Goal: Transaction & Acquisition: Download file/media

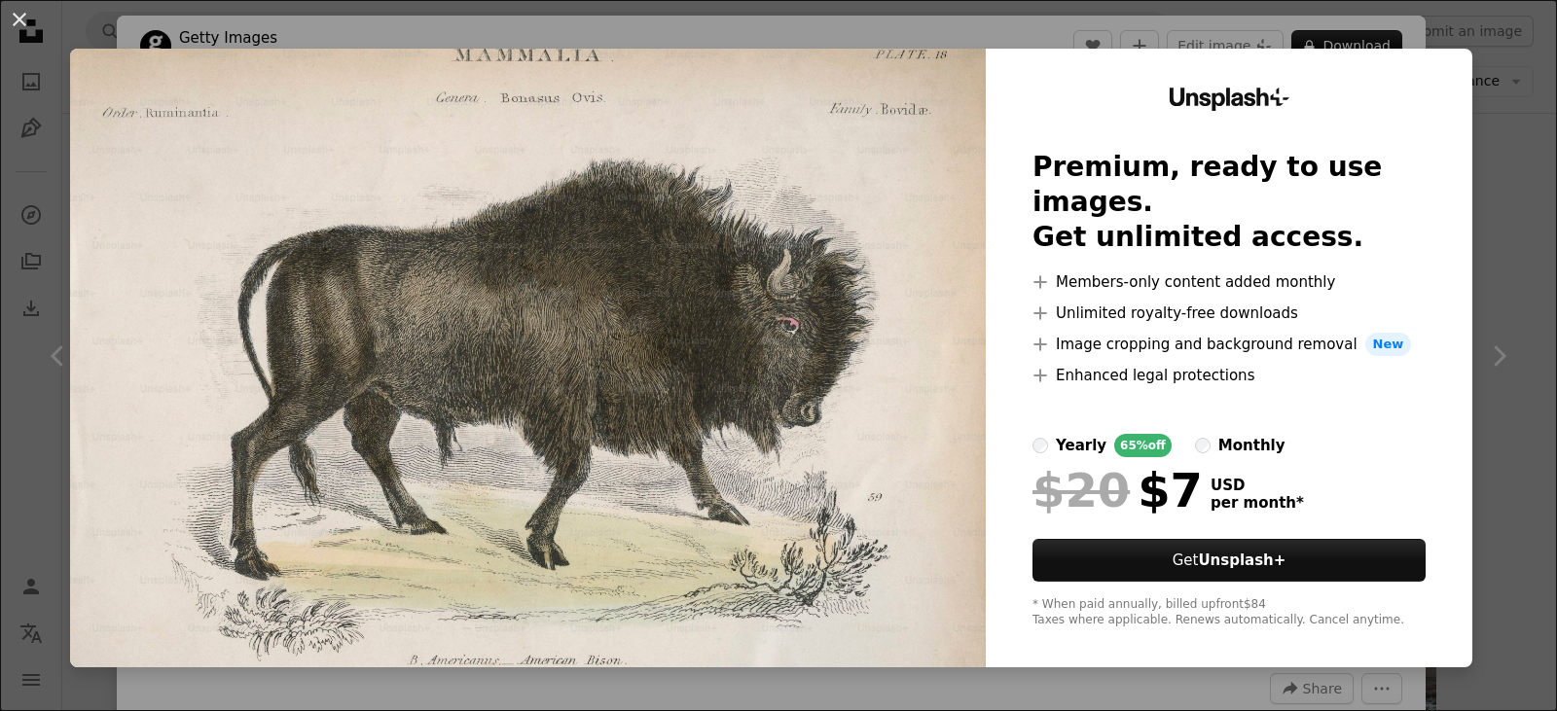
click at [1458, 235] on div "An X shape Unsplash+ Premium, ready to use images. Get unlimited access. A plus…" at bounding box center [778, 355] width 1557 height 711
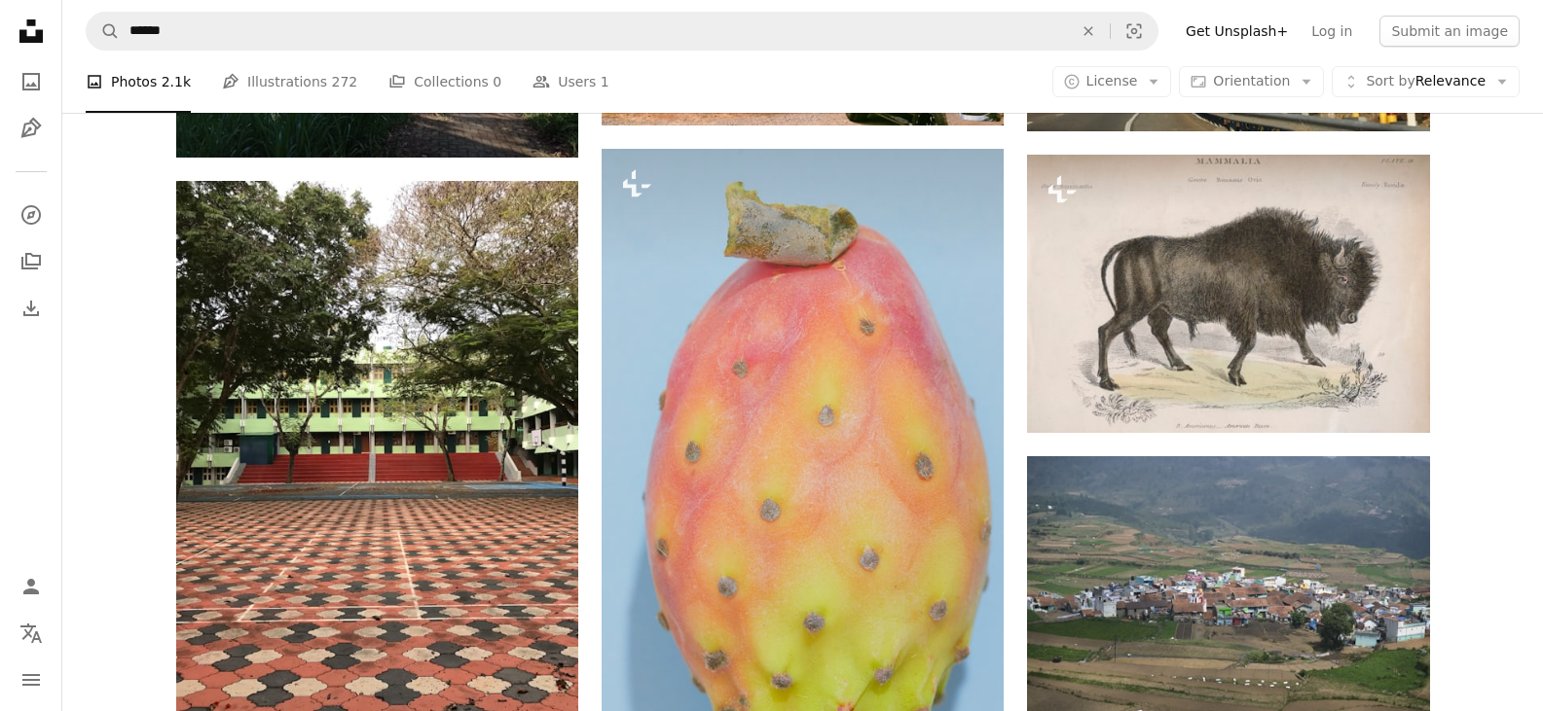
scroll to position [1363, 0]
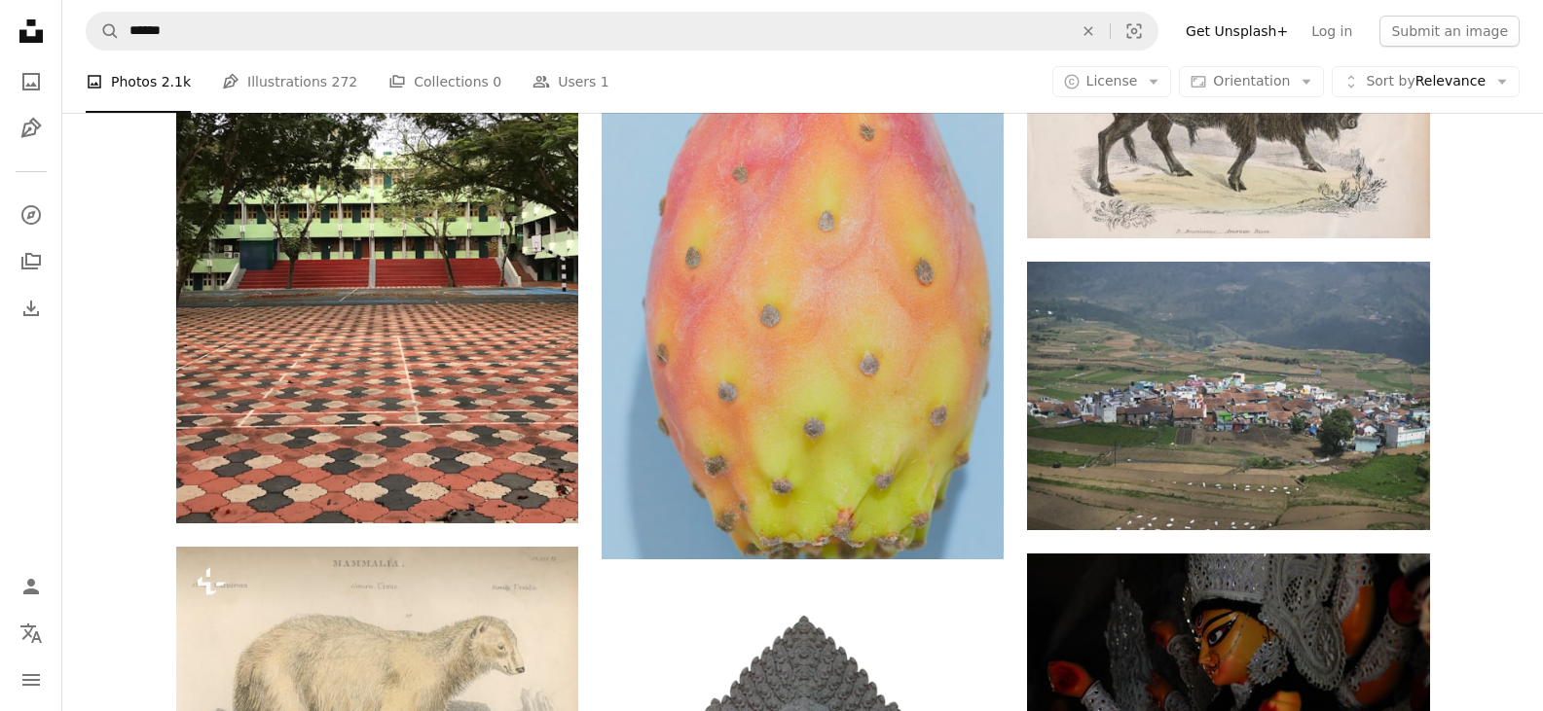
drag, startPoint x: 830, startPoint y: 561, endPoint x: 842, endPoint y: 579, distance: 21.9
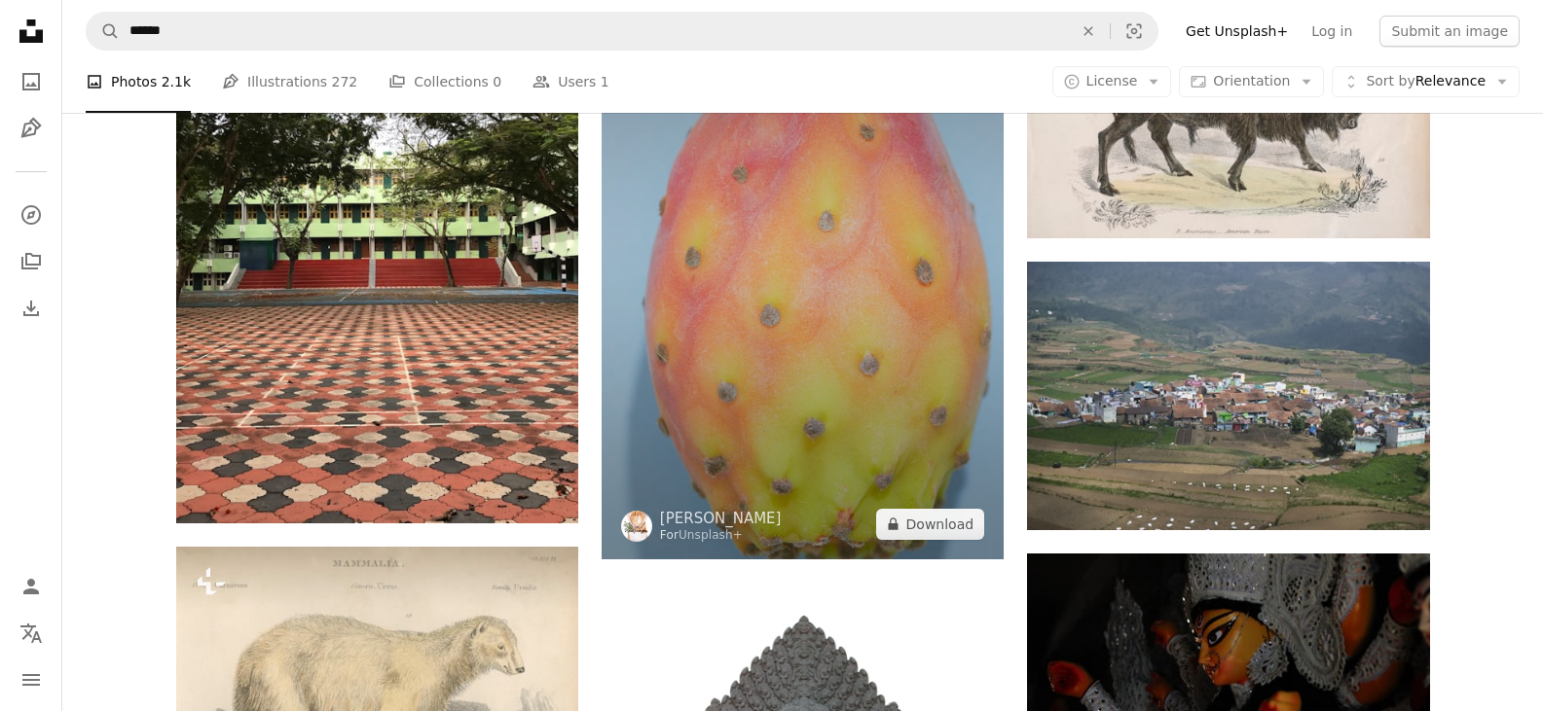
drag, startPoint x: 842, startPoint y: 579, endPoint x: 749, endPoint y: 303, distance: 291.5
click at [749, 303] on img at bounding box center [802, 256] width 402 height 605
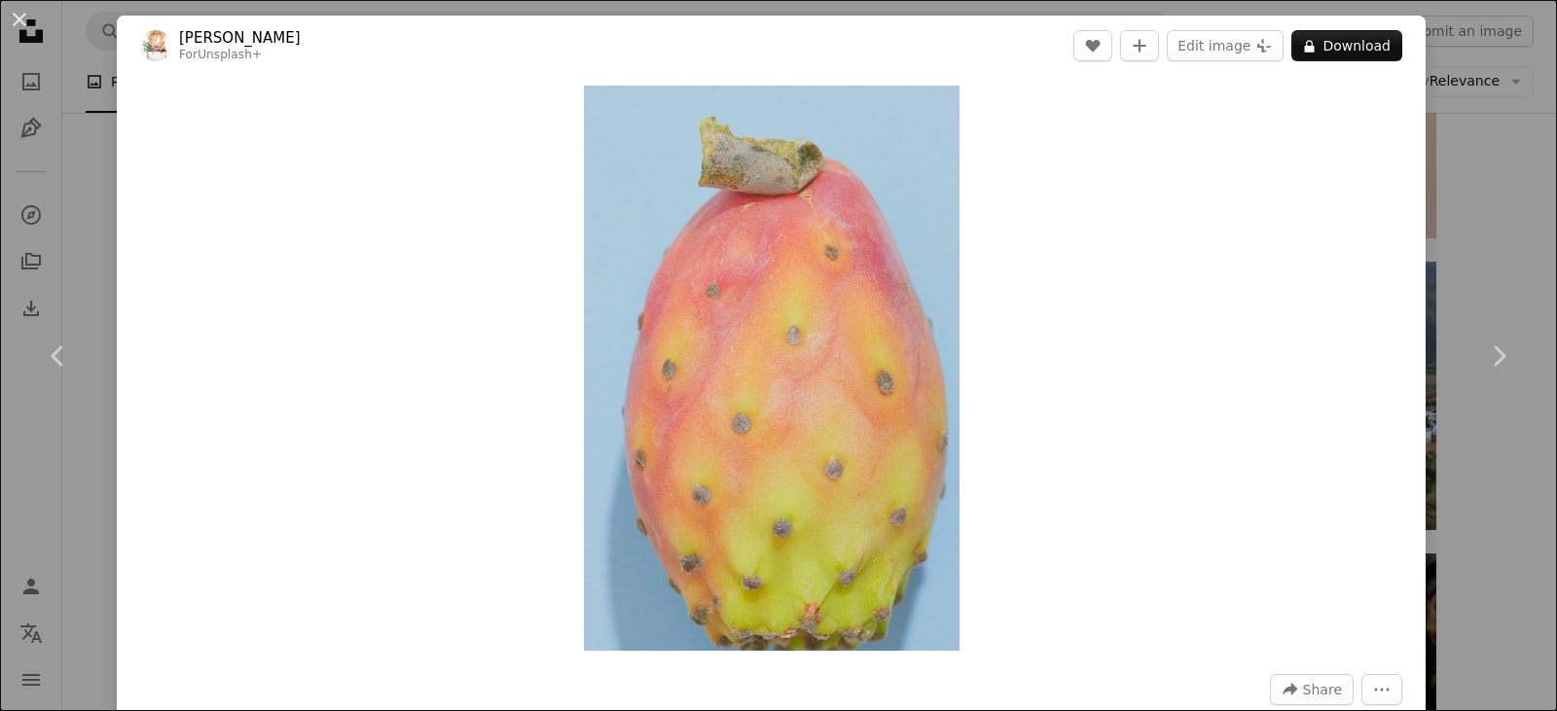
drag, startPoint x: 1160, startPoint y: 421, endPoint x: 1176, endPoint y: 384, distance: 40.1
click at [1169, 394] on div "Zoom in" at bounding box center [771, 368] width 1309 height 585
click at [1346, 57] on button "A lock Download" at bounding box center [1346, 45] width 111 height 31
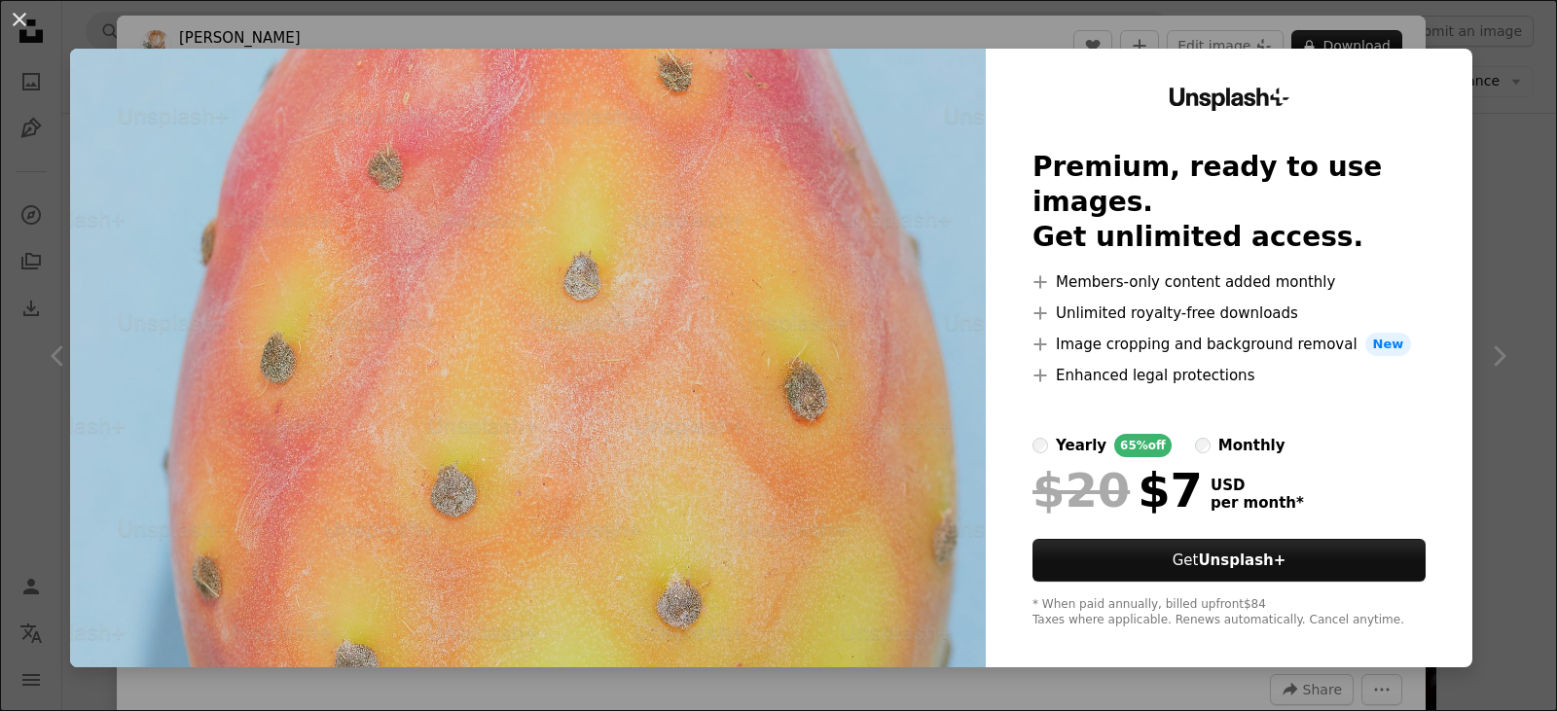
click at [1509, 142] on div "An X shape Unsplash+ Premium, ready to use images. Get unlimited access. A plus…" at bounding box center [778, 355] width 1557 height 711
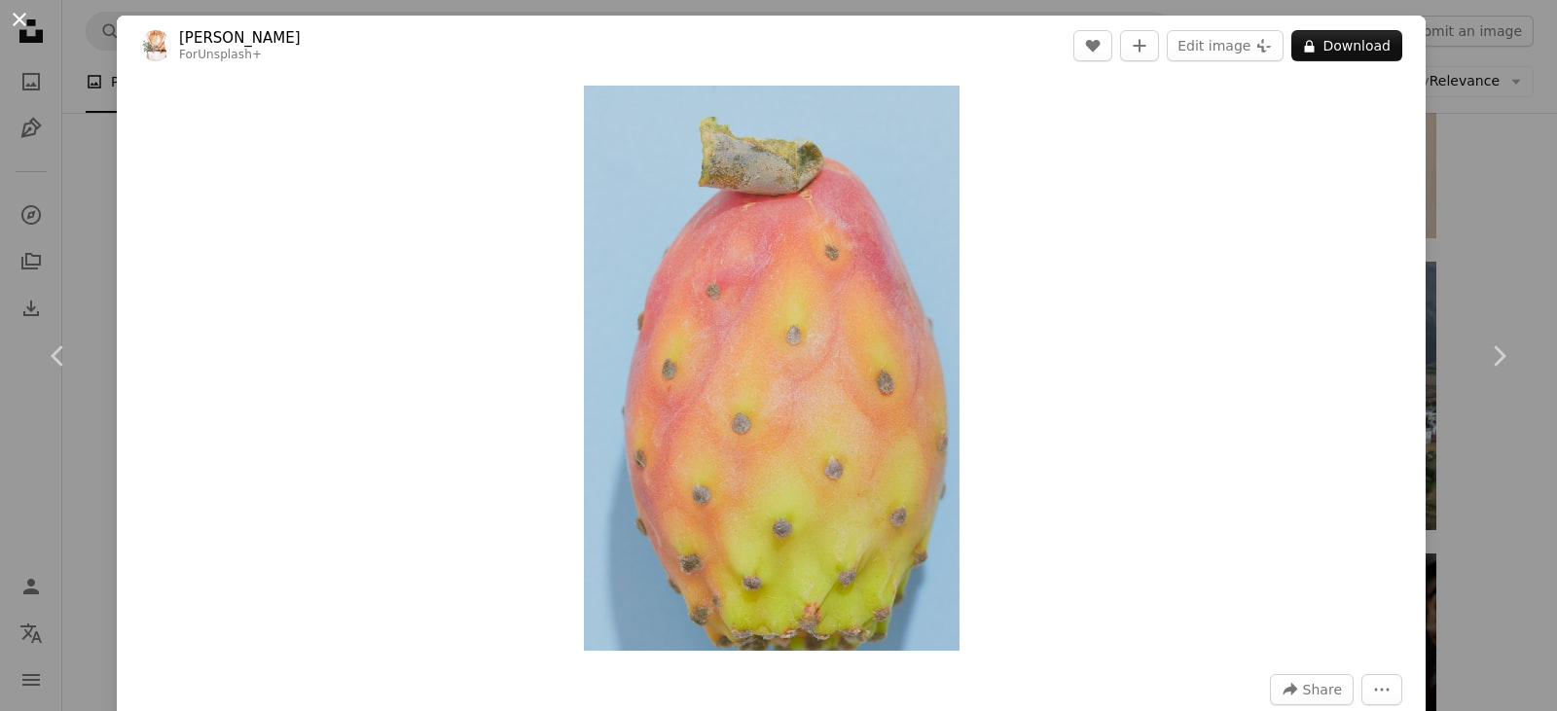
click at [18, 23] on button "An X shape" at bounding box center [19, 19] width 23 height 23
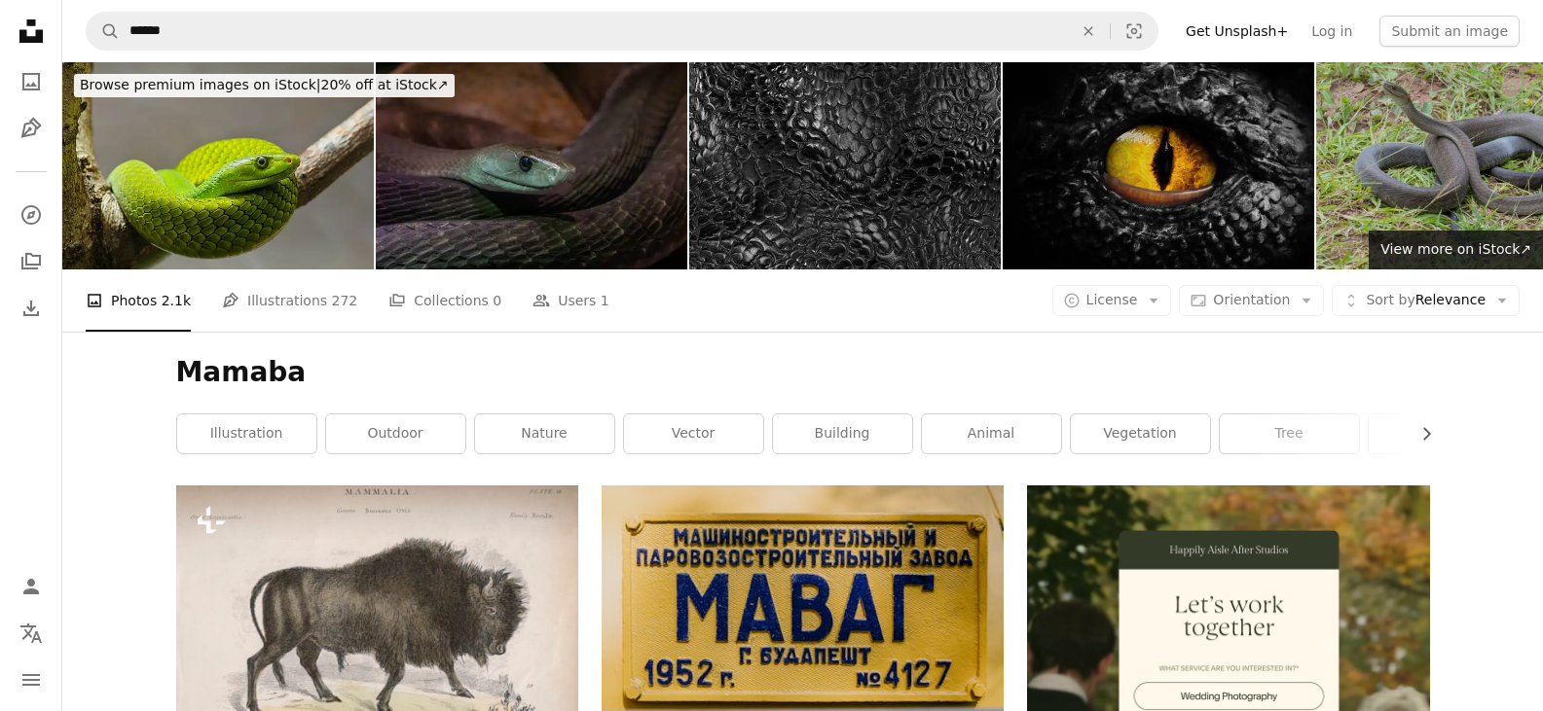
click at [262, 176] on img at bounding box center [217, 165] width 311 height 207
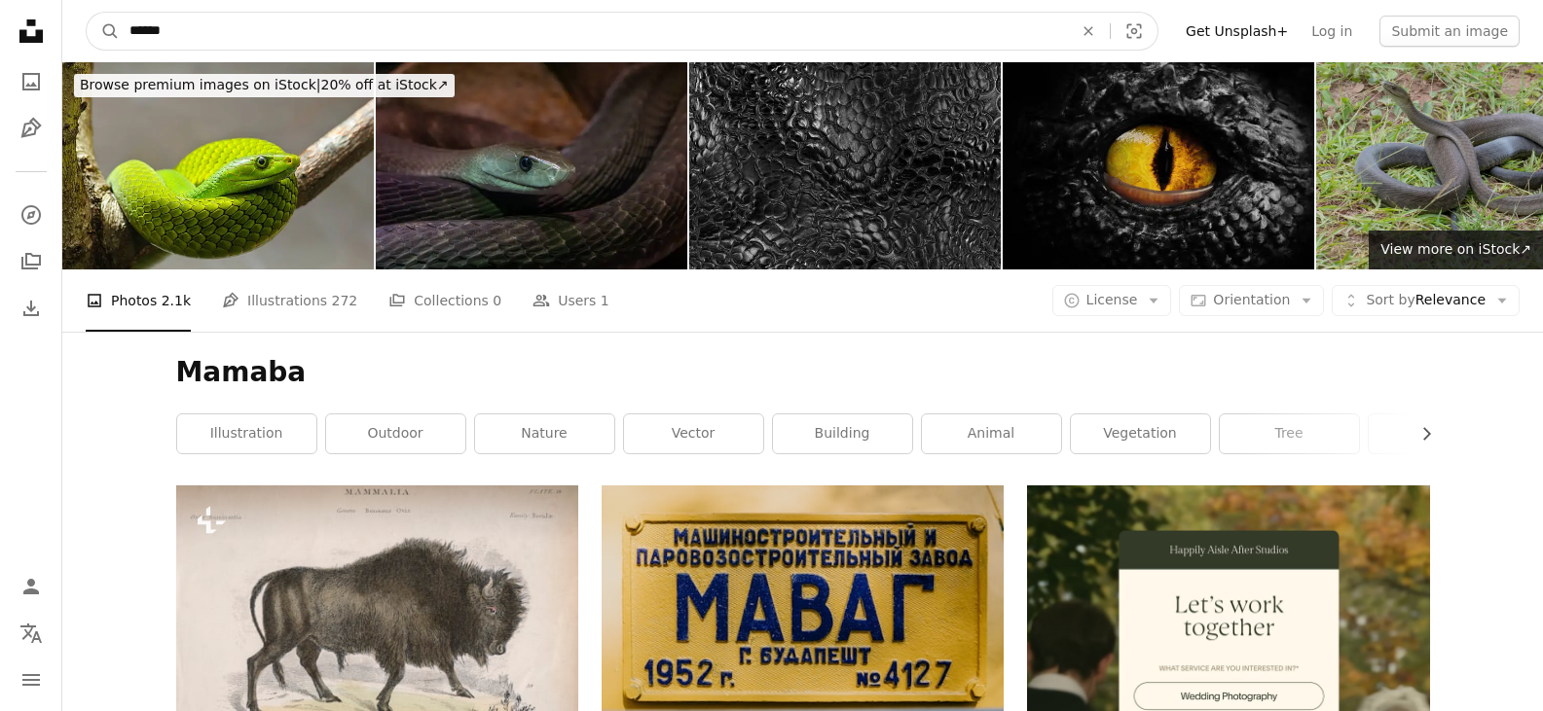
click at [317, 39] on input "******" at bounding box center [593, 31] width 947 height 37
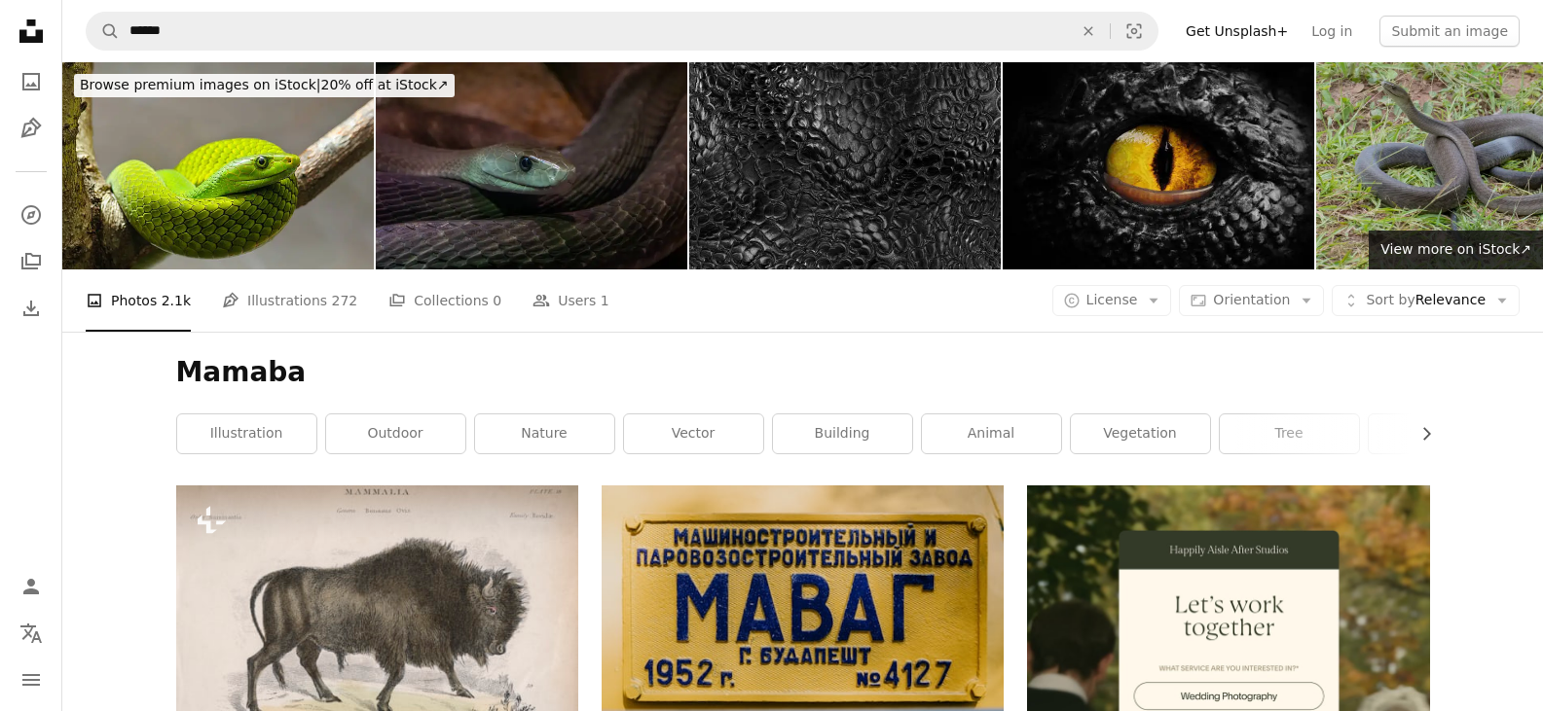
click at [891, 197] on img at bounding box center [844, 165] width 311 height 207
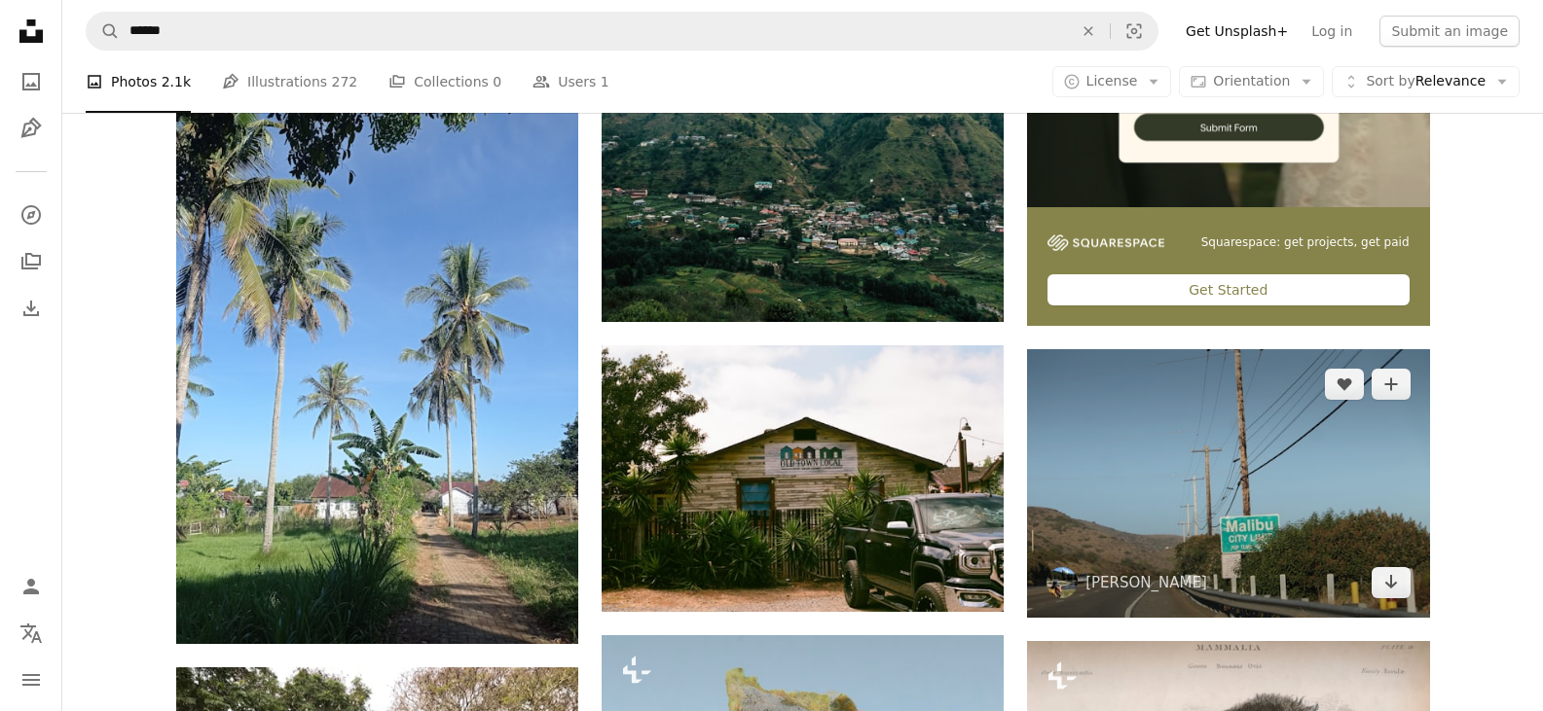
scroll to position [973, 0]
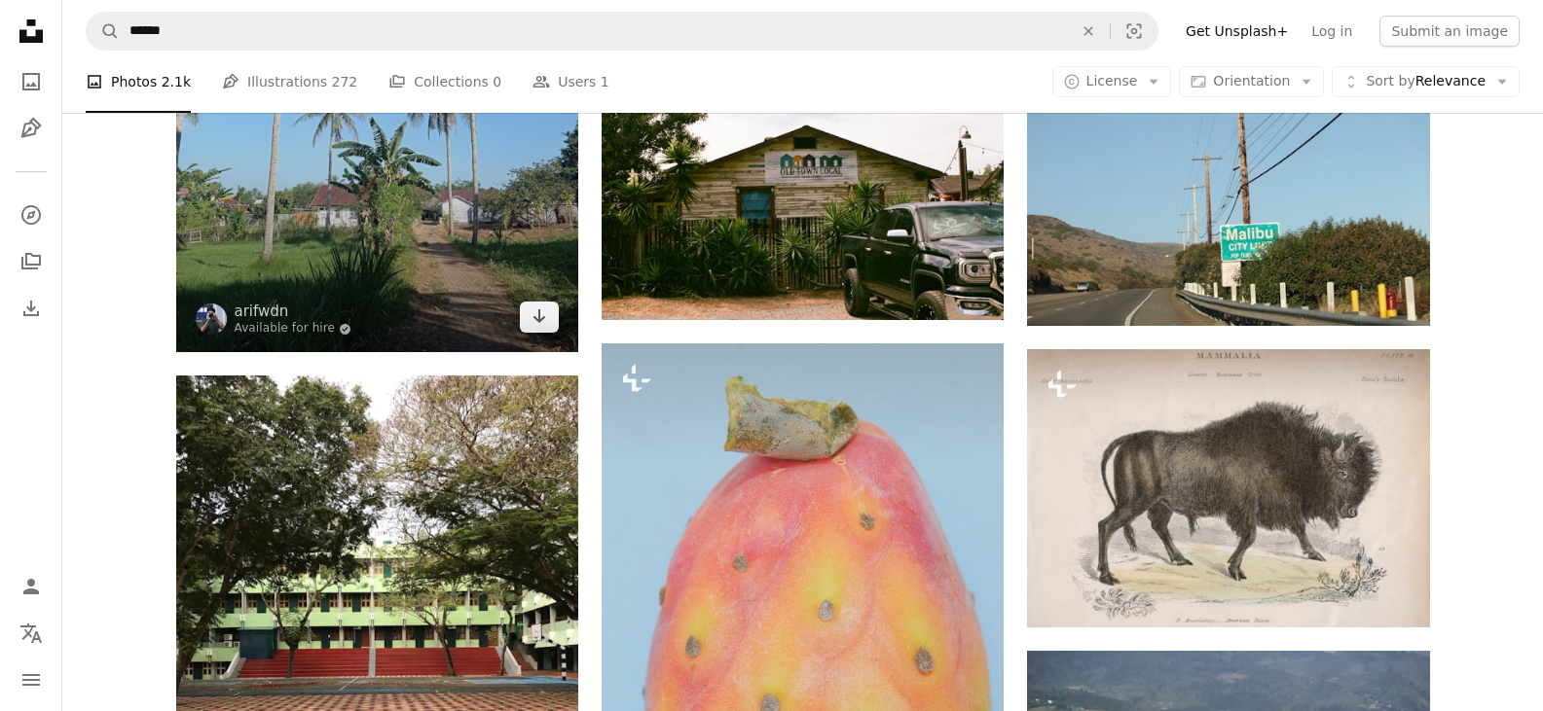
click at [482, 244] on img at bounding box center [377, 83] width 402 height 537
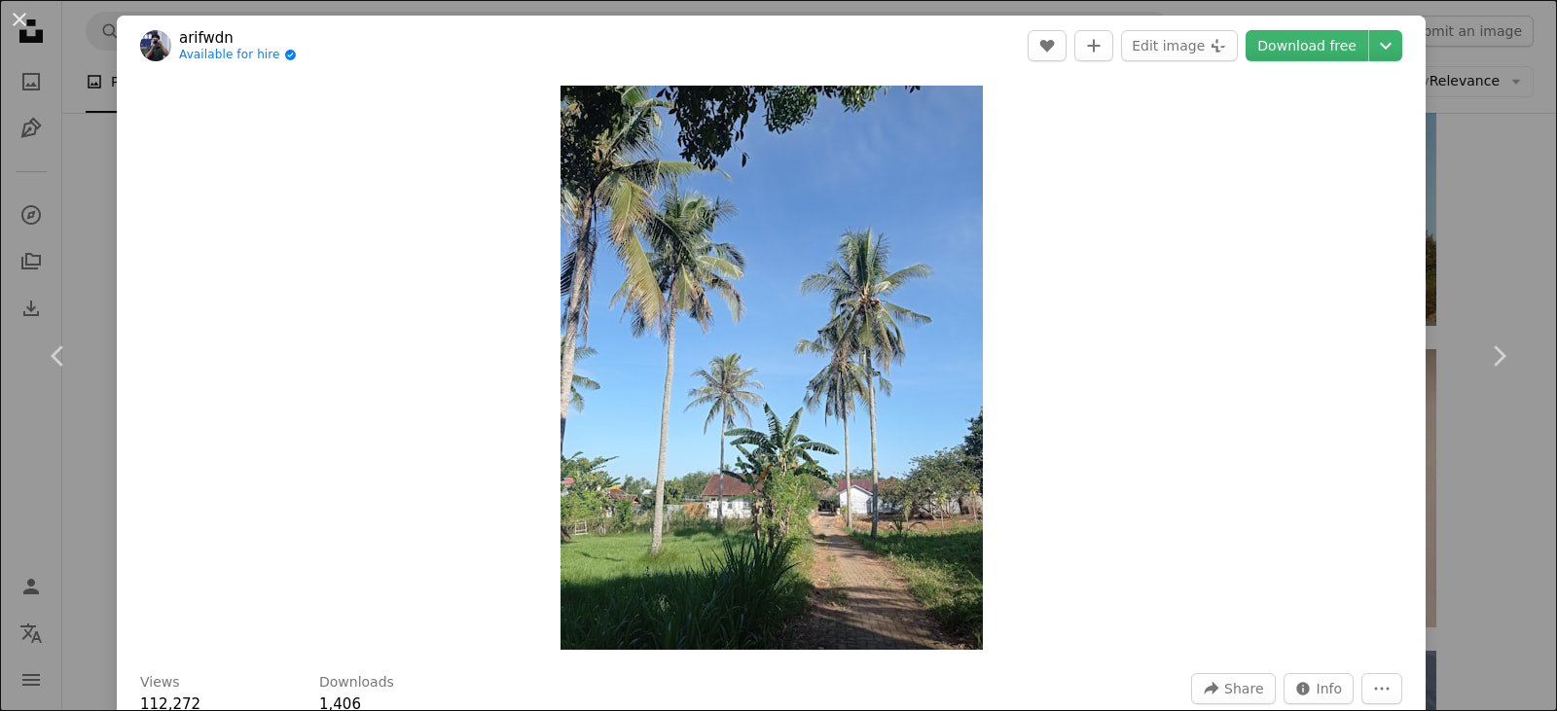
click at [481, 245] on div "Zoom in" at bounding box center [771, 368] width 1309 height 584
click at [1317, 55] on link "Download free" at bounding box center [1307, 45] width 123 height 31
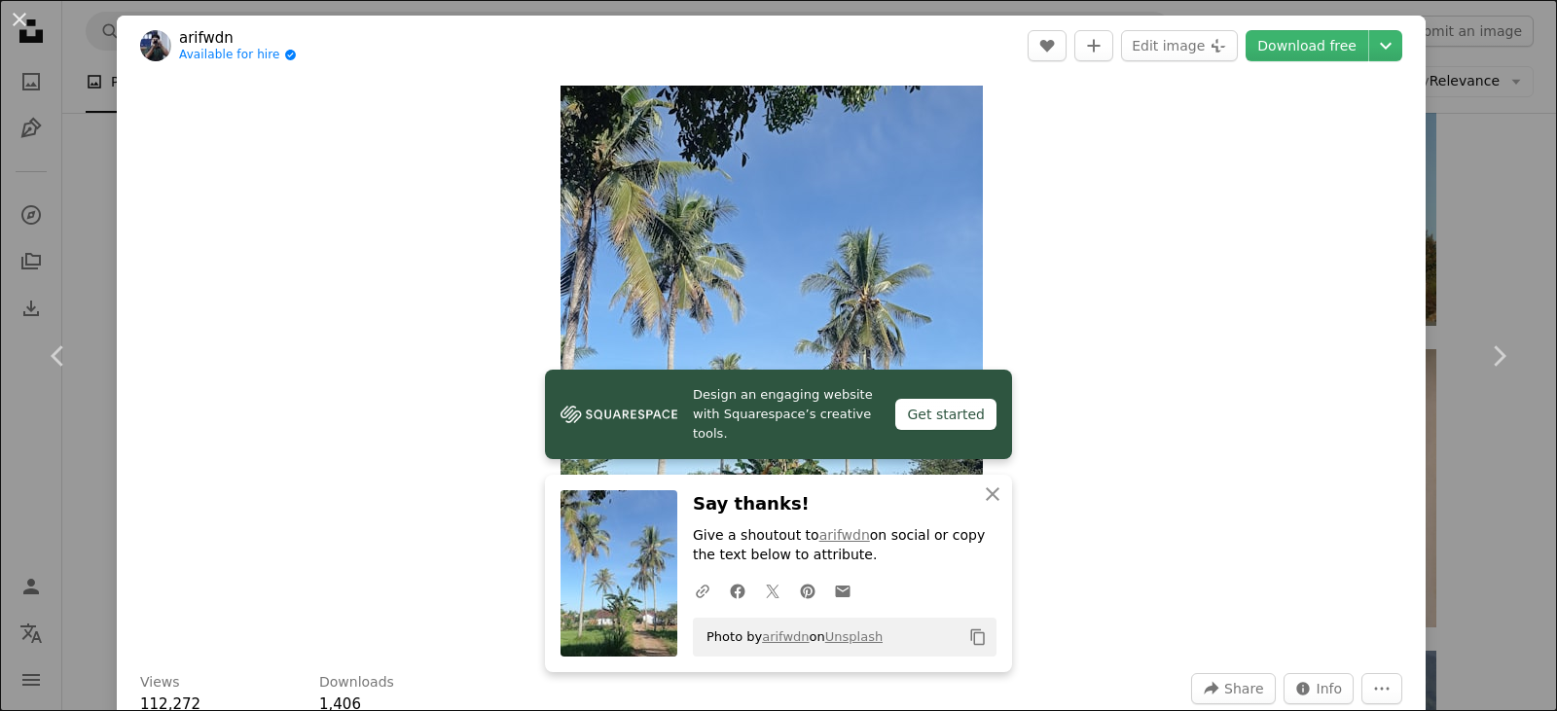
click at [1114, 370] on div "Zoom in" at bounding box center [771, 368] width 1309 height 584
click at [1328, 40] on link "Download free" at bounding box center [1307, 45] width 123 height 31
click at [1308, 42] on link "Download free" at bounding box center [1307, 45] width 123 height 31
drag, startPoint x: 1340, startPoint y: 78, endPoint x: 1556, endPoint y: 162, distance: 231.7
click at [1390, 104] on div "Zoom in" at bounding box center [771, 368] width 1309 height 584
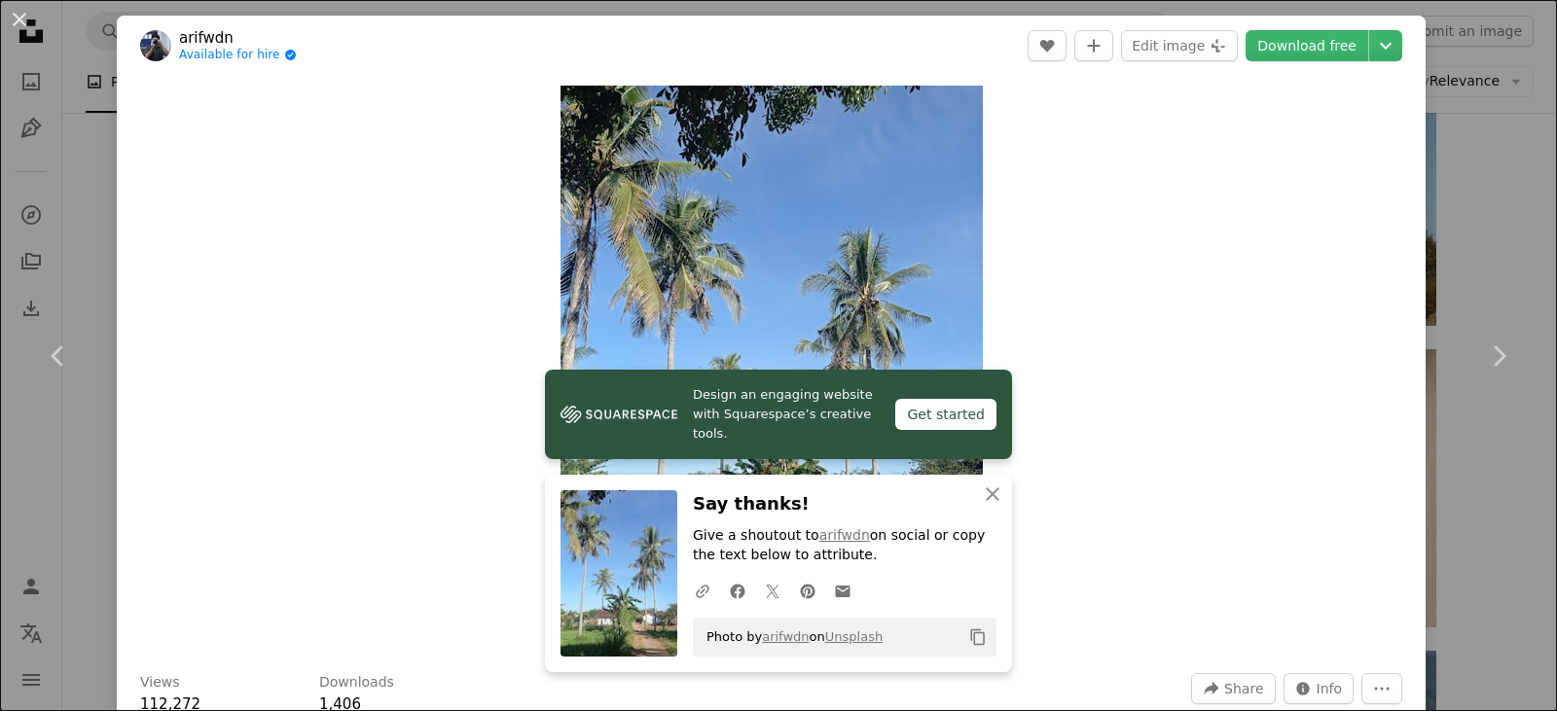
click at [27, 11] on button "An X shape" at bounding box center [19, 19] width 23 height 23
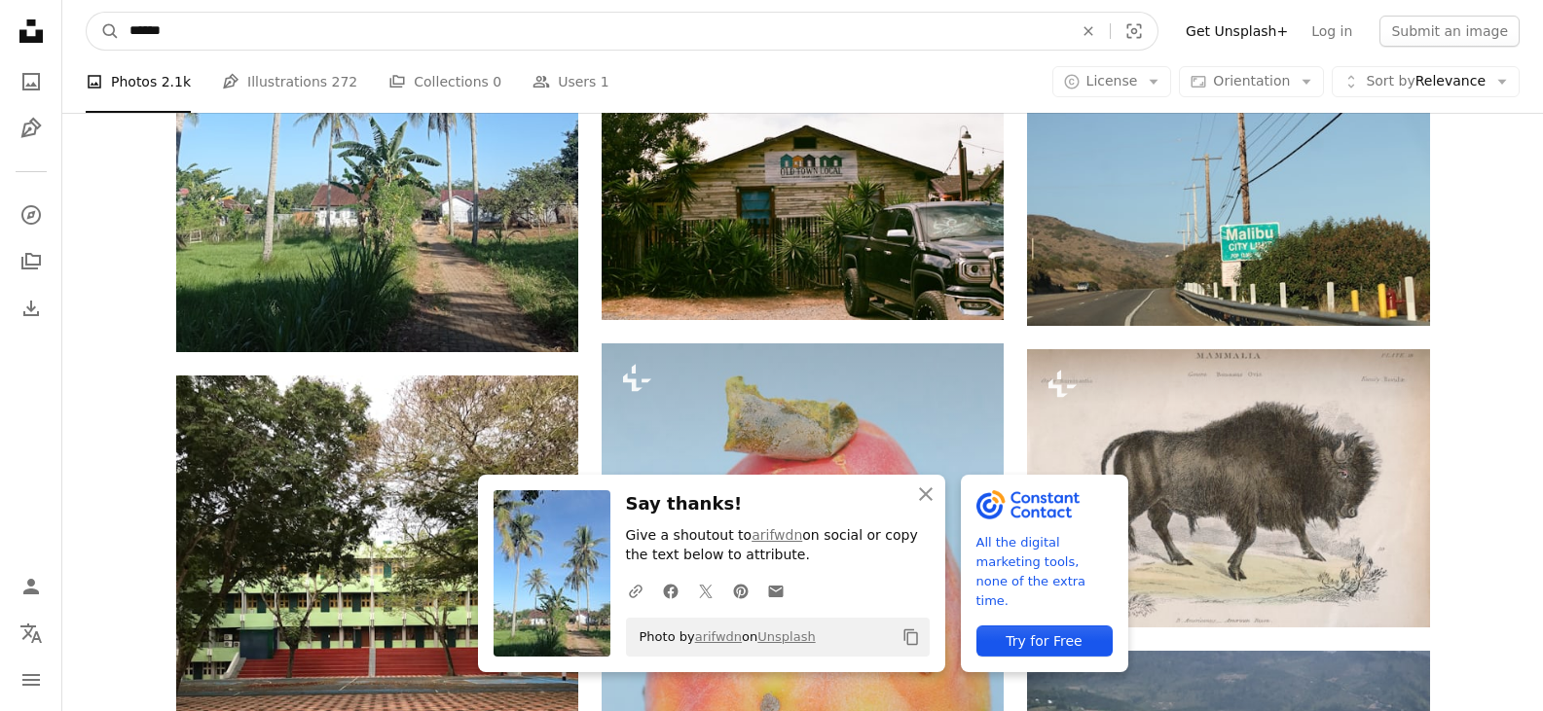
click at [720, 16] on input "******" at bounding box center [593, 31] width 947 height 37
drag, startPoint x: 700, startPoint y: 16, endPoint x: 88, endPoint y: 6, distance: 612.2
click at [95, 39] on form "A magnifying glass ****** An X shape Visual search" at bounding box center [622, 31] width 1073 height 39
drag, startPoint x: 344, startPoint y: 28, endPoint x: 171, endPoint y: 27, distance: 172.3
click at [179, 35] on input "*********" at bounding box center [593, 31] width 947 height 37
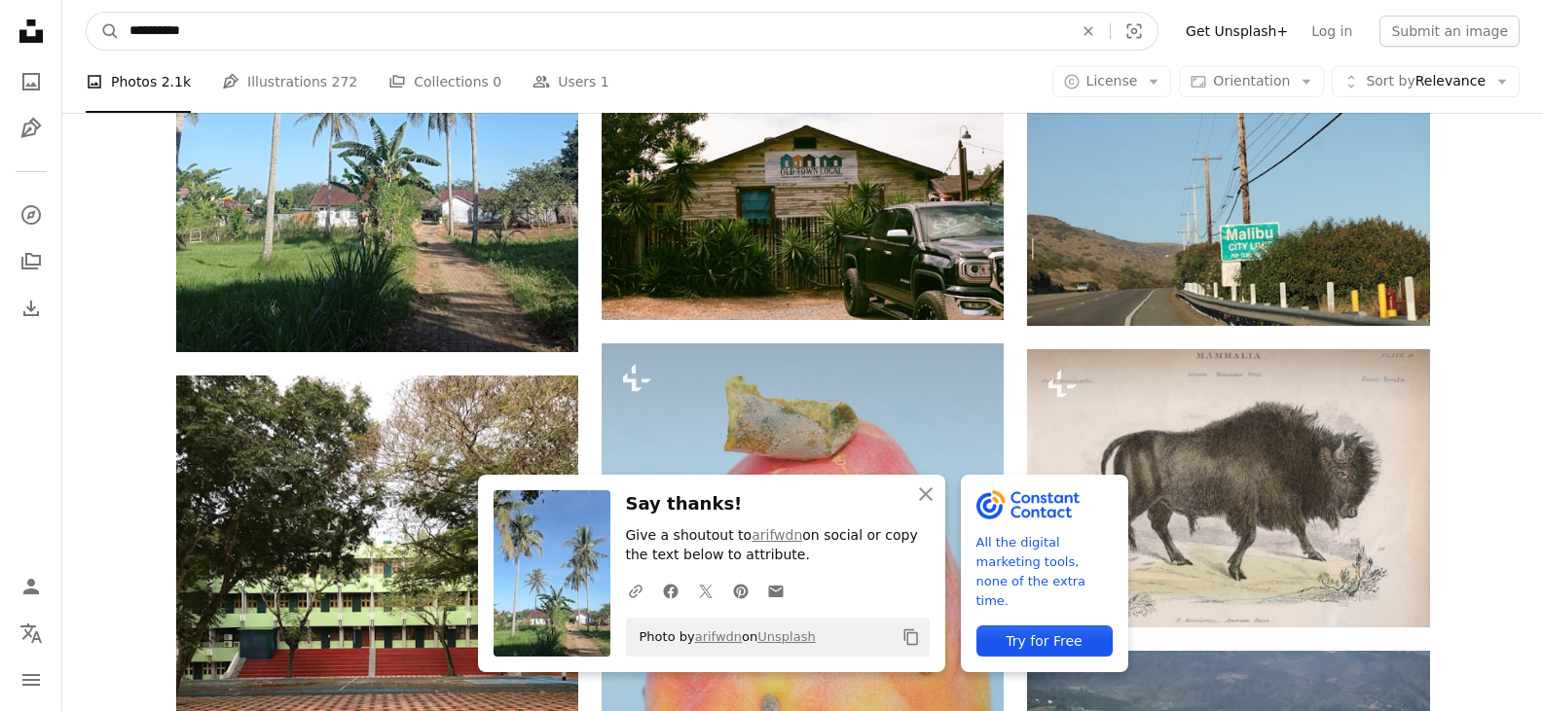
type input "**********"
click at [197, 24] on input "**********" at bounding box center [593, 31] width 947 height 37
click at [200, 25] on input "**********" at bounding box center [593, 31] width 947 height 37
drag, startPoint x: 198, startPoint y: 28, endPoint x: 109, endPoint y: 24, distance: 88.7
click at [119, 39] on form "**********" at bounding box center [622, 31] width 1073 height 39
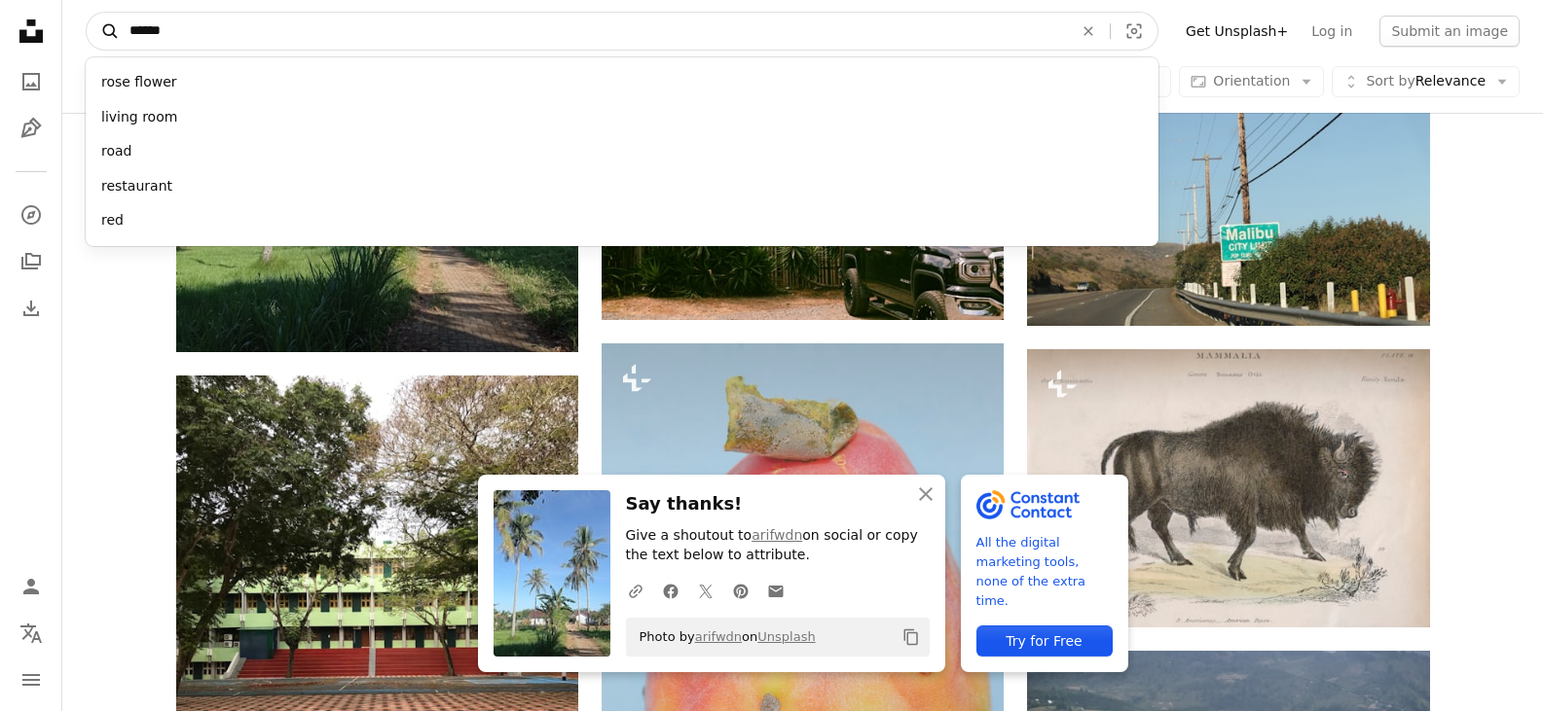
type input "******"
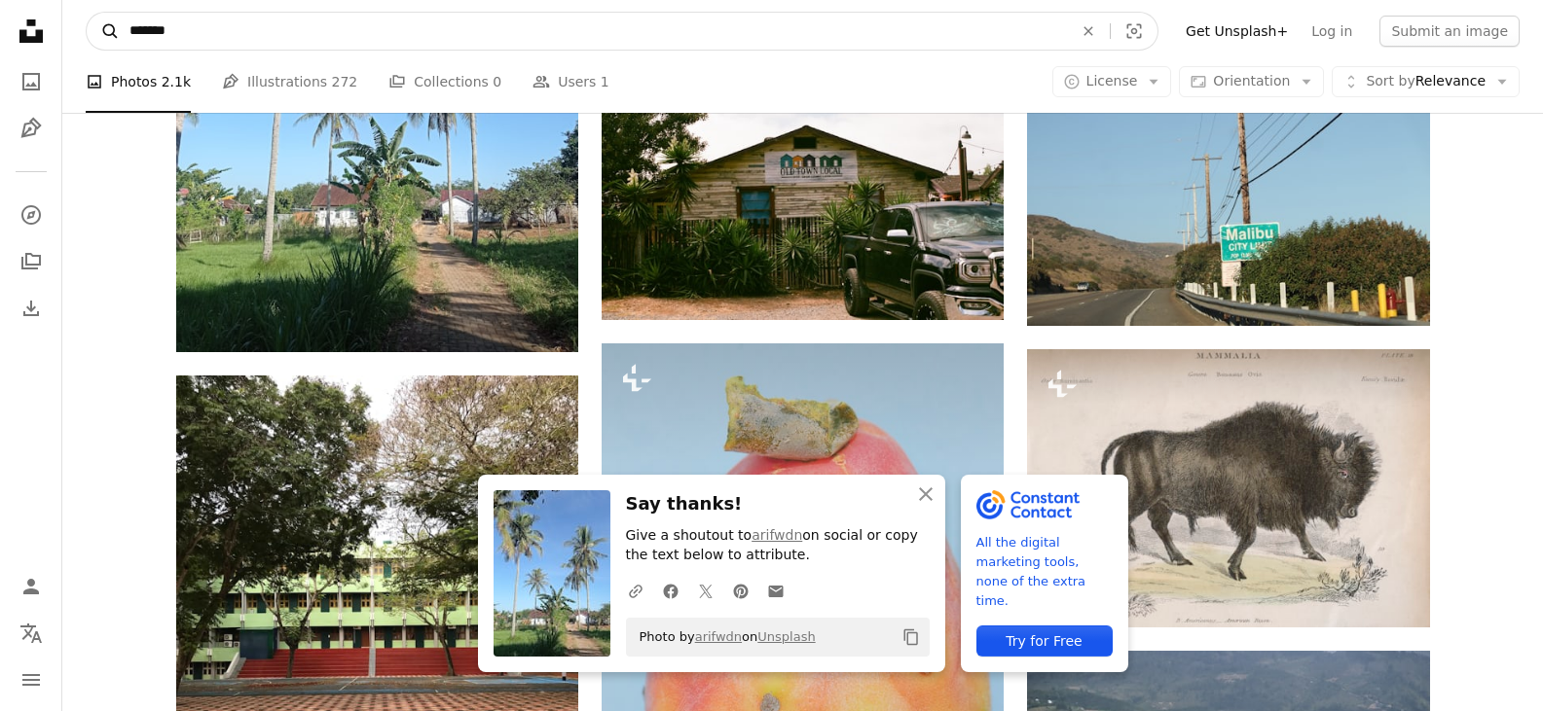
click button "A magnifying glass" at bounding box center [103, 31] width 33 height 37
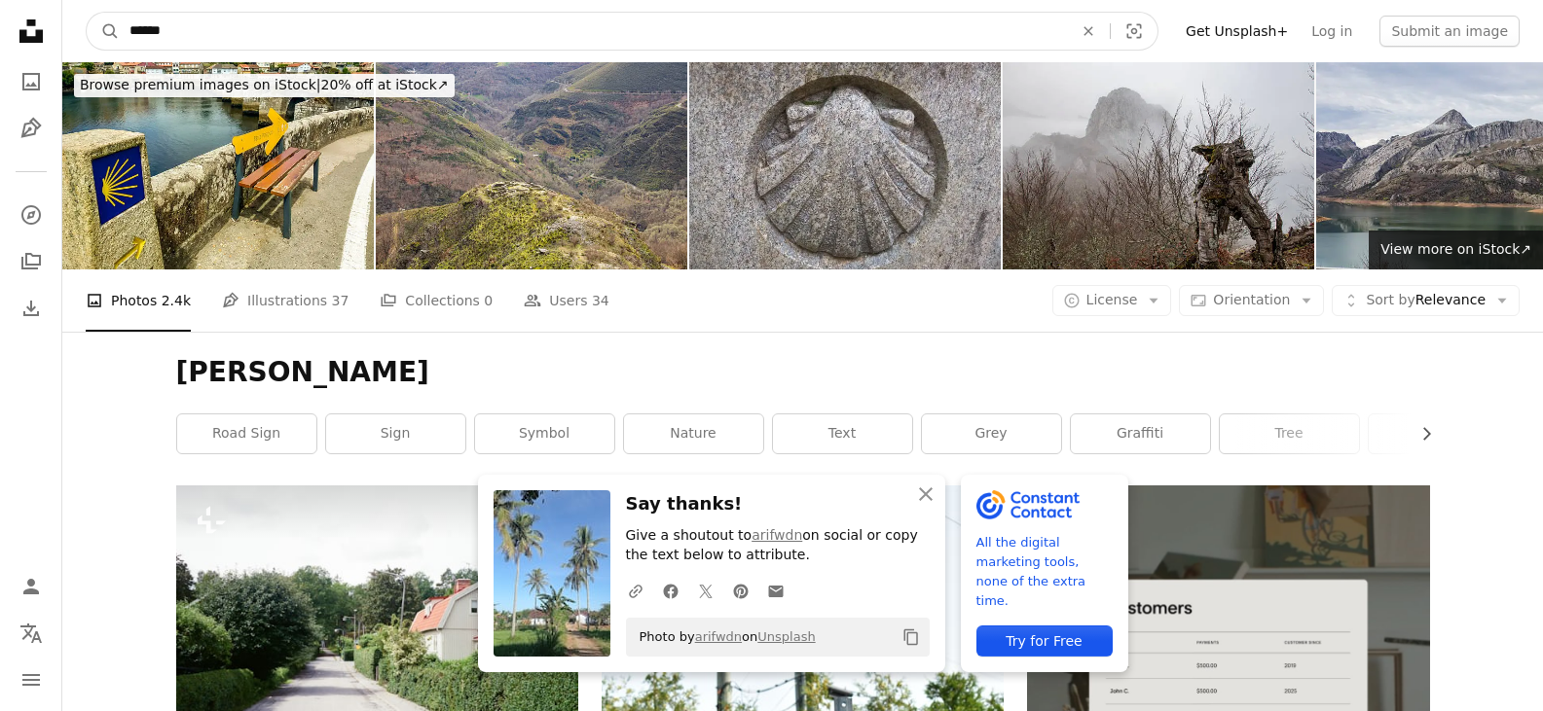
click at [341, 27] on input "******" at bounding box center [593, 31] width 947 height 37
type input "**********"
click button "A magnifying glass" at bounding box center [103, 31] width 33 height 37
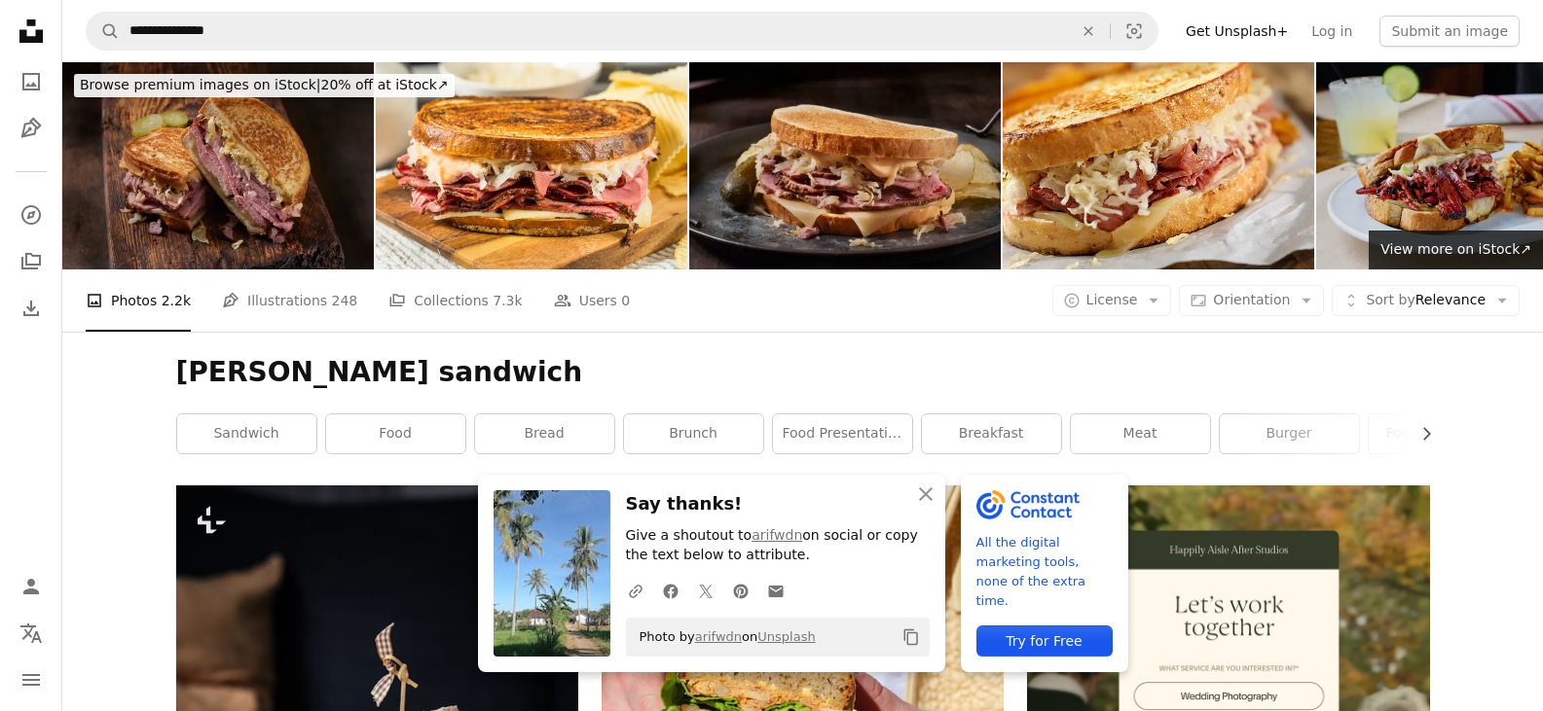
click at [1446, 162] on img at bounding box center [1471, 165] width 311 height 207
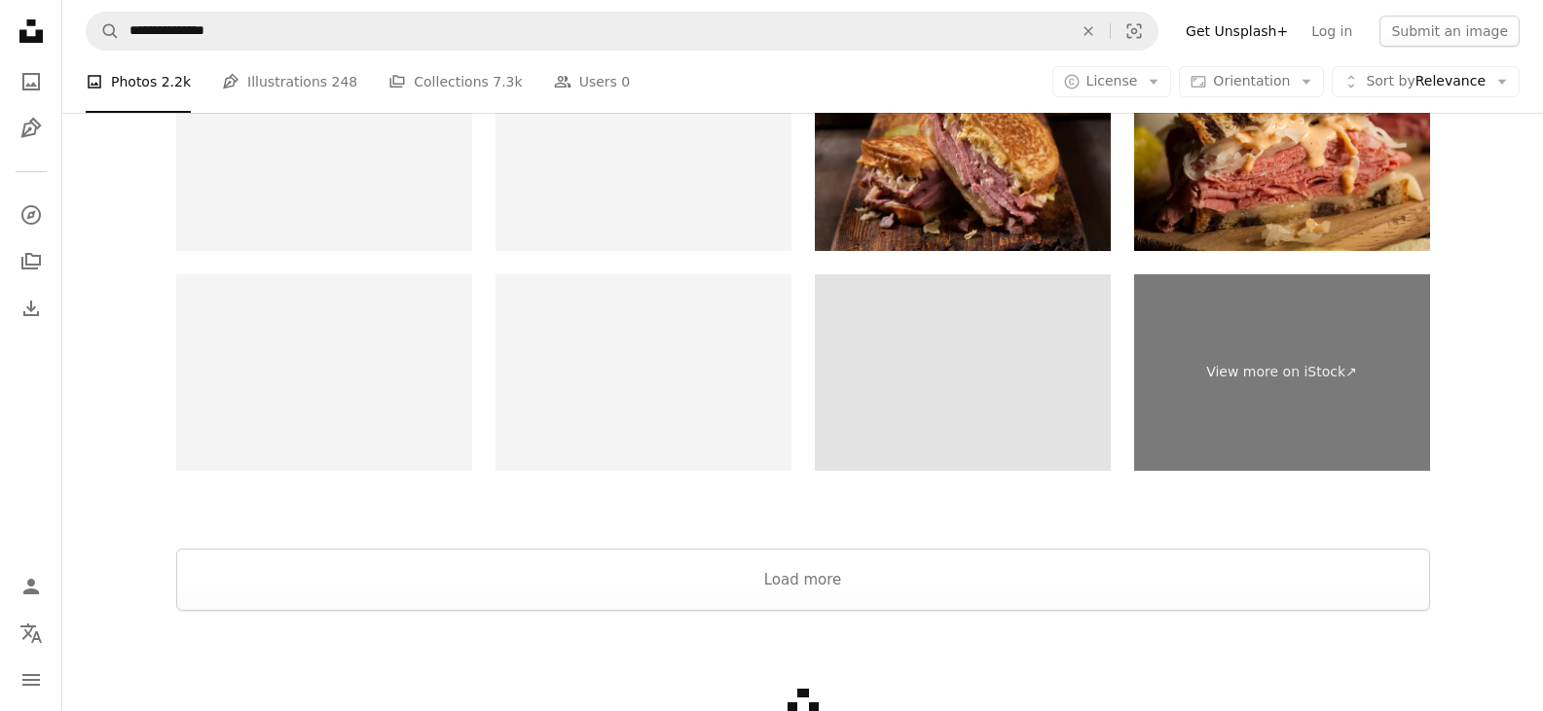
scroll to position [3893, 0]
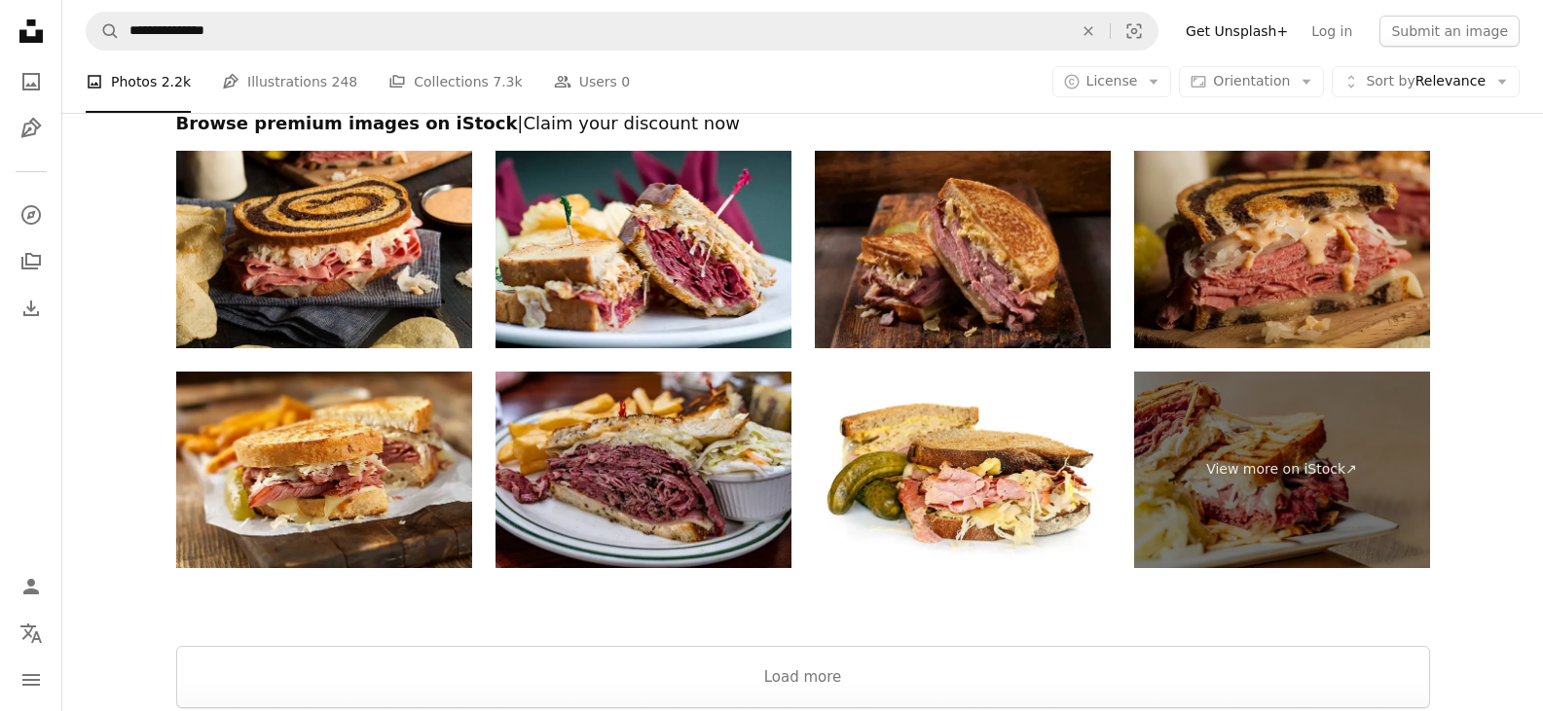
click at [1222, 231] on img at bounding box center [1282, 250] width 296 height 198
drag, startPoint x: 1267, startPoint y: 258, endPoint x: 1193, endPoint y: 269, distance: 74.7
click at [1193, 269] on img at bounding box center [1282, 250] width 296 height 198
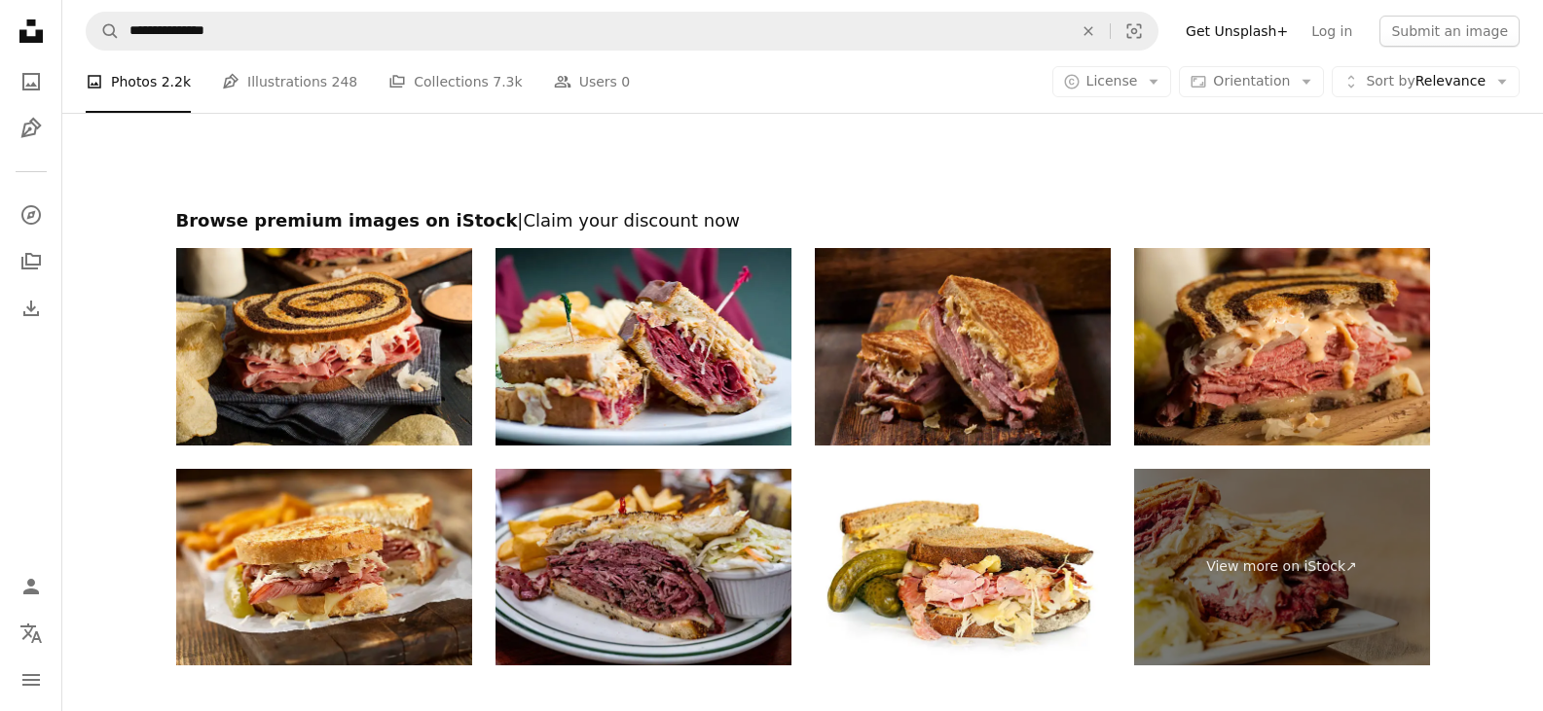
scroll to position [3990, 0]
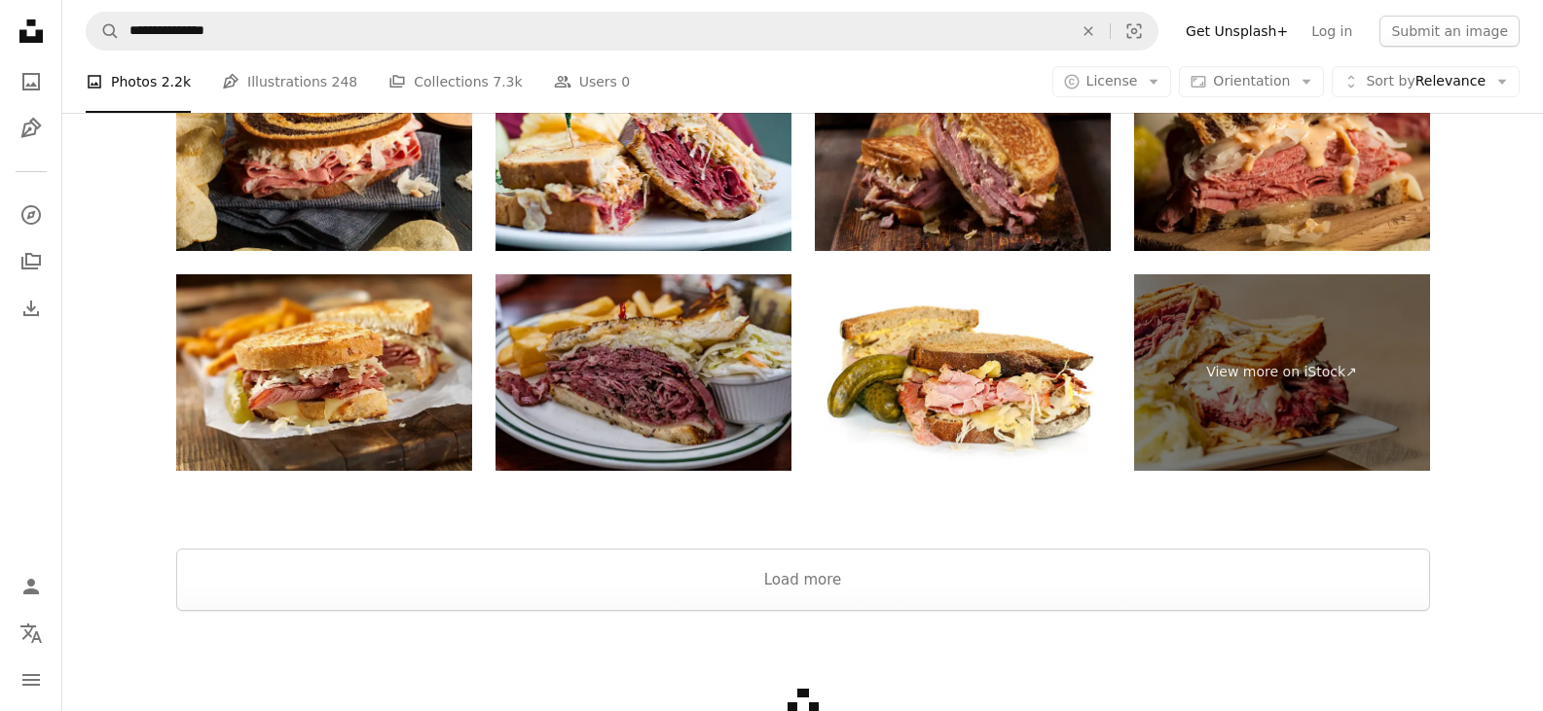
click at [565, 365] on img at bounding box center [643, 373] width 296 height 198
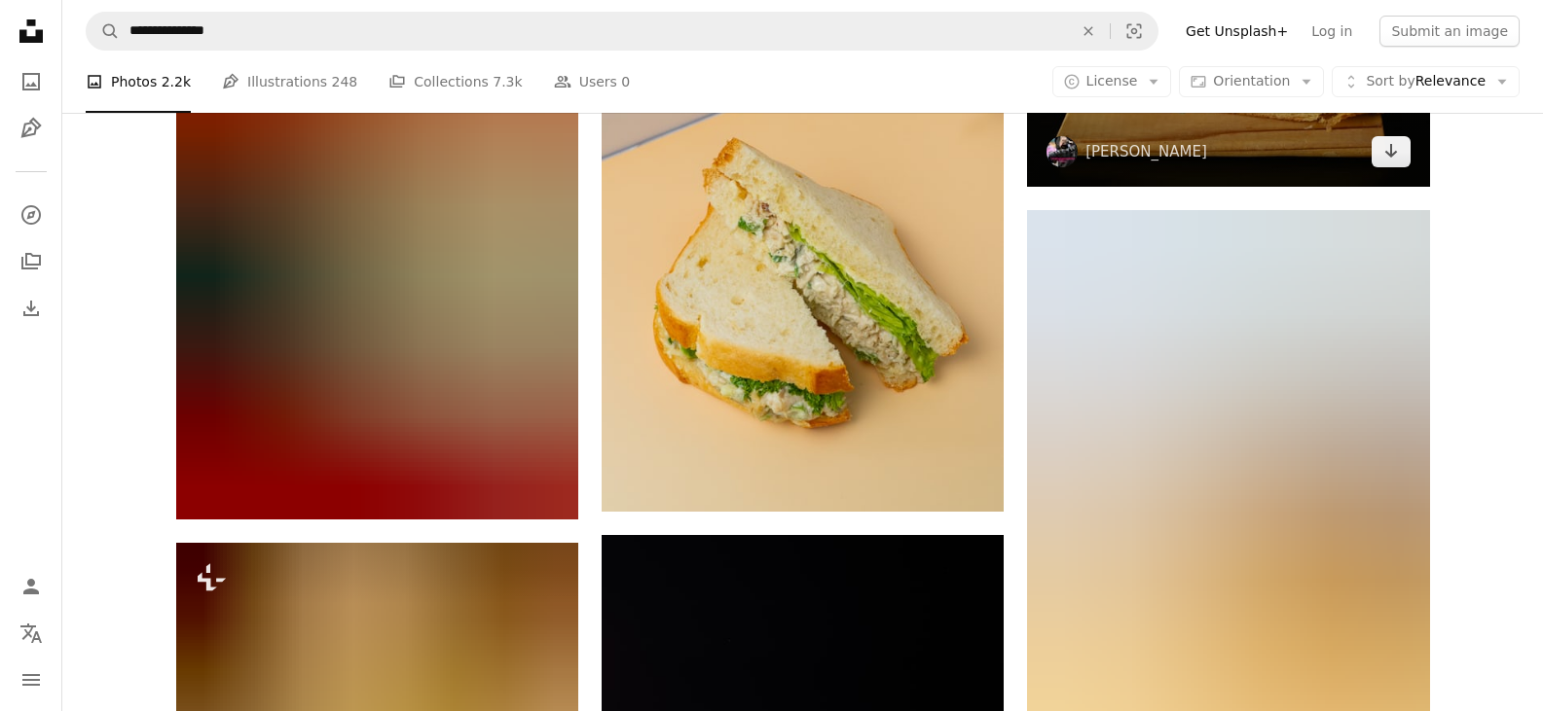
scroll to position [876, 0]
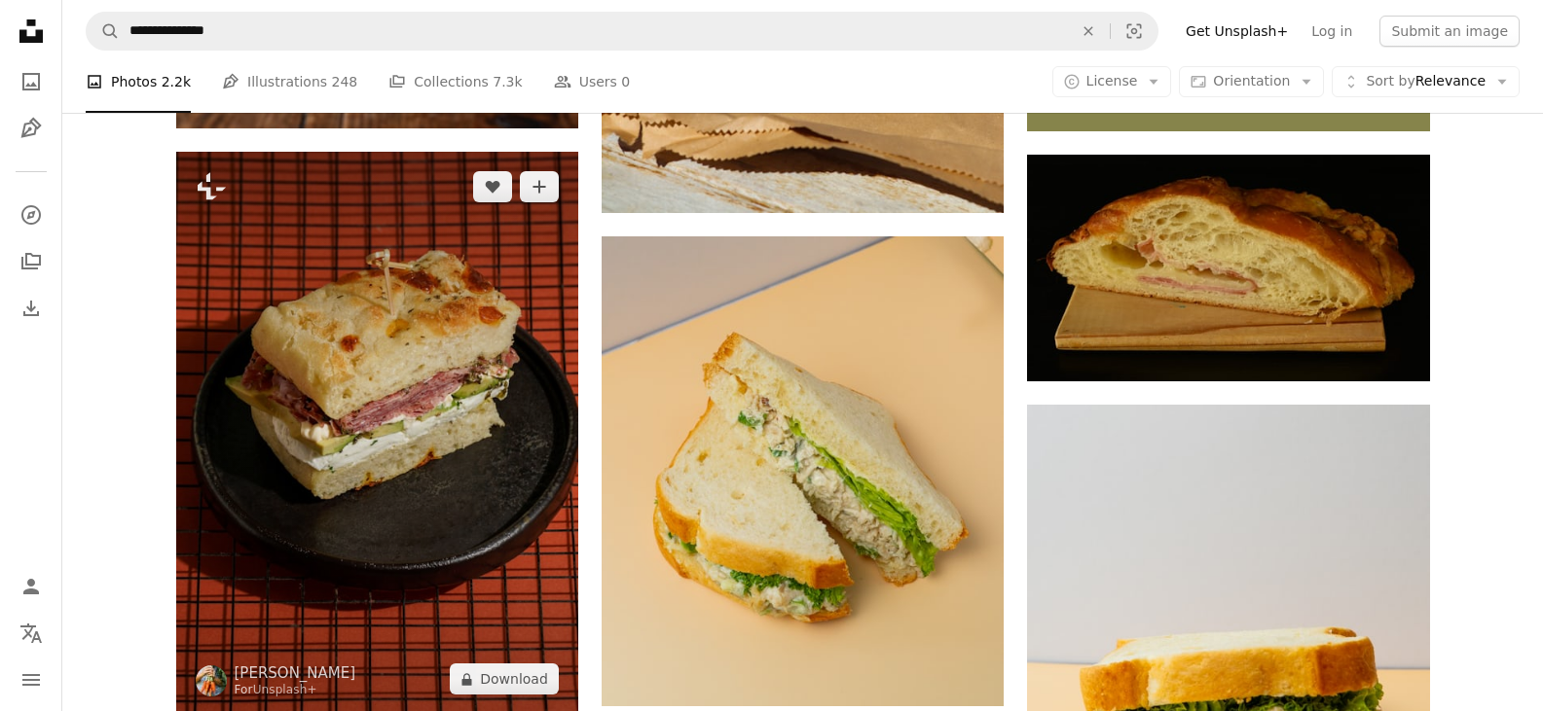
click at [493, 376] on img at bounding box center [377, 433] width 402 height 563
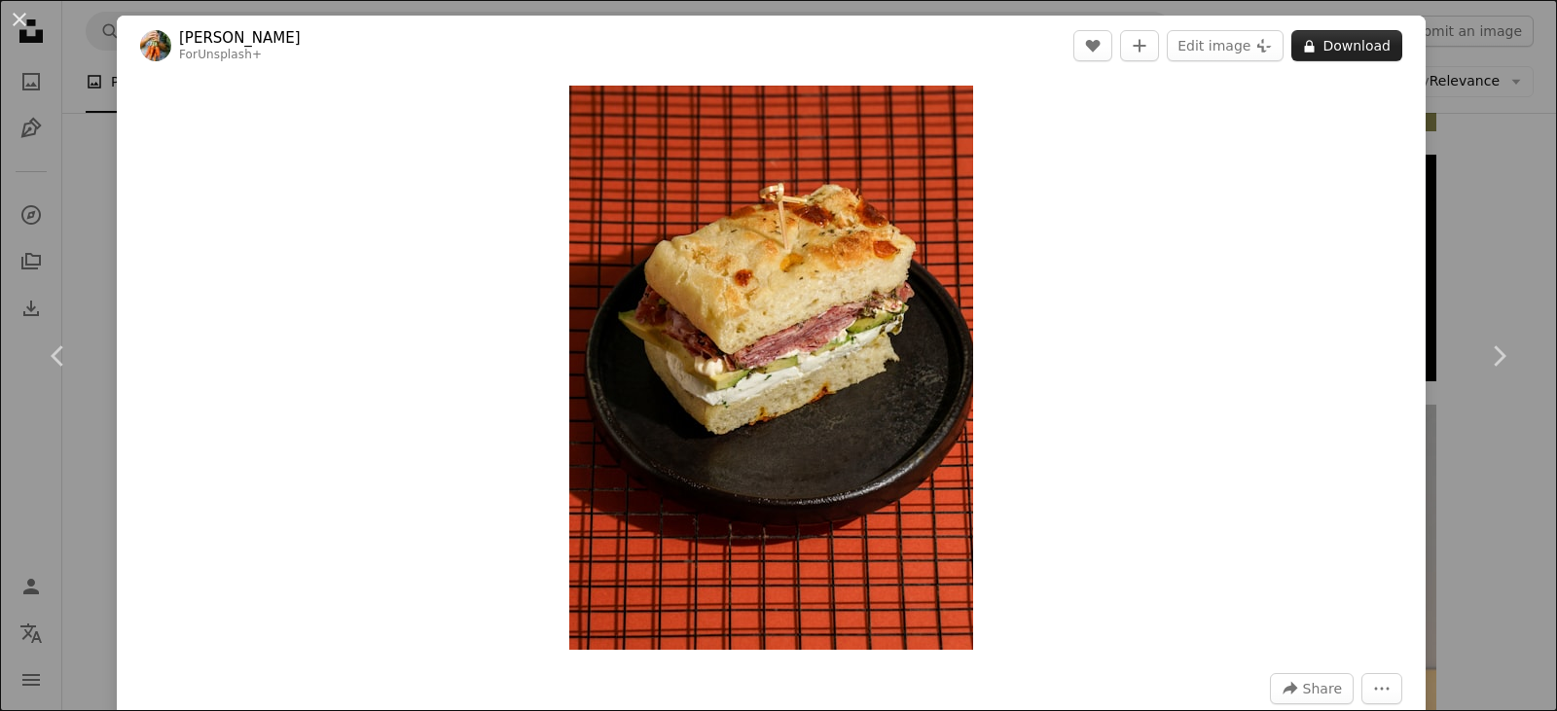
click at [1338, 52] on button "A lock Download" at bounding box center [1346, 45] width 111 height 31
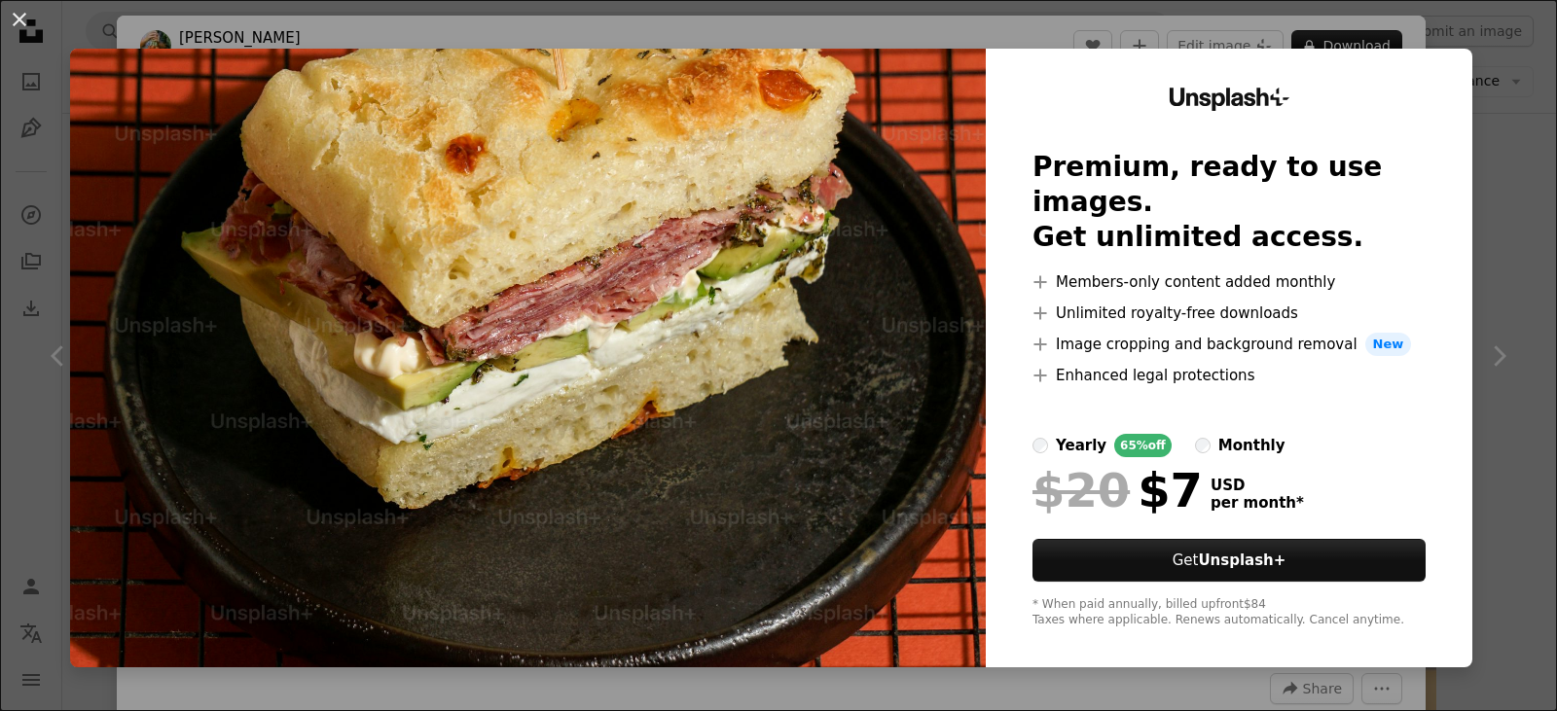
click at [9, 31] on button "An X shape" at bounding box center [19, 19] width 23 height 23
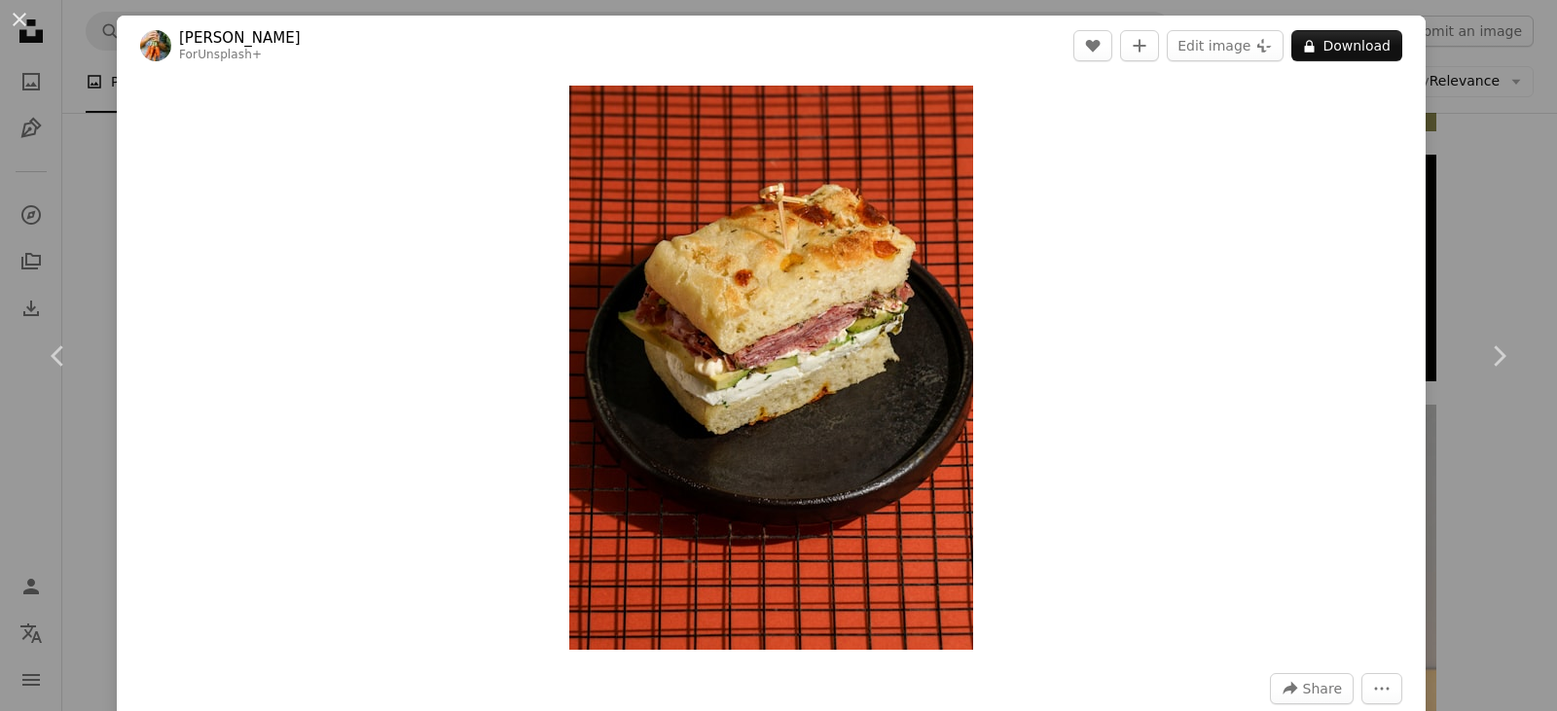
click at [72, 115] on div "An X shape Chevron left Chevron right [PERSON_NAME] For Unsplash+ A heart A plu…" at bounding box center [778, 355] width 1557 height 711
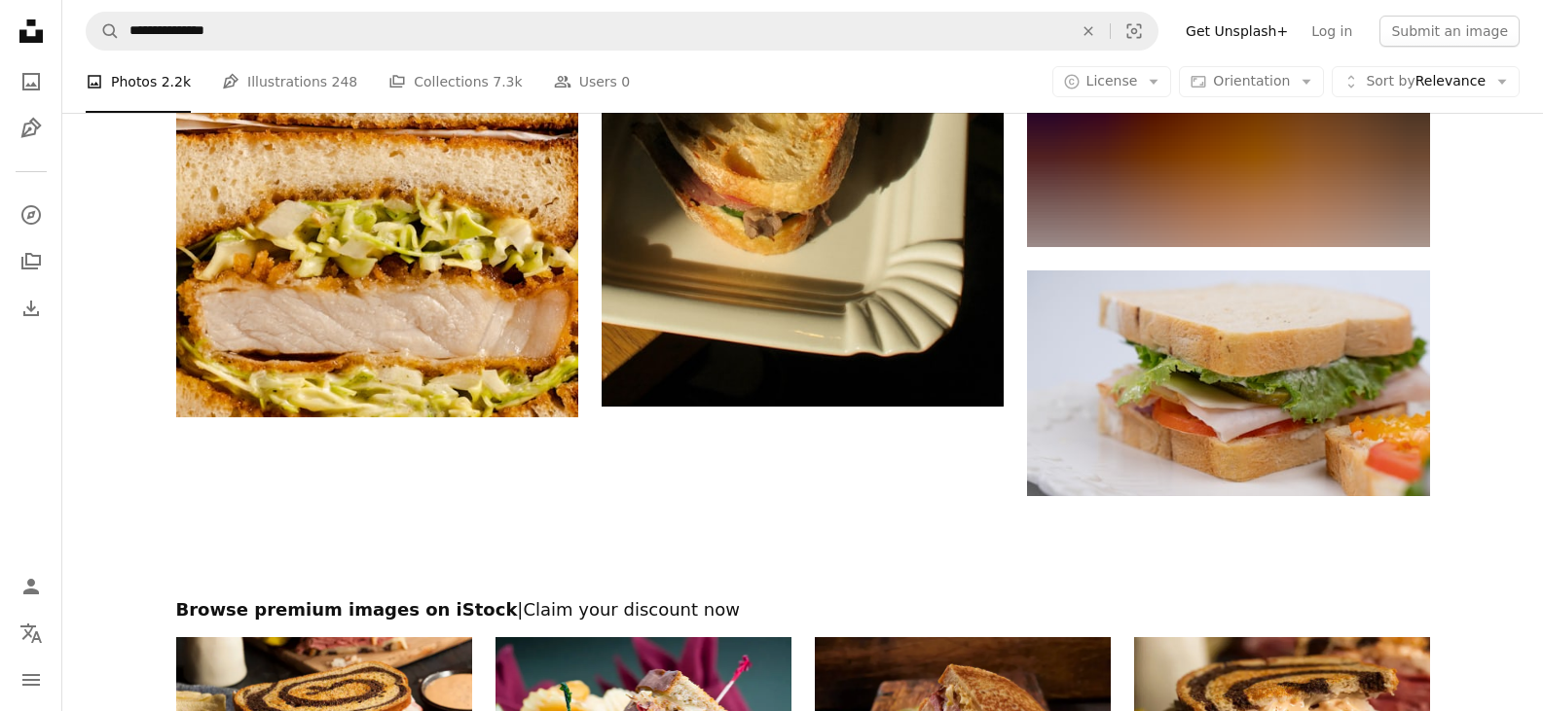
scroll to position [3796, 0]
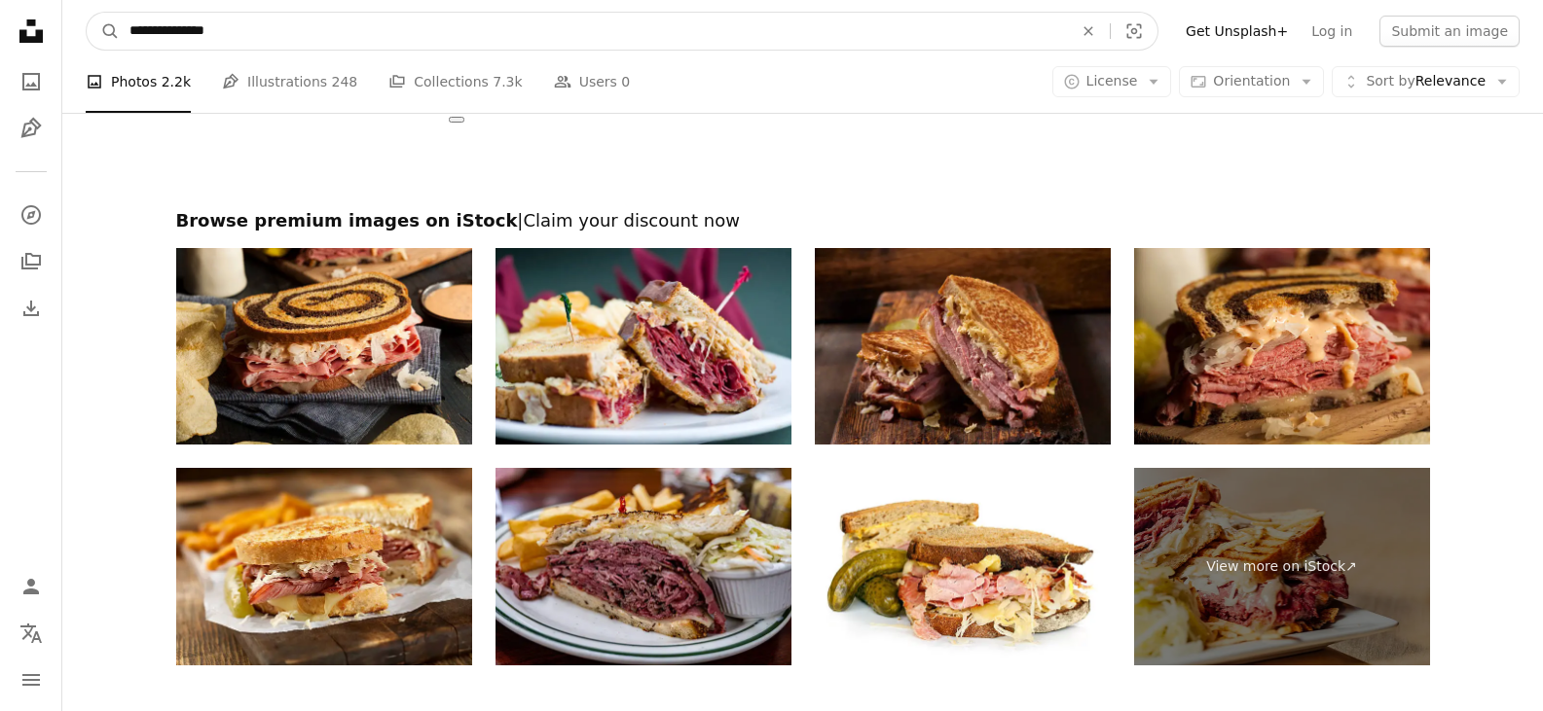
drag, startPoint x: 478, startPoint y: 51, endPoint x: 481, endPoint y: 39, distance: 12.0
click at [481, 40] on nav "**********" at bounding box center [802, 31] width 1480 height 62
drag, startPoint x: 481, startPoint y: 37, endPoint x: 4, endPoint y: 164, distance: 493.6
type input "*****"
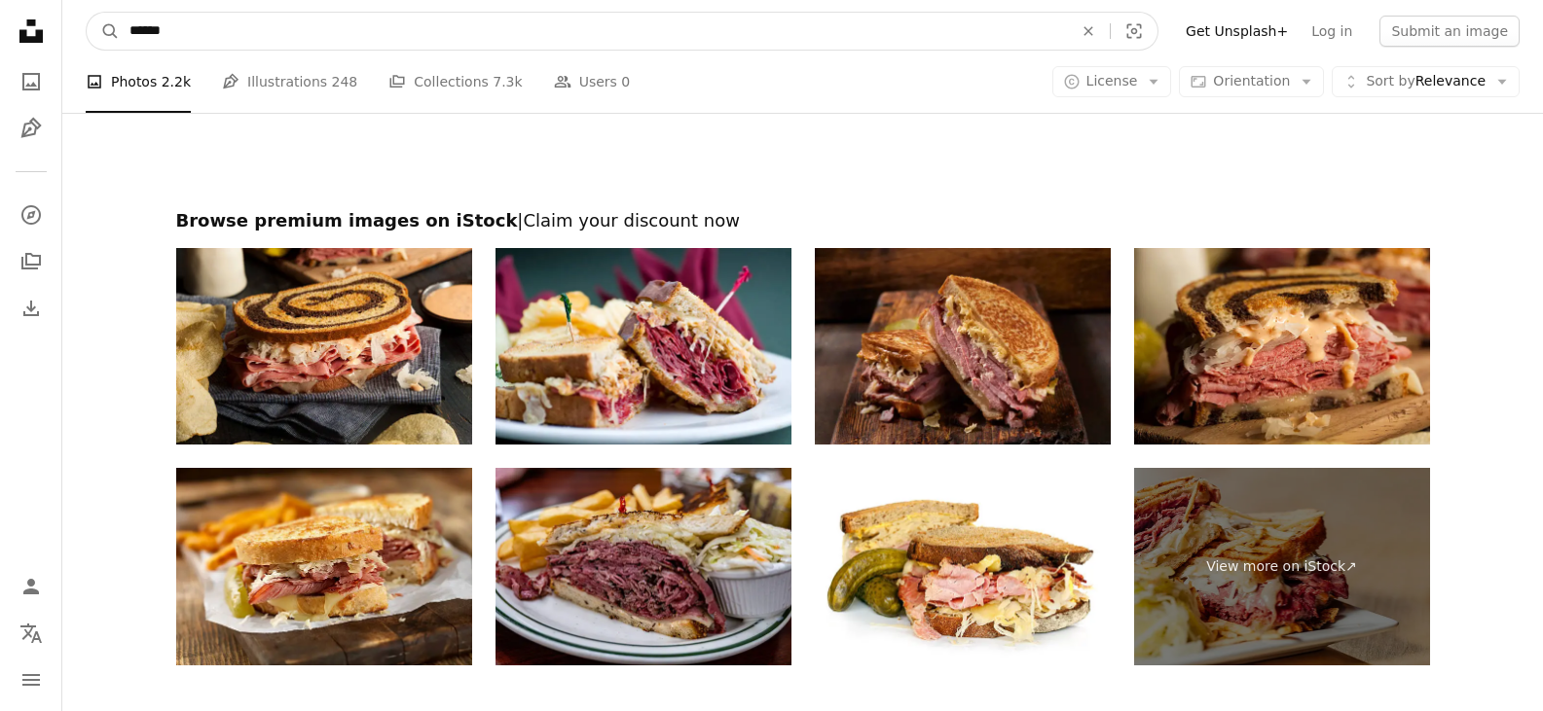
click at [87, 13] on button "A magnifying glass" at bounding box center [103, 31] width 33 height 37
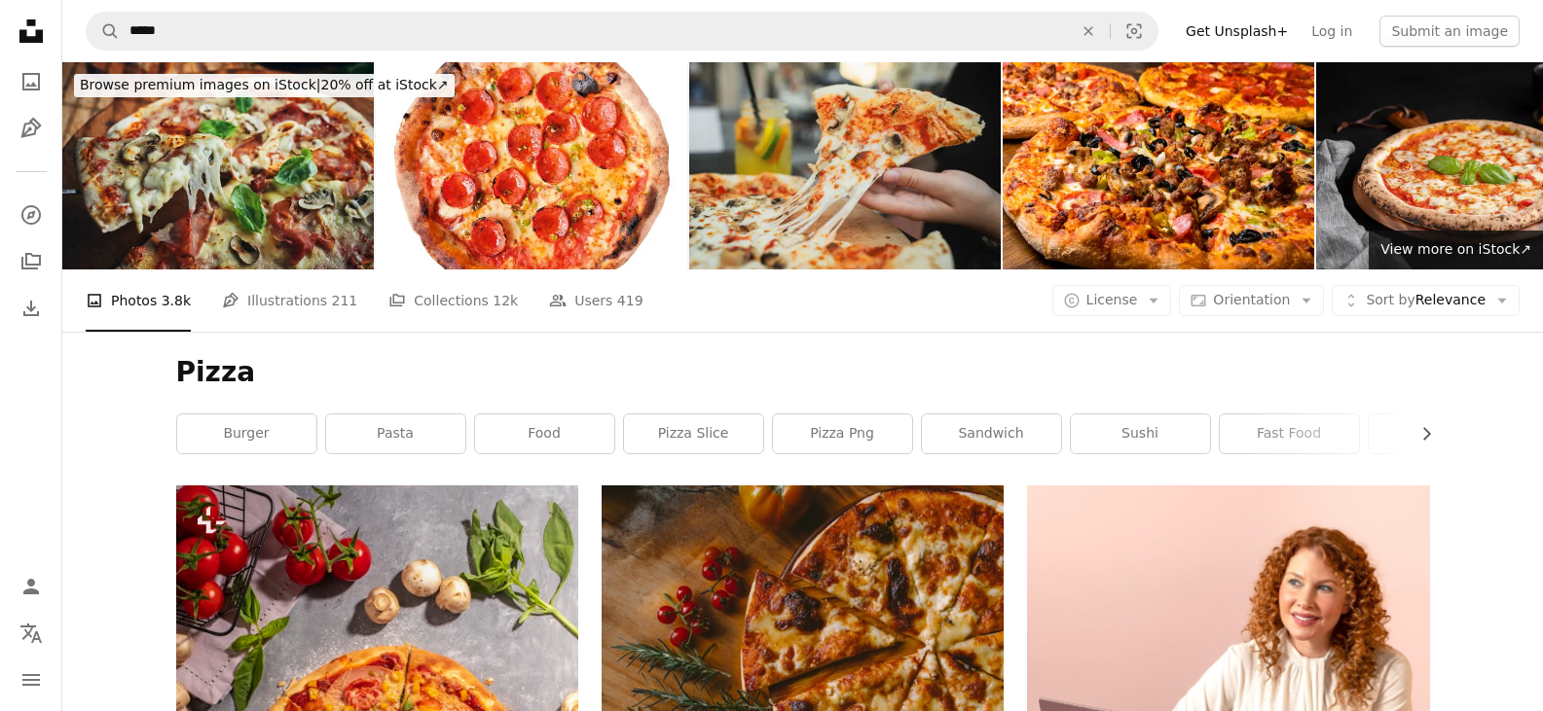
drag, startPoint x: 1546, startPoint y: 15, endPoint x: 942, endPoint y: 372, distance: 701.2
click at [939, 376] on h1 "Pizza" at bounding box center [803, 372] width 1254 height 35
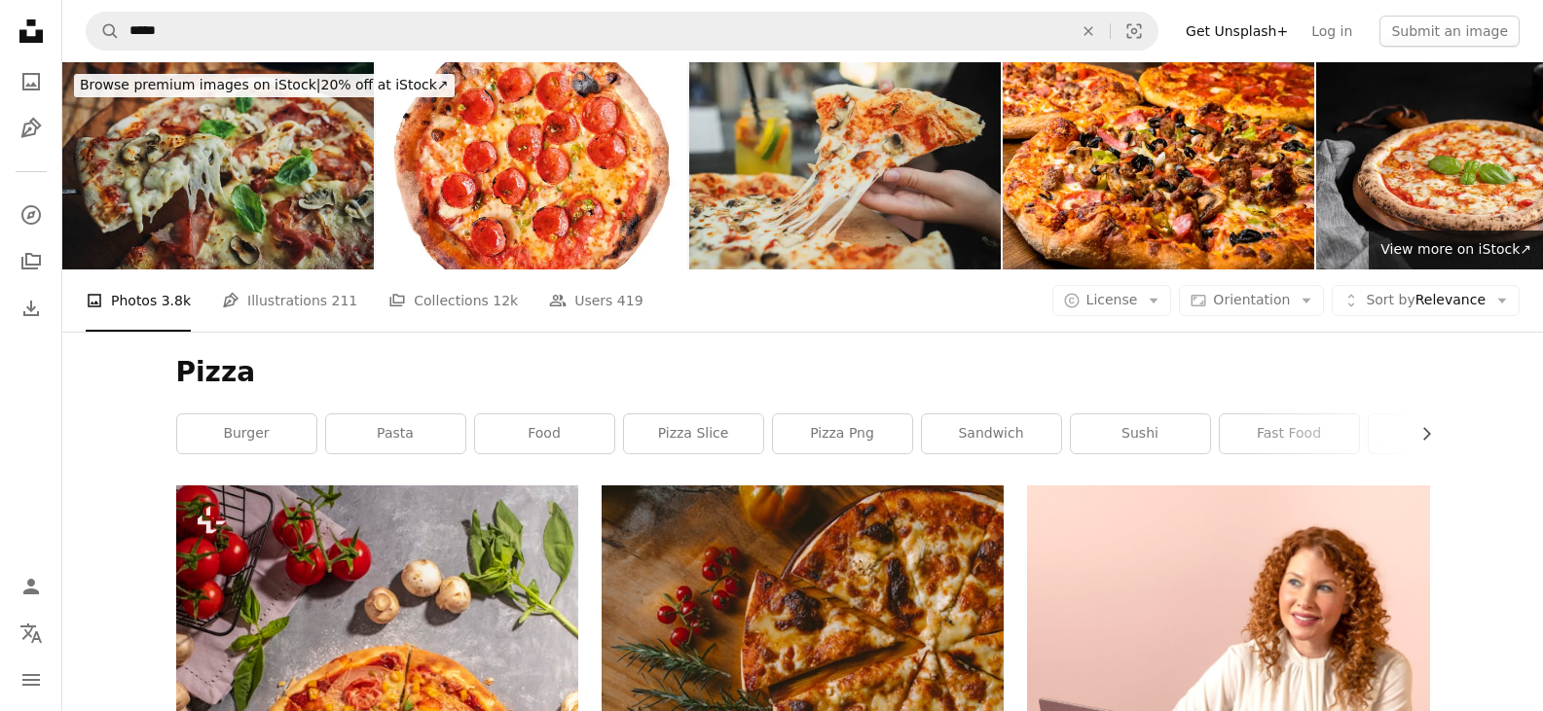
drag, startPoint x: 402, startPoint y: 172, endPoint x: 352, endPoint y: 258, distance: 99.0
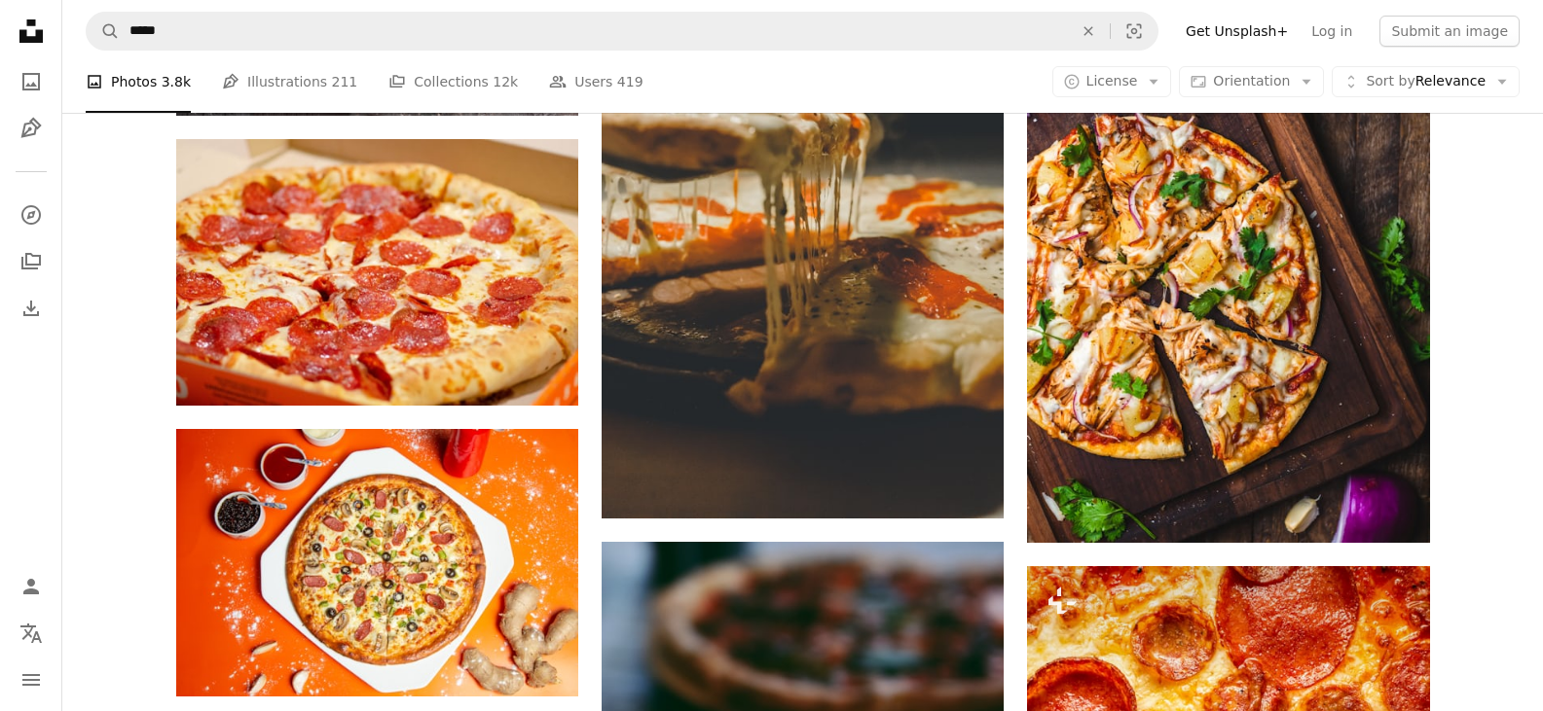
scroll to position [584, 0]
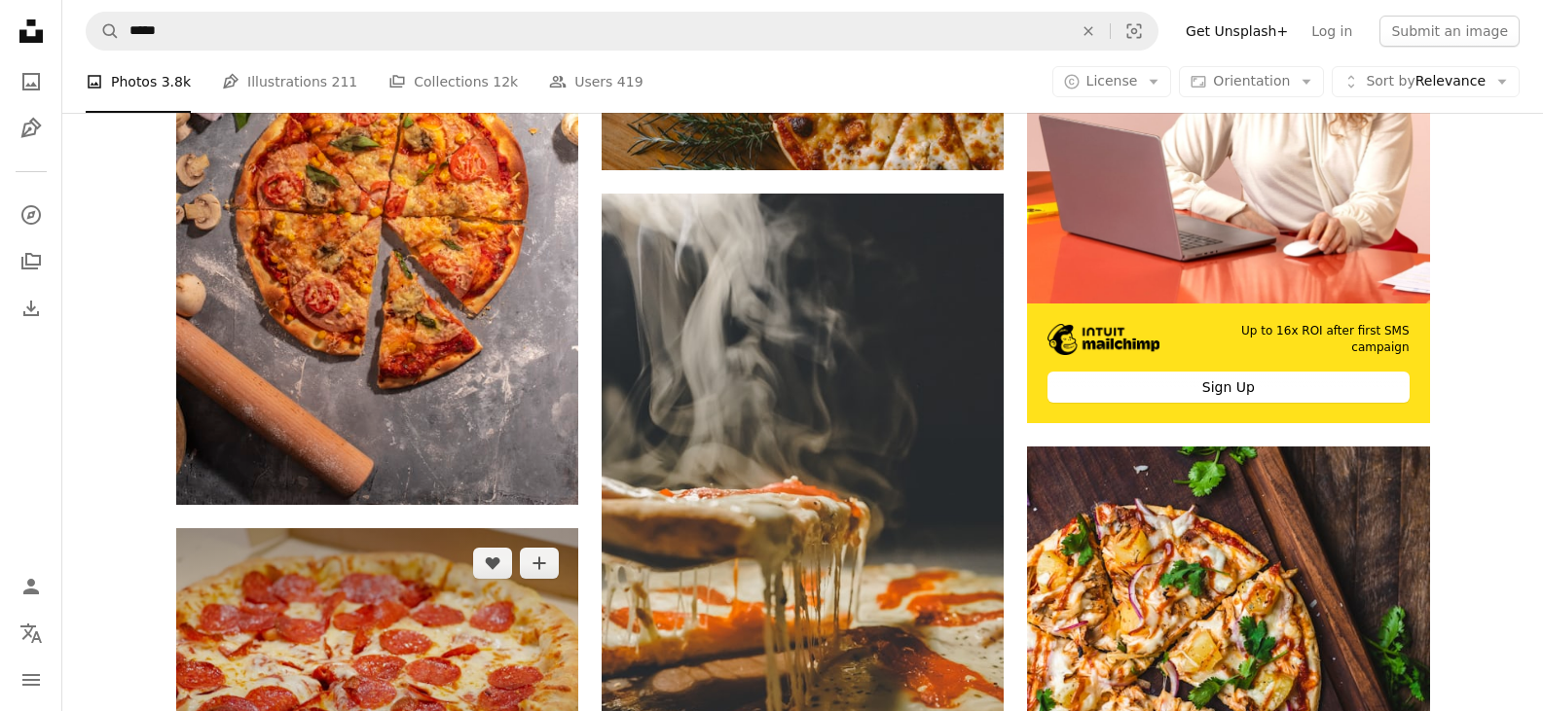
click at [419, 575] on img at bounding box center [377, 661] width 402 height 267
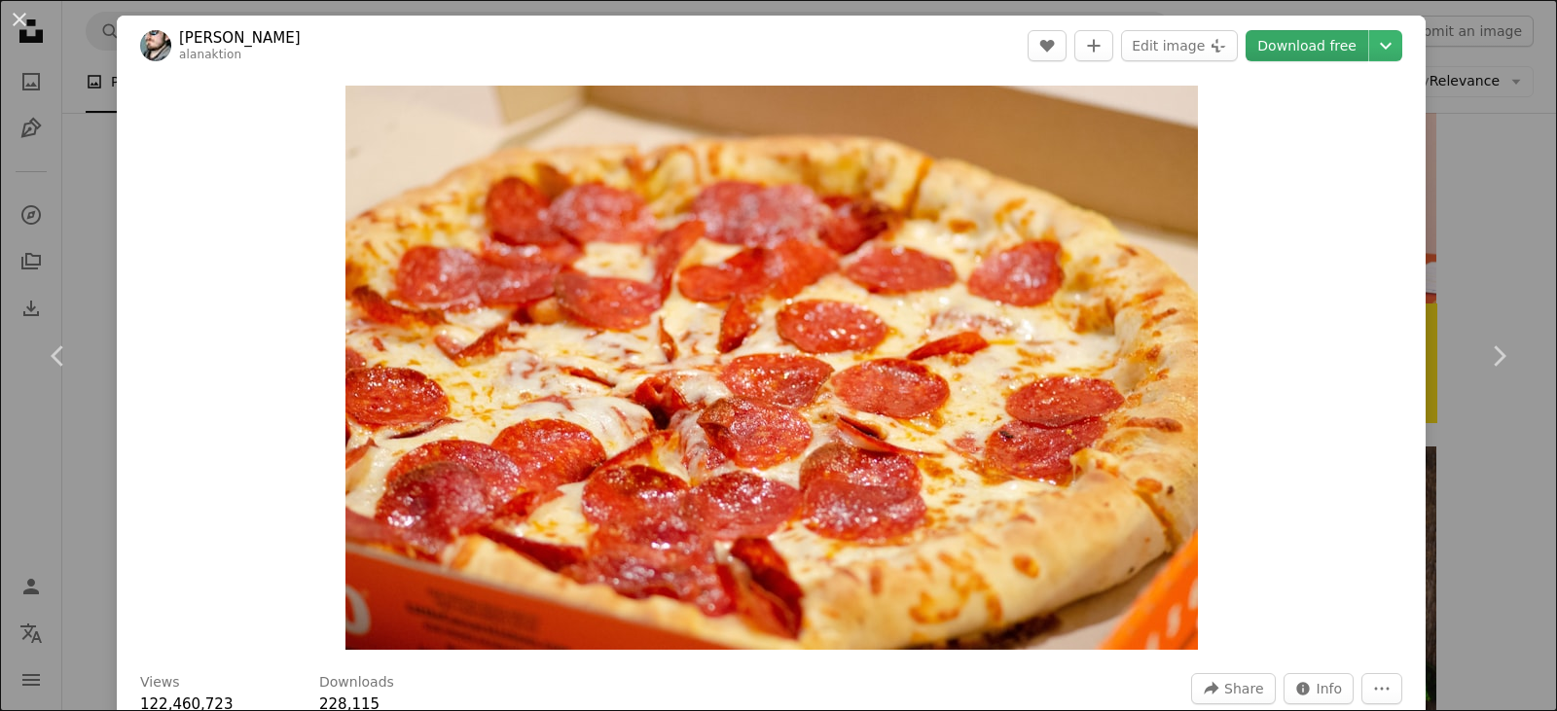
click at [1326, 32] on link "Download free" at bounding box center [1307, 45] width 123 height 31
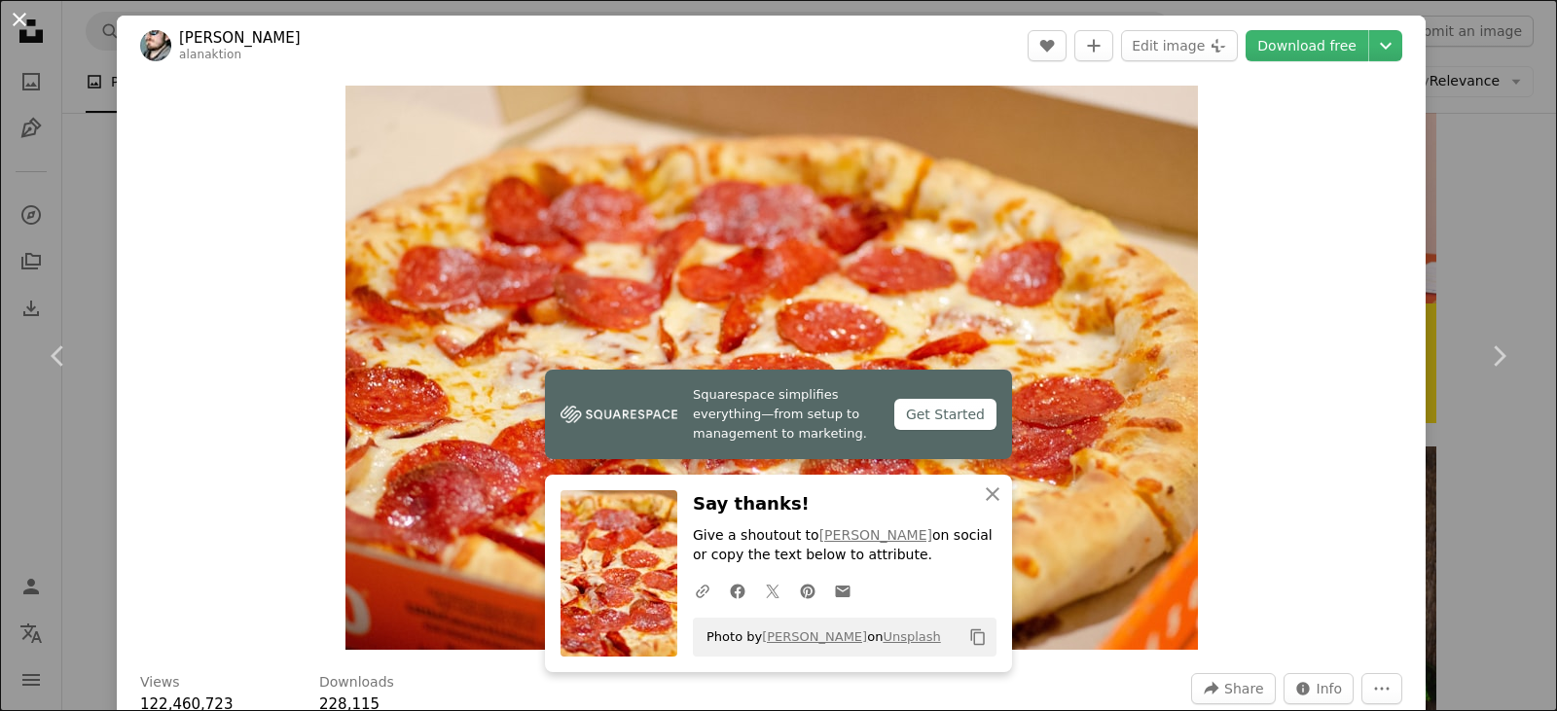
click at [19, 13] on button "An X shape" at bounding box center [19, 19] width 23 height 23
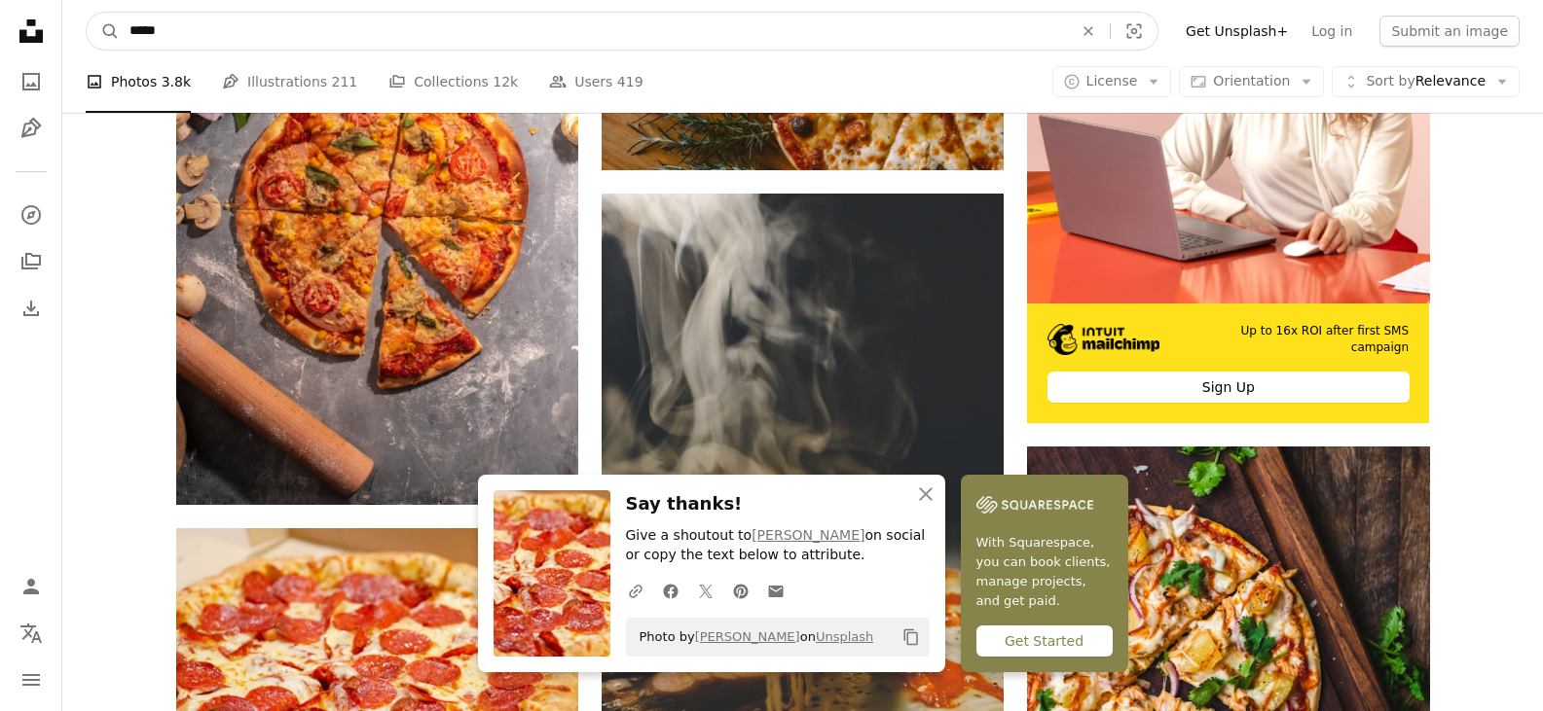
drag, startPoint x: 395, startPoint y: 42, endPoint x: 5, endPoint y: 87, distance: 392.8
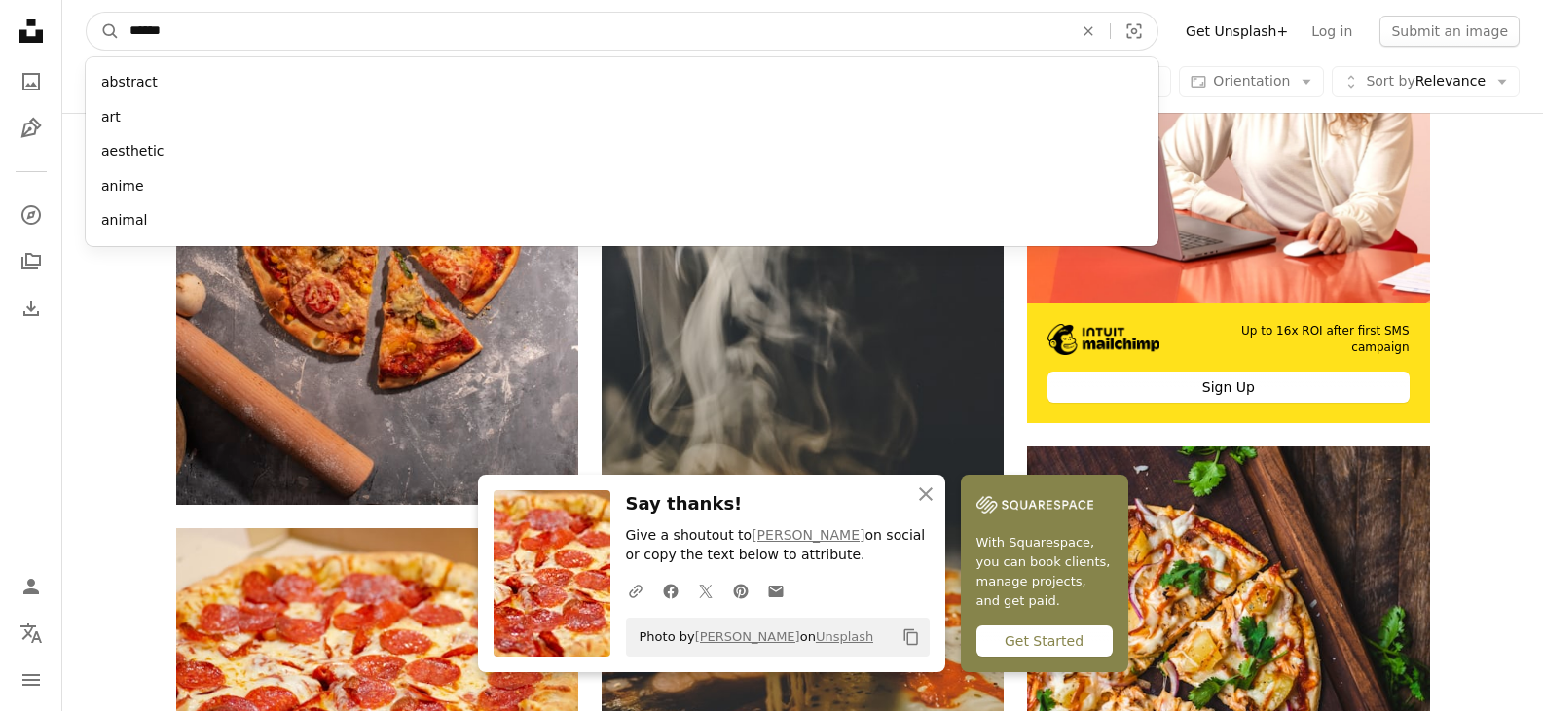
type input "******"
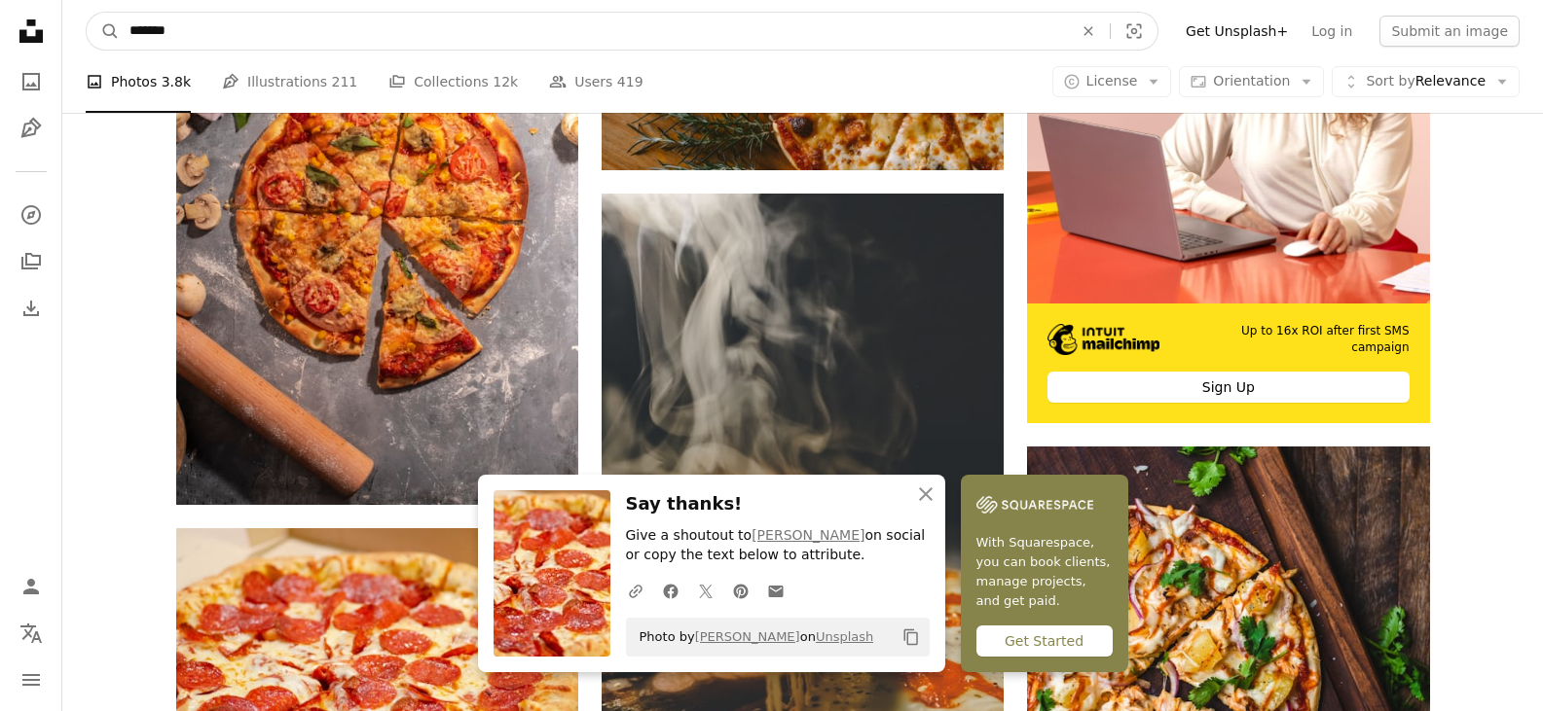
click button "A magnifying glass" at bounding box center [103, 31] width 33 height 37
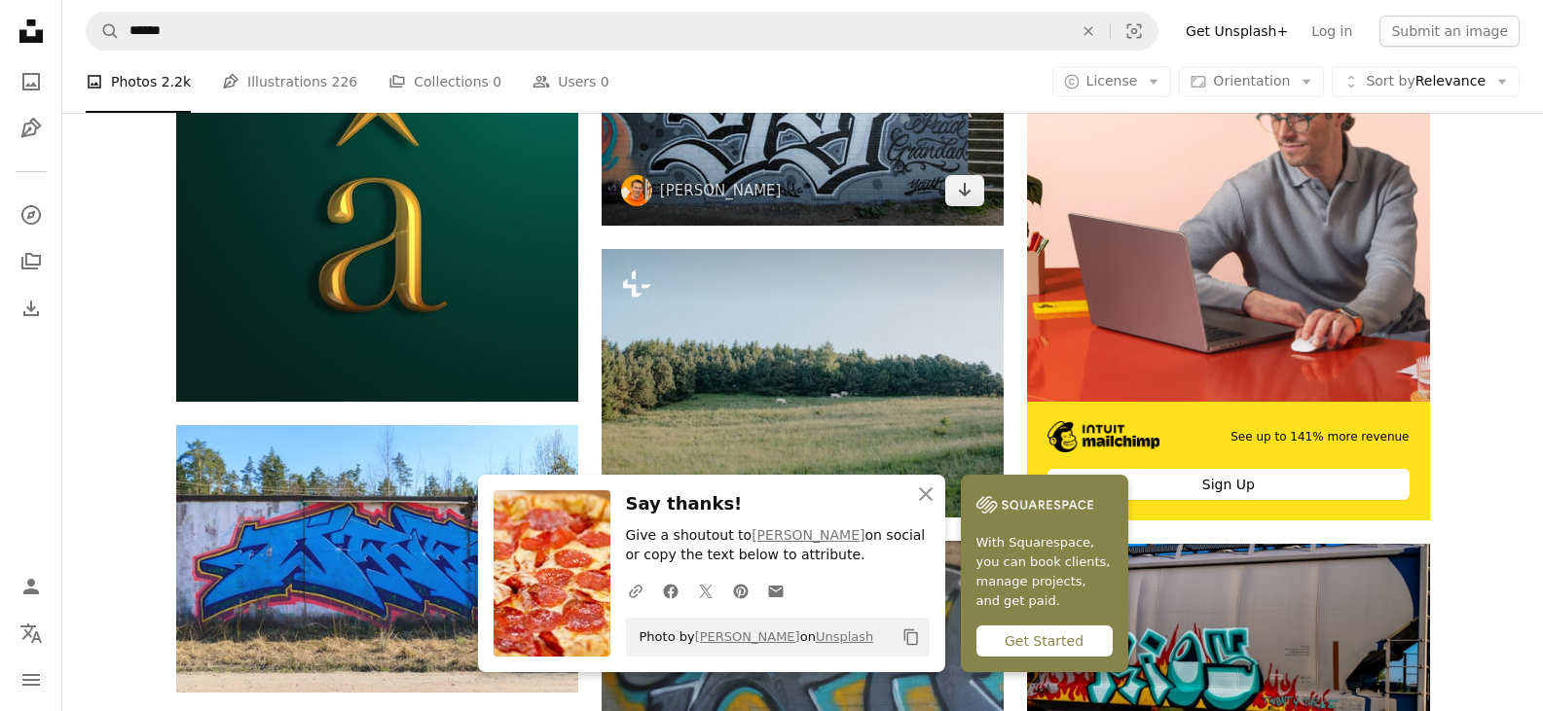
scroll to position [389, 0]
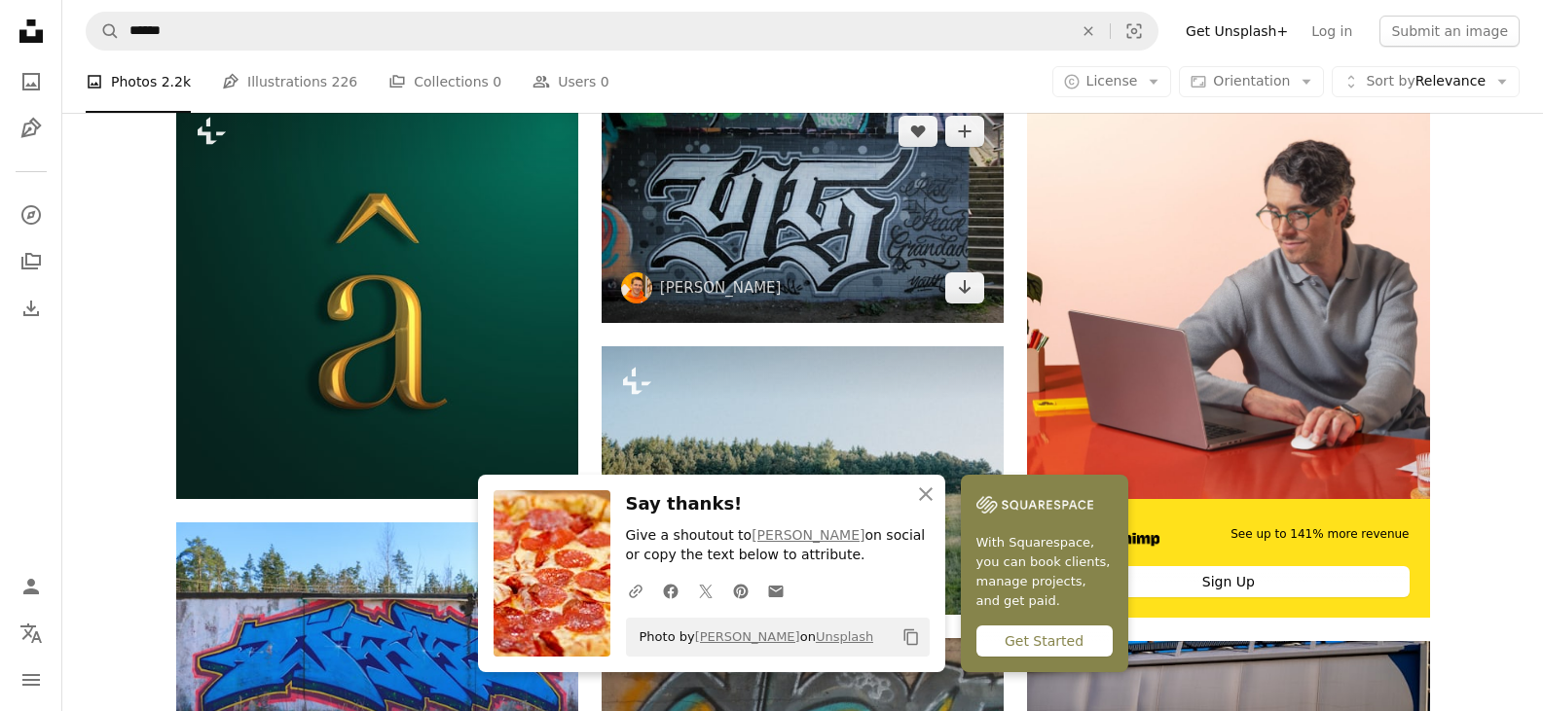
click at [747, 206] on img at bounding box center [802, 209] width 402 height 227
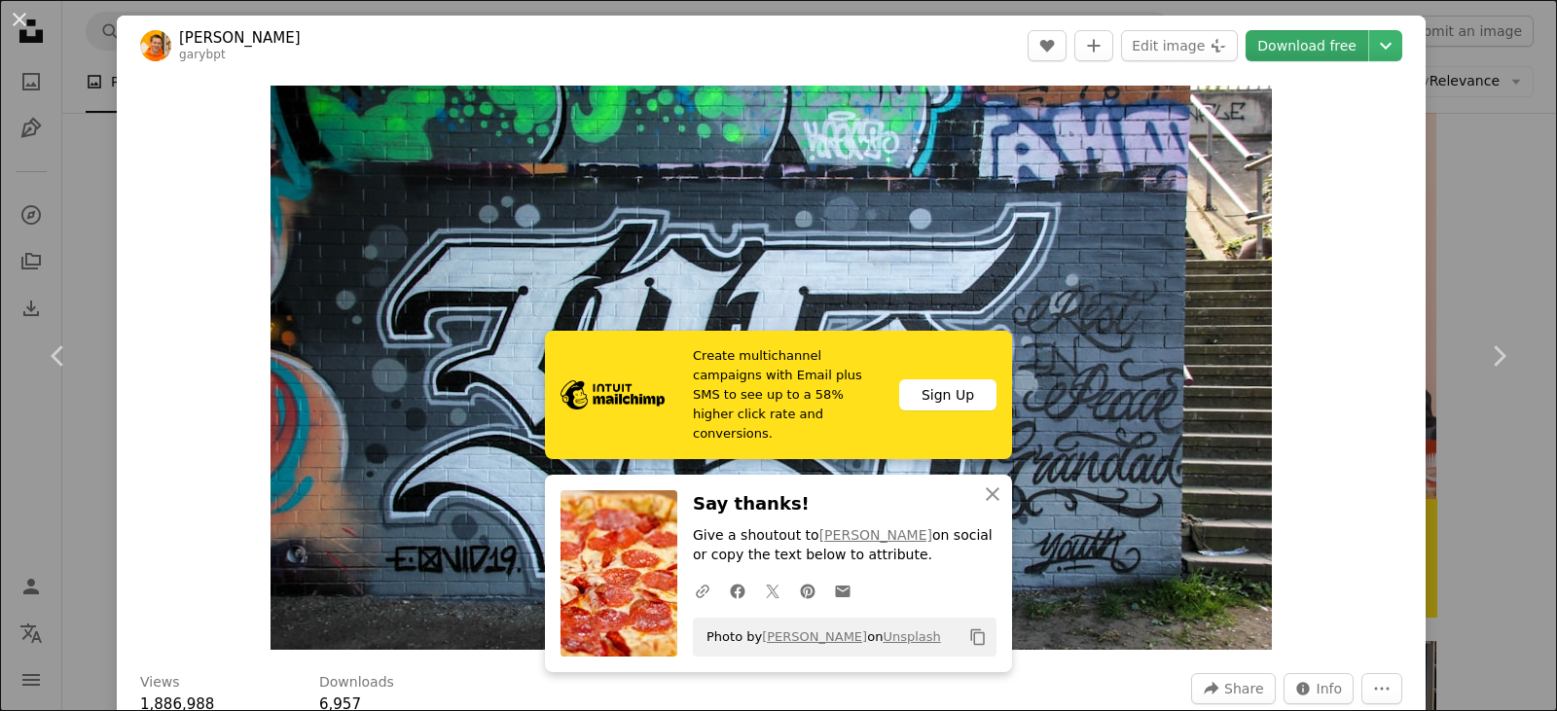
click at [1291, 48] on link "Download free" at bounding box center [1307, 45] width 123 height 31
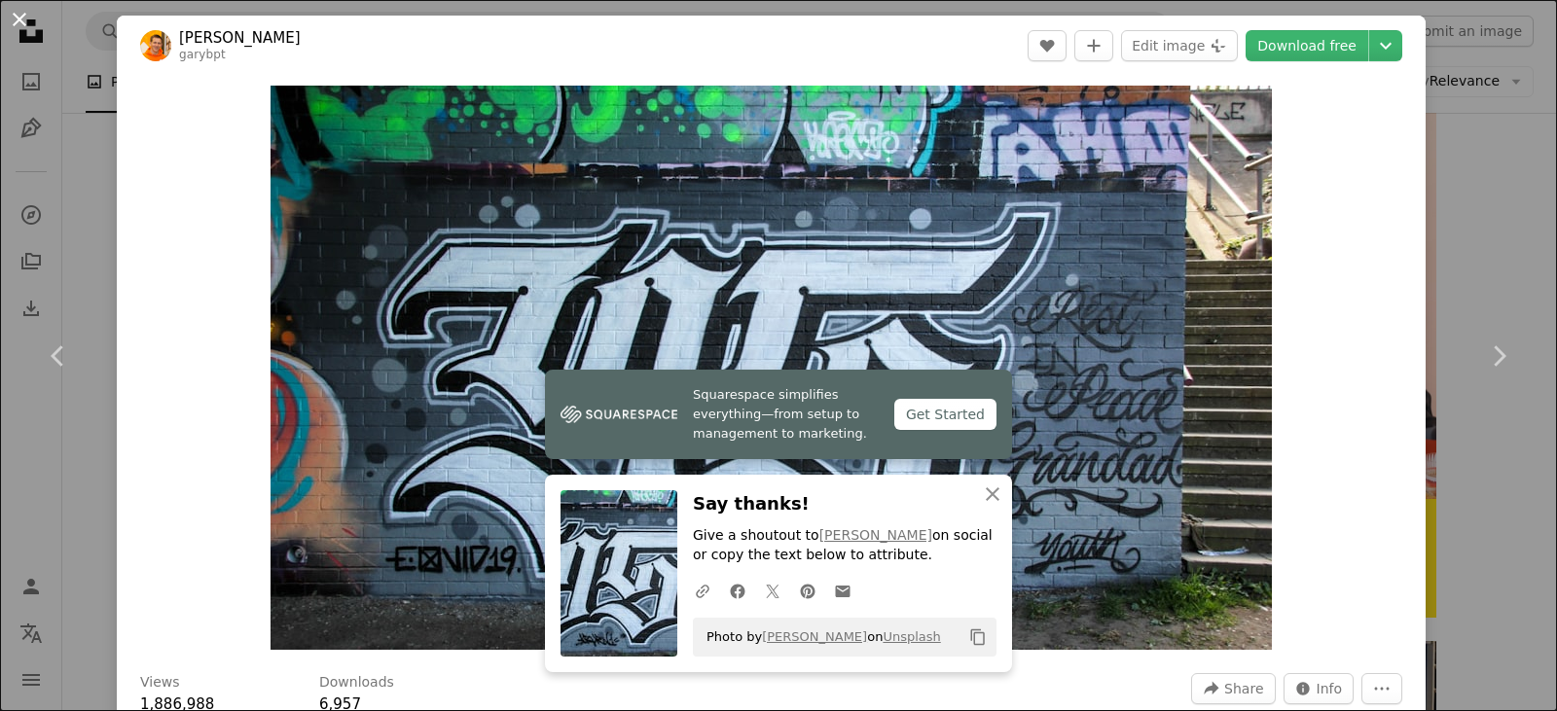
drag, startPoint x: 12, startPoint y: 23, endPoint x: 21, endPoint y: 26, distance: 10.2
click at [13, 23] on button "An X shape" at bounding box center [19, 19] width 23 height 23
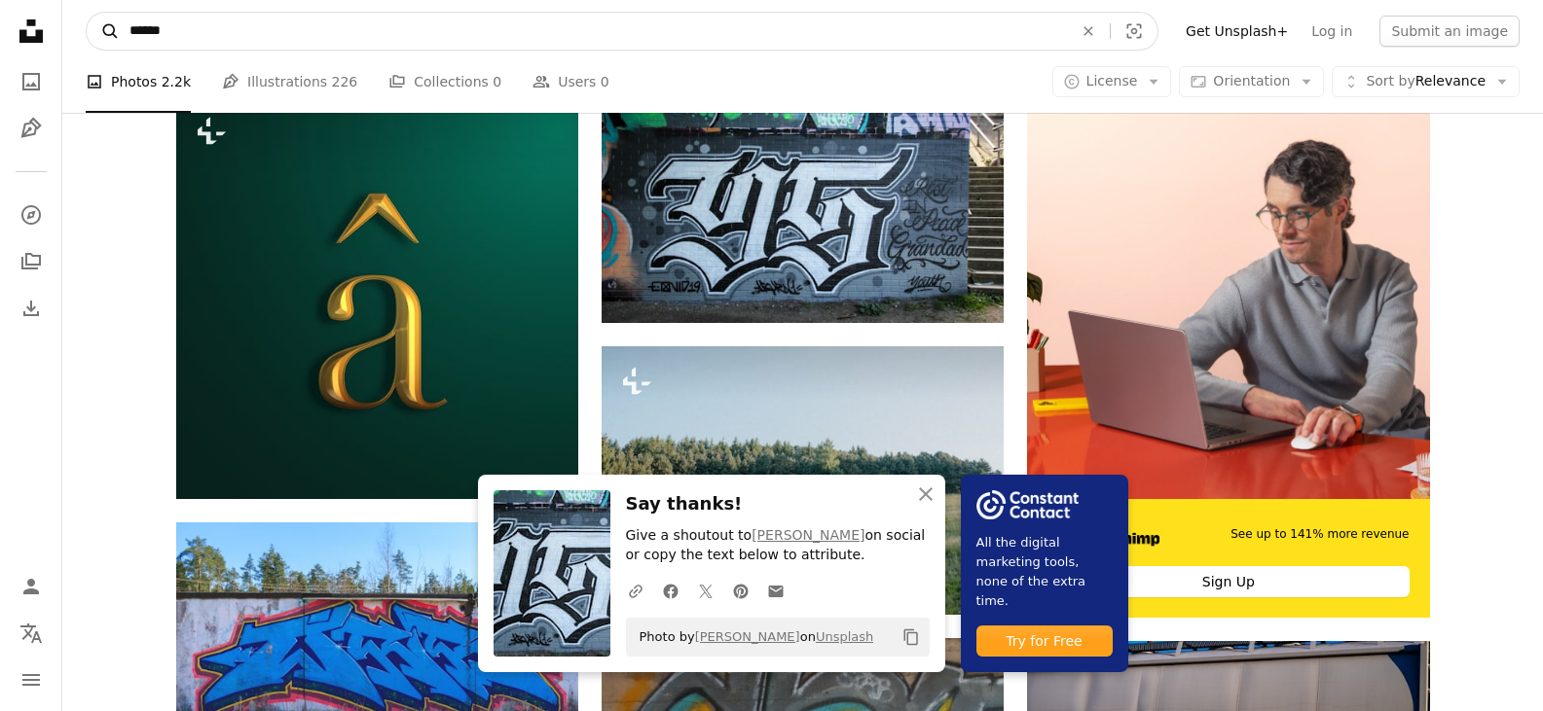
drag, startPoint x: 484, startPoint y: 25, endPoint x: 77, endPoint y: 23, distance: 406.8
click at [86, 43] on nav "A magnifying glass ****** An X shape Visual search Filters Get Unsplash+ Log in…" at bounding box center [802, 31] width 1480 height 62
type input "*"
type input "**********"
click button "A magnifying glass" at bounding box center [103, 31] width 33 height 37
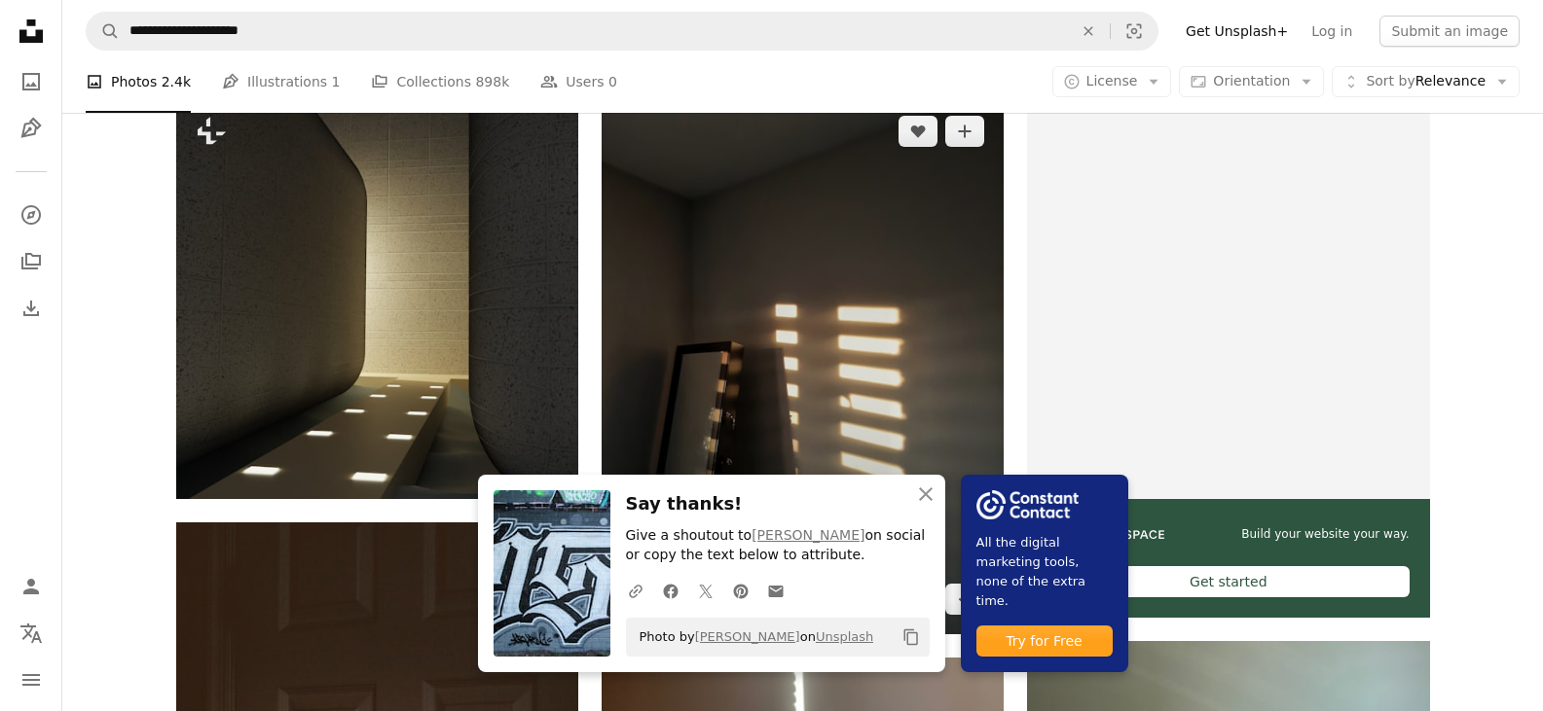
scroll to position [487, 0]
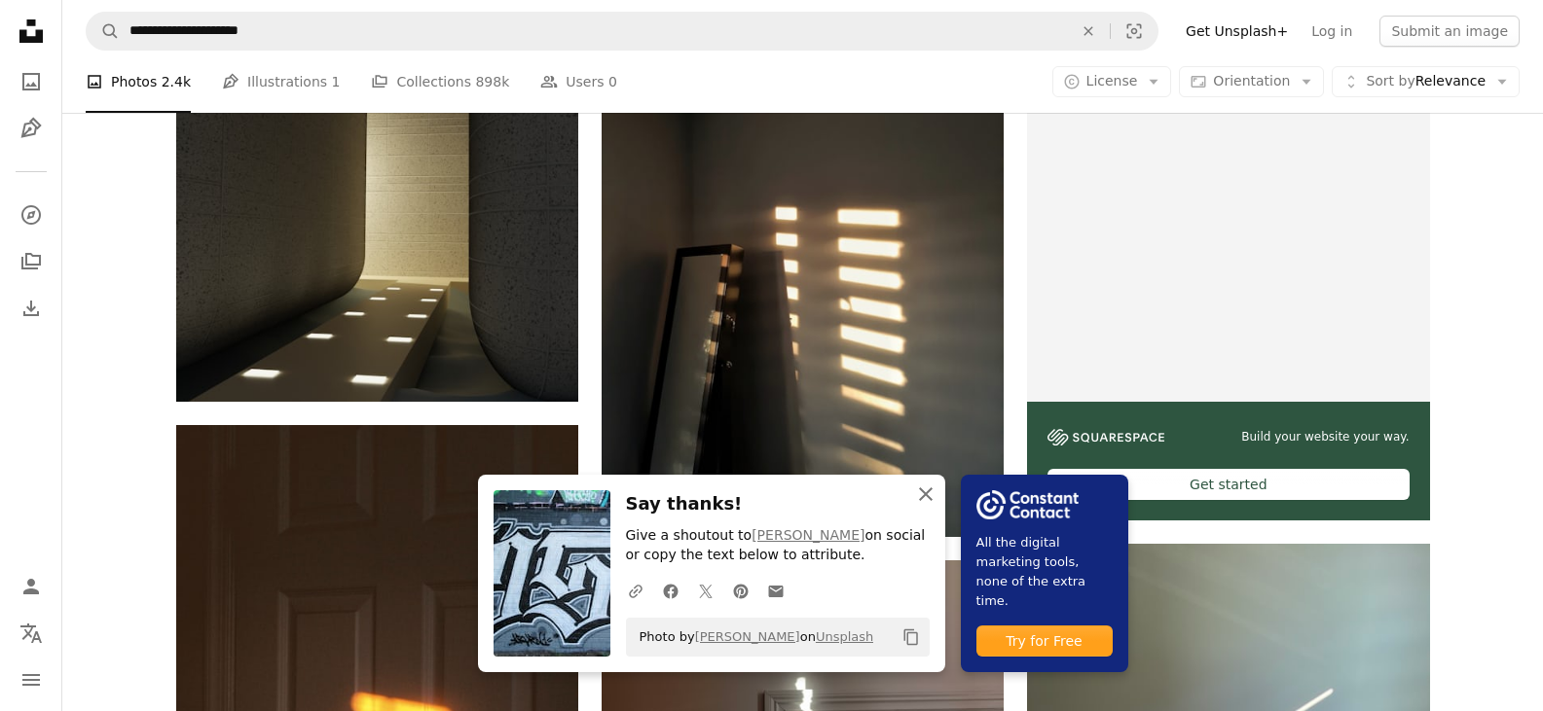
click at [922, 490] on icon "An X shape" at bounding box center [925, 494] width 23 height 23
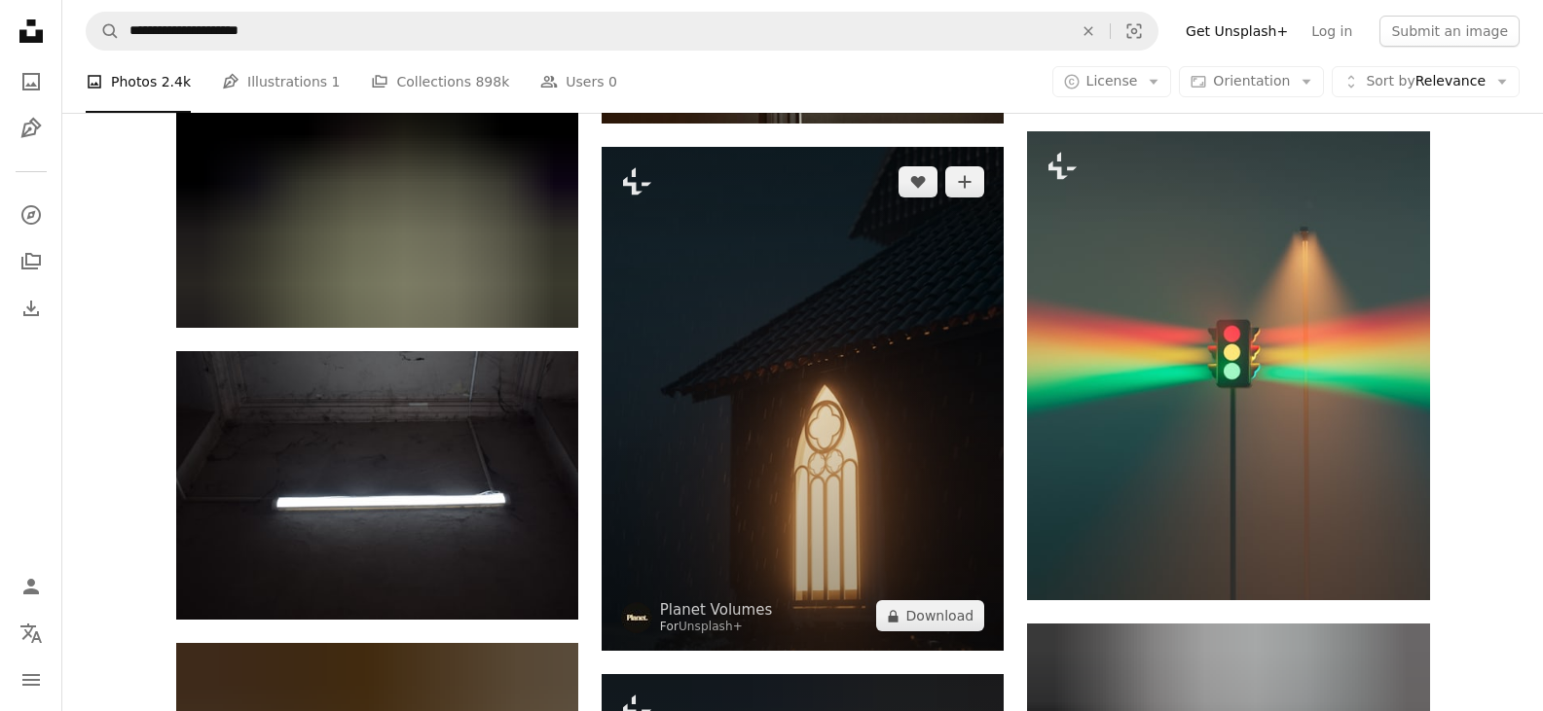
scroll to position [1557, 0]
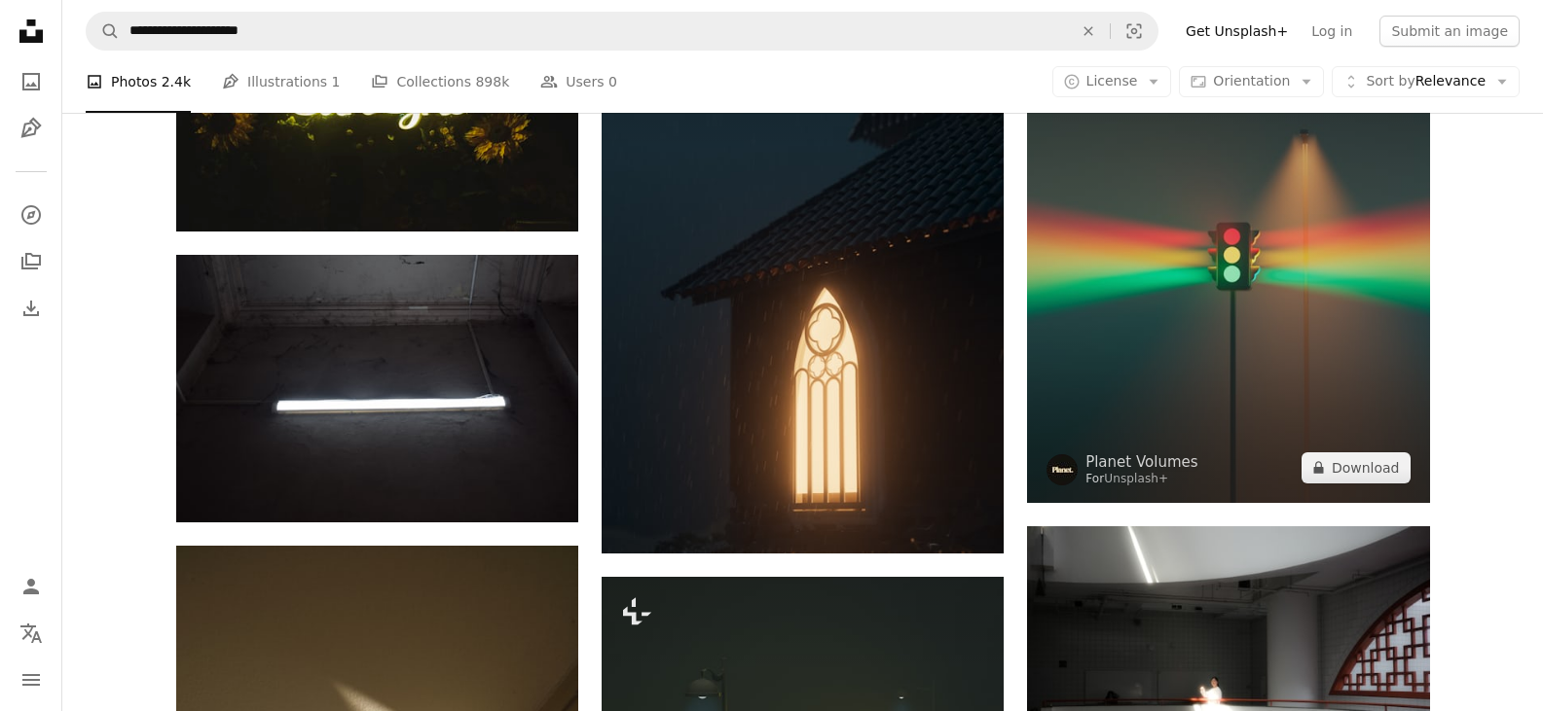
click at [1246, 327] on img at bounding box center [1228, 268] width 402 height 469
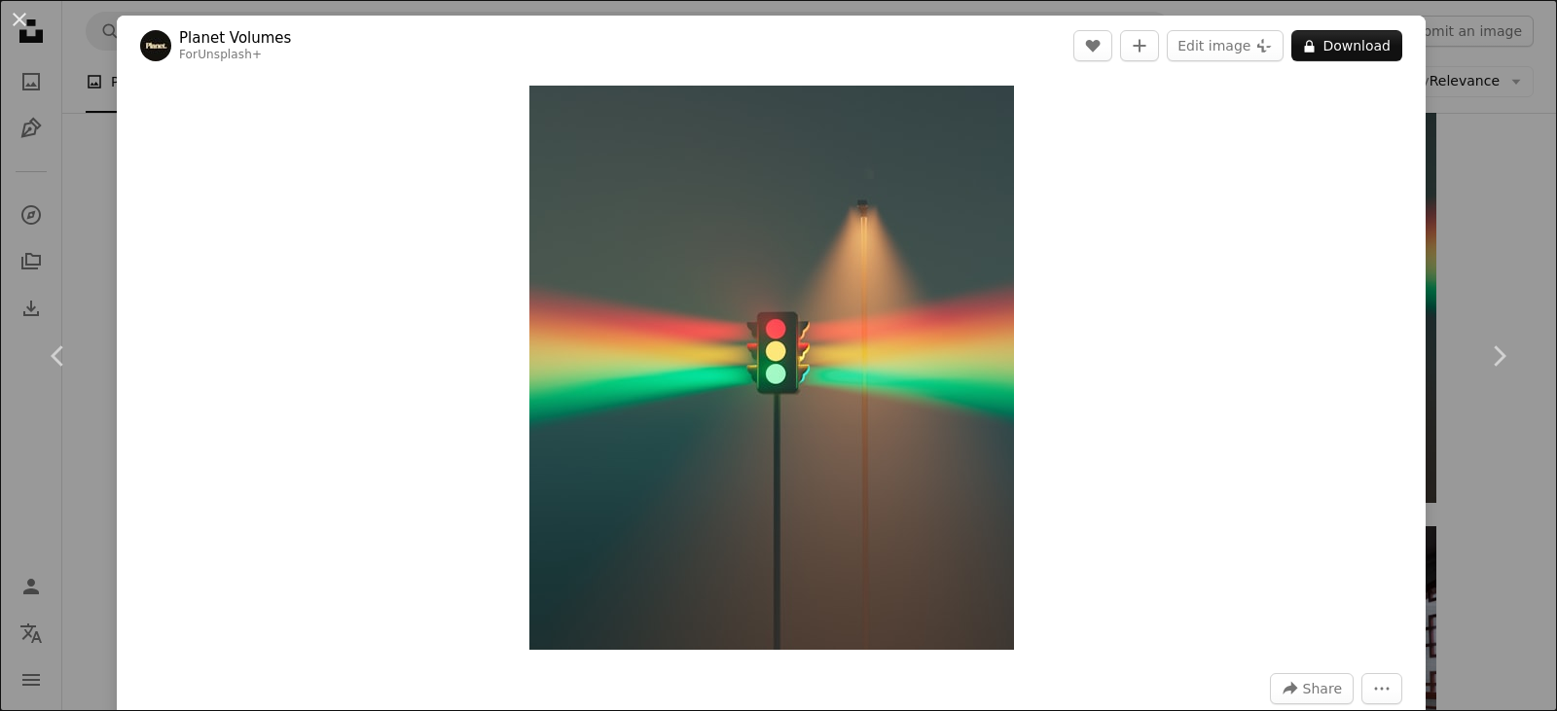
drag, startPoint x: 67, startPoint y: 15, endPoint x: 34, endPoint y: 18, distance: 33.3
click at [54, 12] on div "An X shape Chevron left Chevron right Planet Volumes For Unsplash+ A heart A pl…" at bounding box center [778, 355] width 1557 height 711
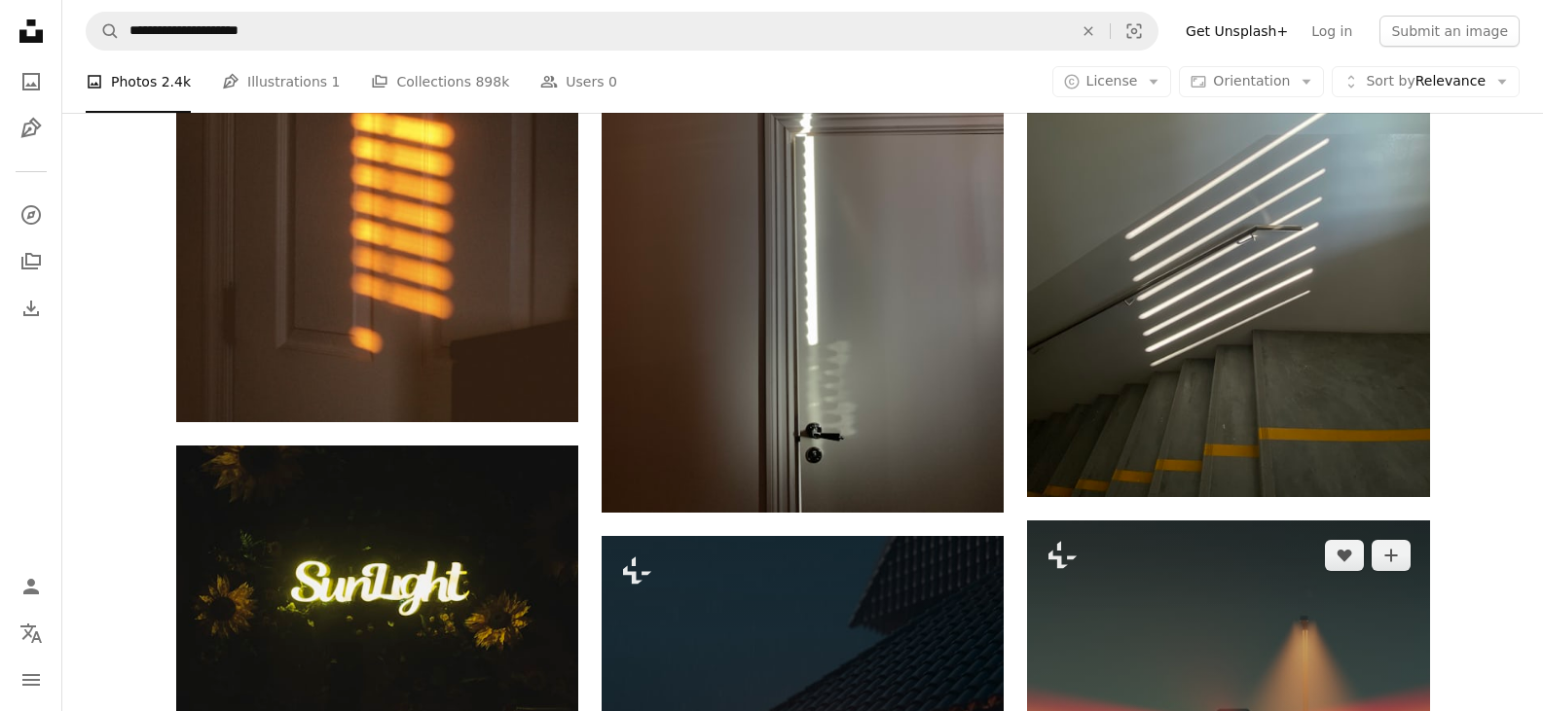
scroll to position [779, 0]
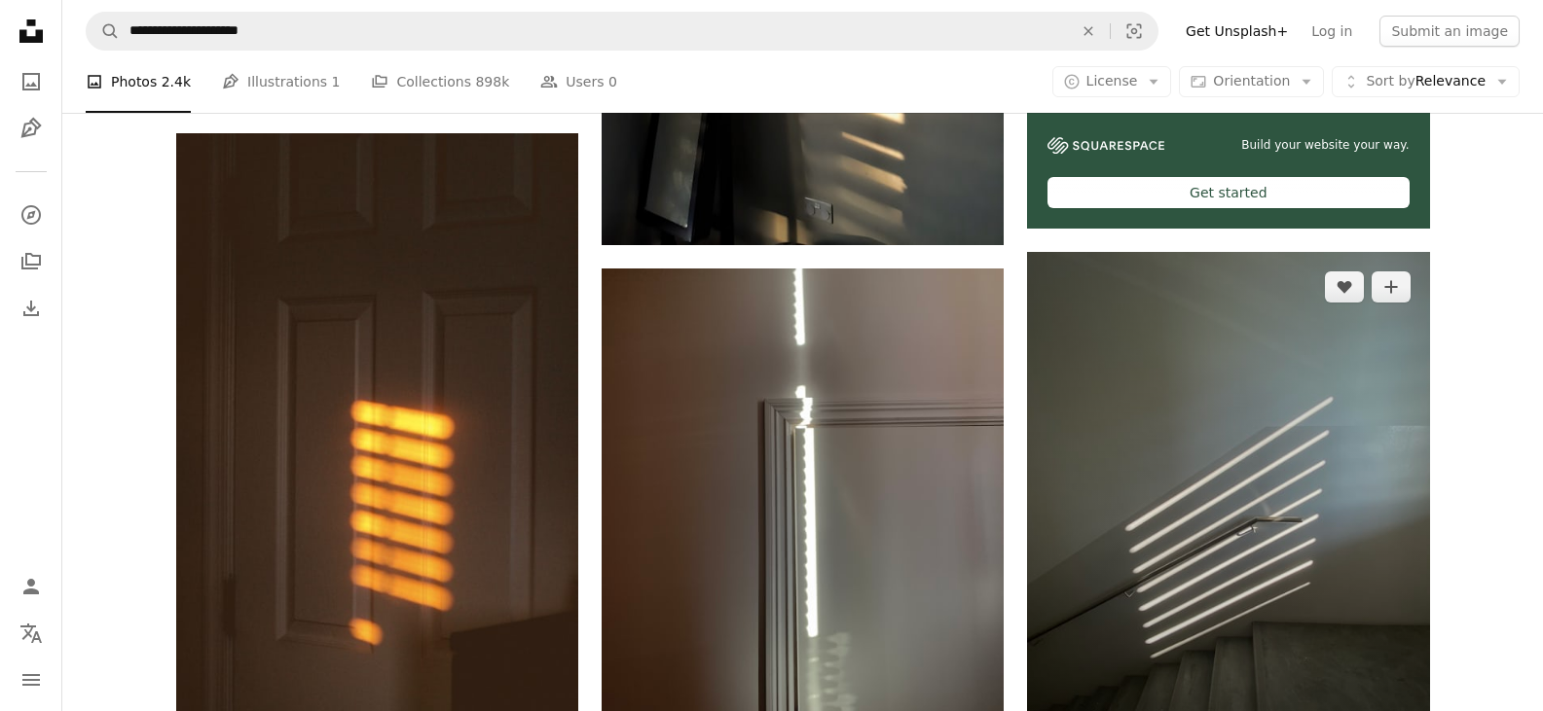
click at [1178, 482] on img at bounding box center [1228, 520] width 402 height 536
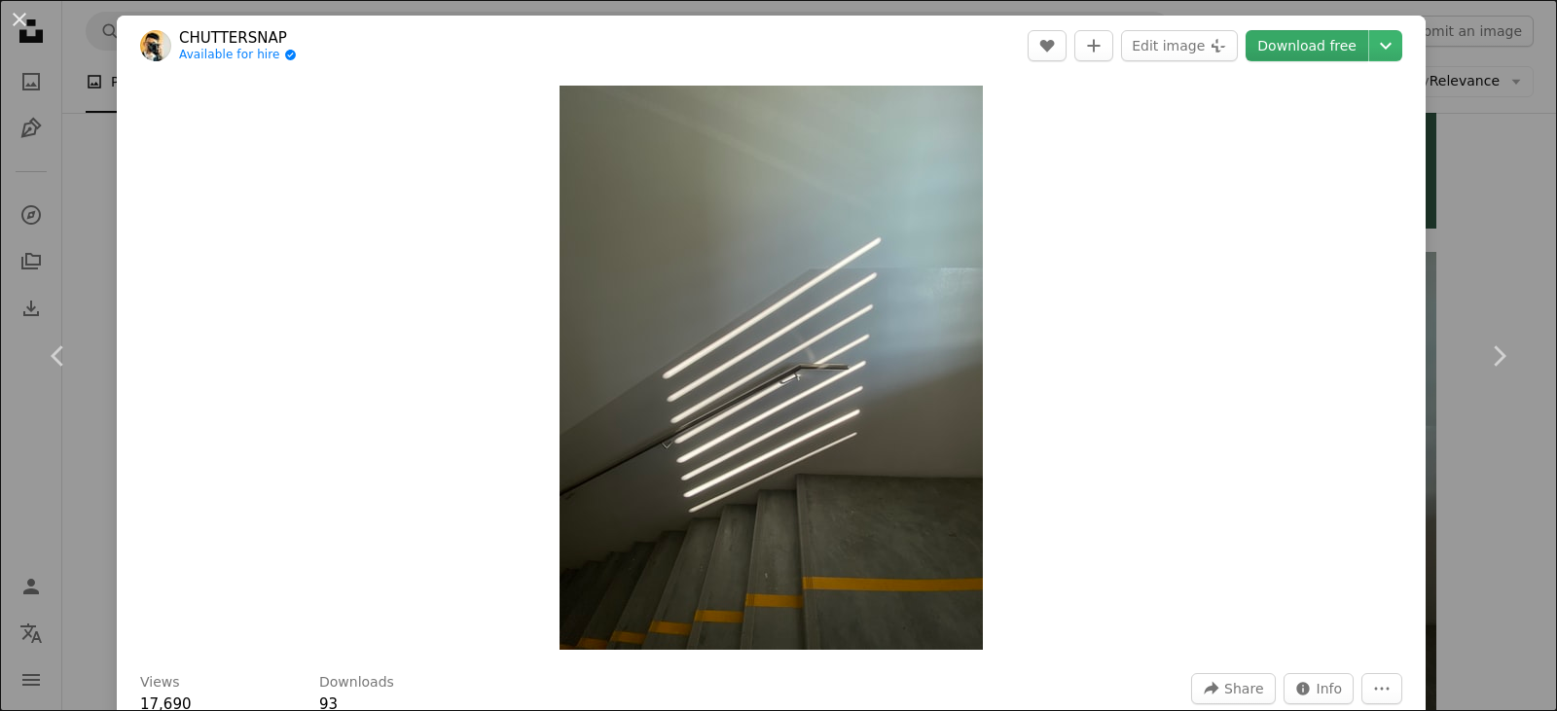
click at [1289, 56] on link "Download free" at bounding box center [1307, 45] width 123 height 31
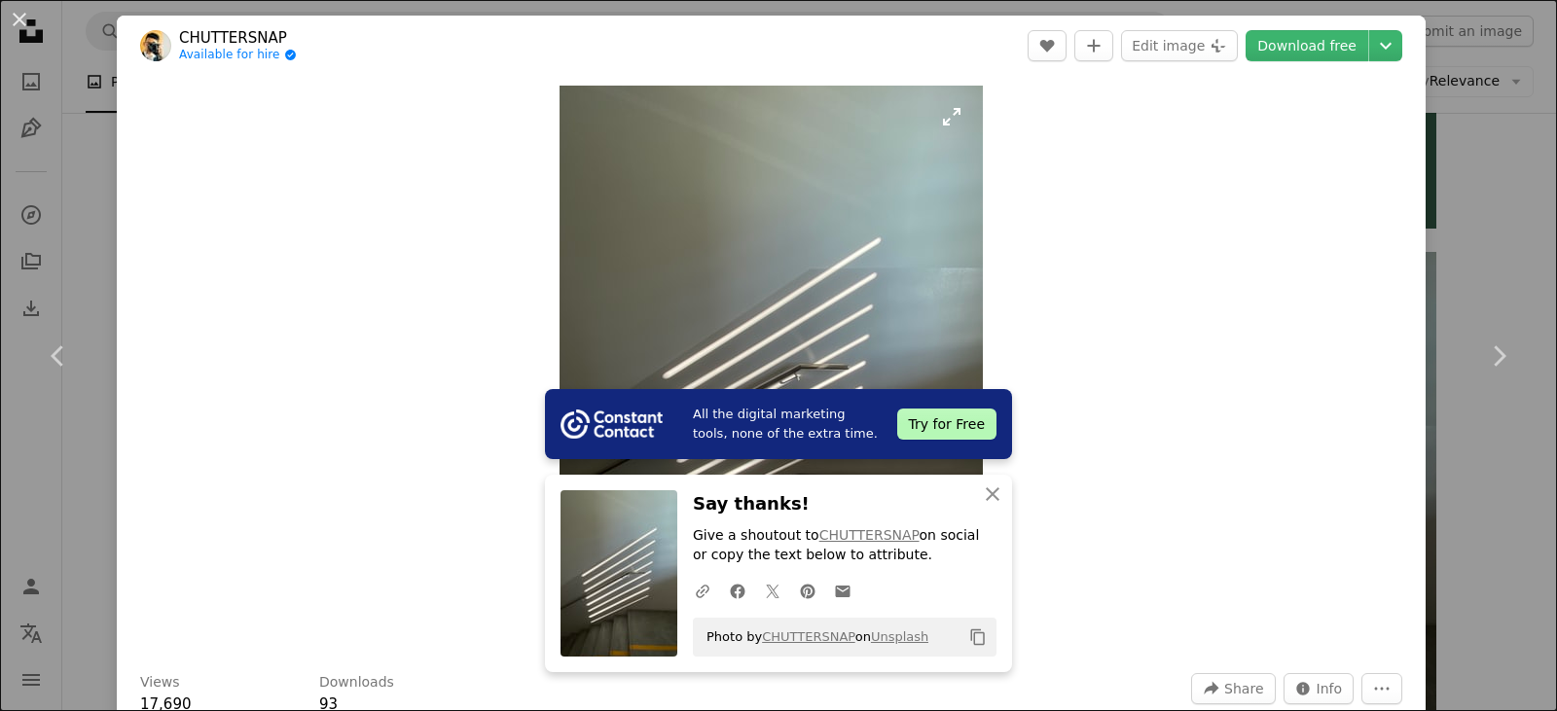
drag, startPoint x: 940, startPoint y: 135, endPoint x: 865, endPoint y: 20, distance: 137.1
drag, startPoint x: 231, startPoint y: 11, endPoint x: 29, endPoint y: 0, distance: 201.7
click at [29, 8] on button "An X shape" at bounding box center [19, 19] width 23 height 23
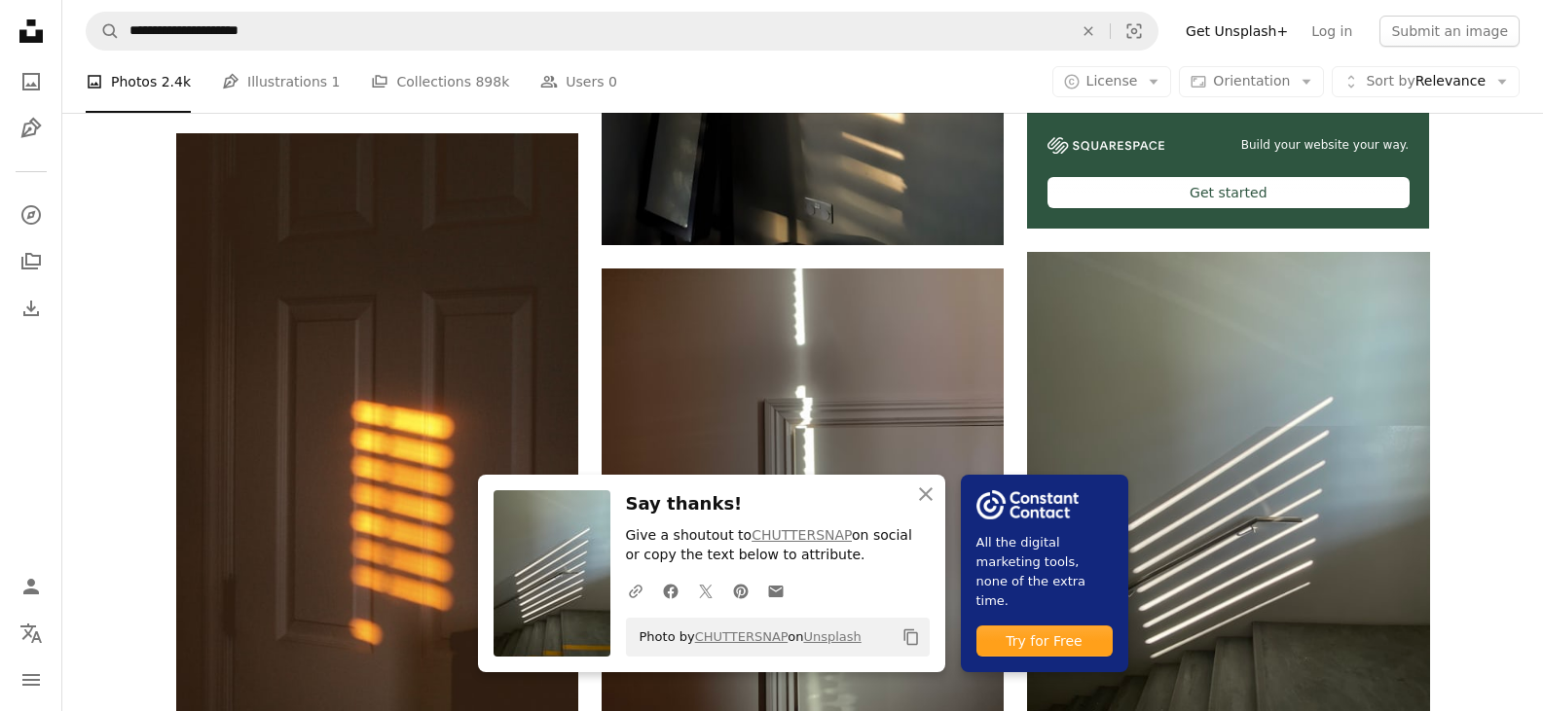
click at [20, 19] on icon "Unsplash logo Unsplash Home" at bounding box center [31, 31] width 39 height 39
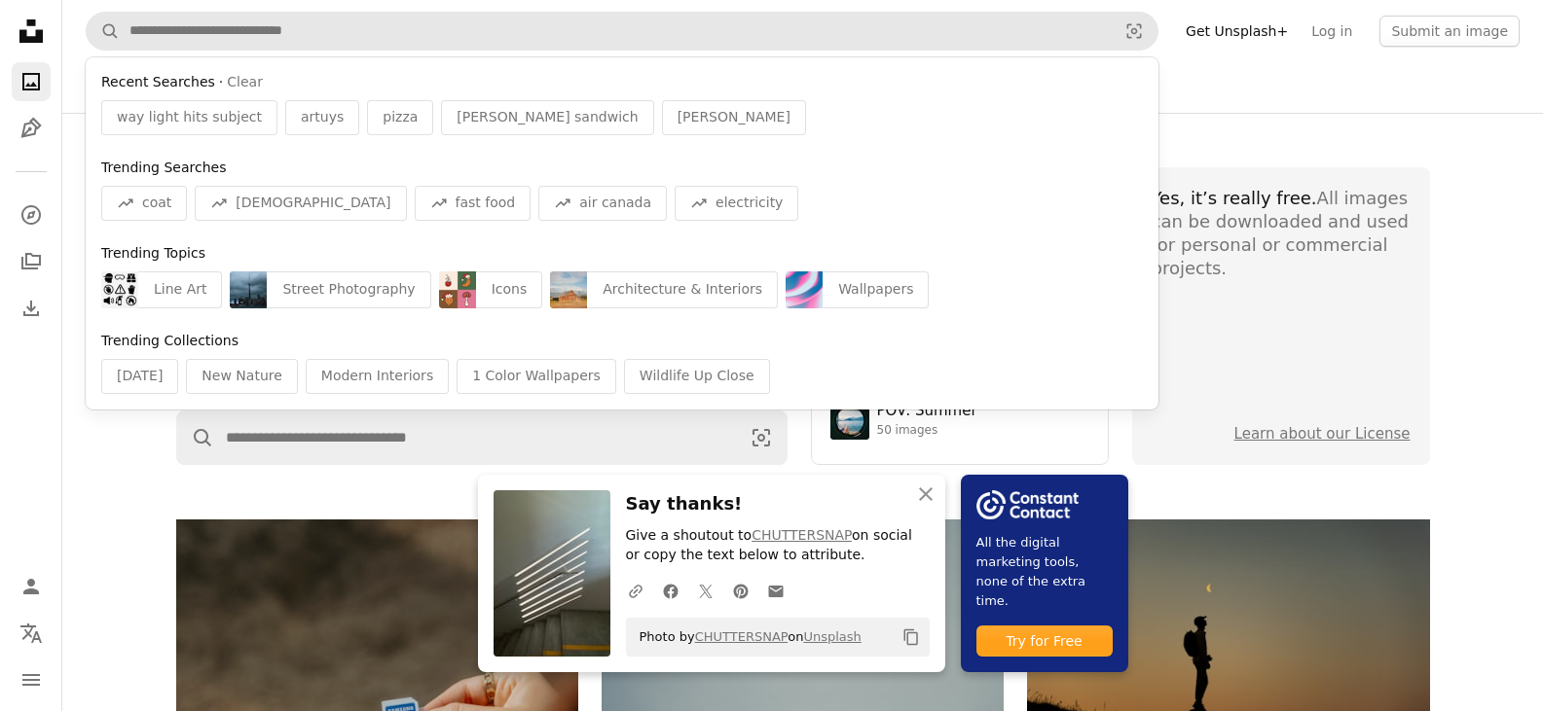
drag, startPoint x: 243, startPoint y: 70, endPoint x: 257, endPoint y: 38, distance: 34.9
click at [256, 38] on input "Find visuals sitewide" at bounding box center [615, 31] width 991 height 37
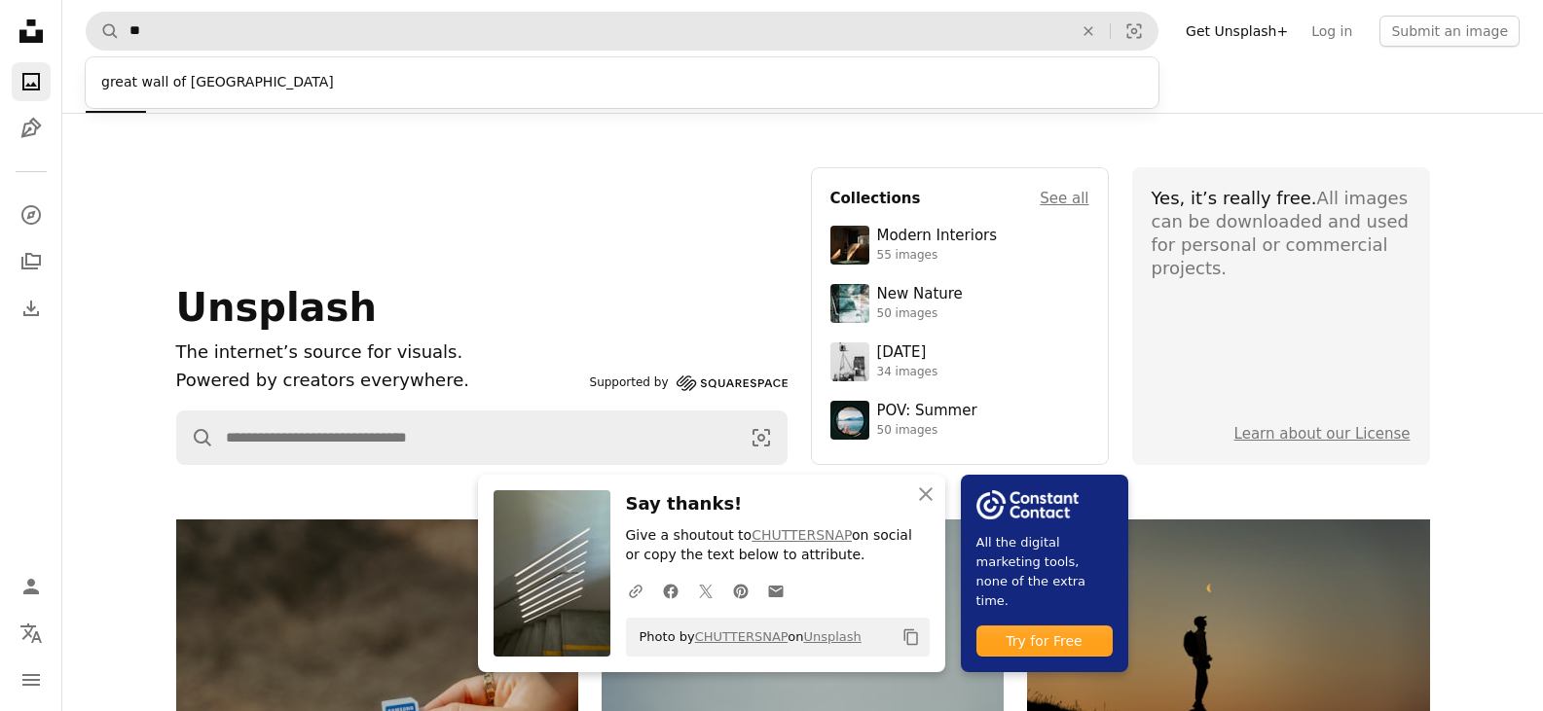
type input "*"
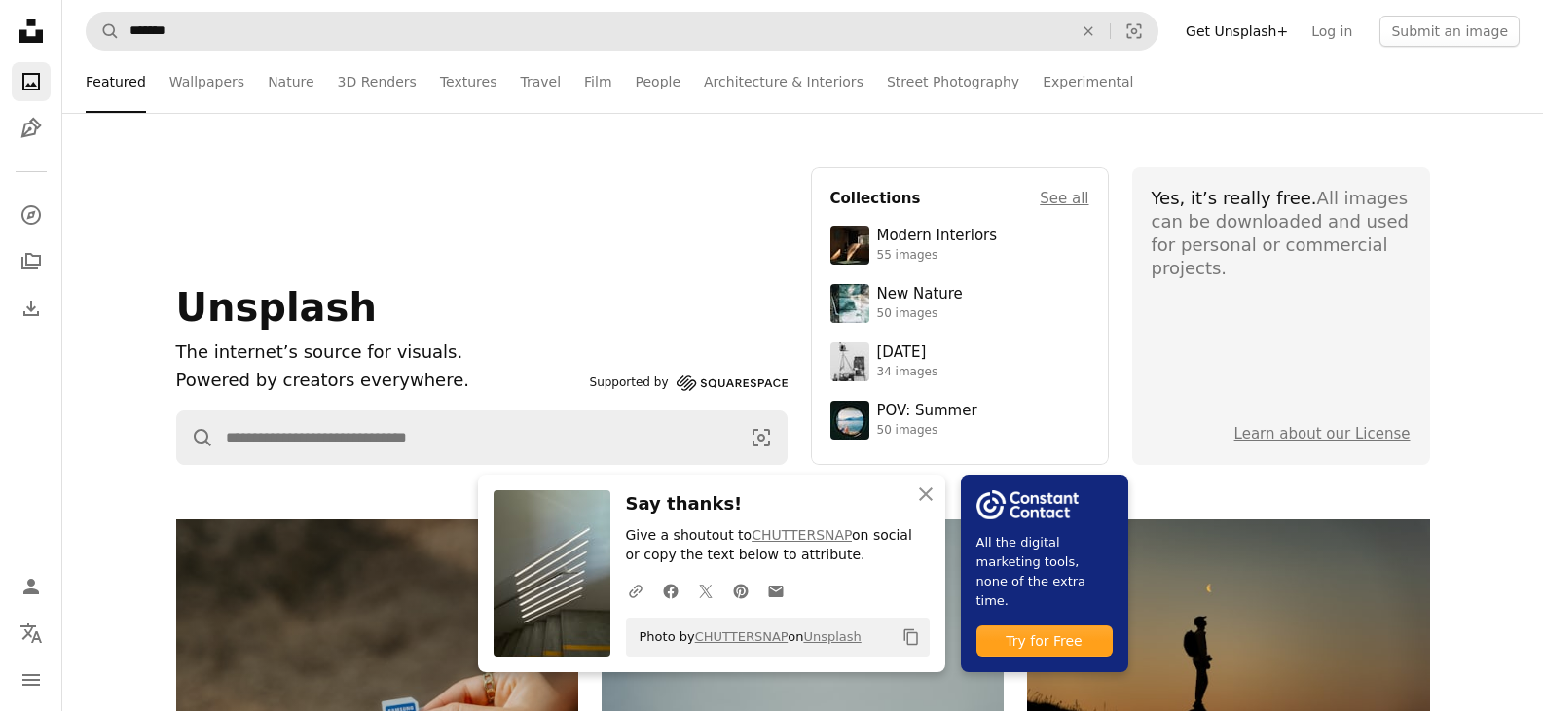
type input "******"
click at [87, 13] on button "A magnifying glass" at bounding box center [103, 31] width 33 height 37
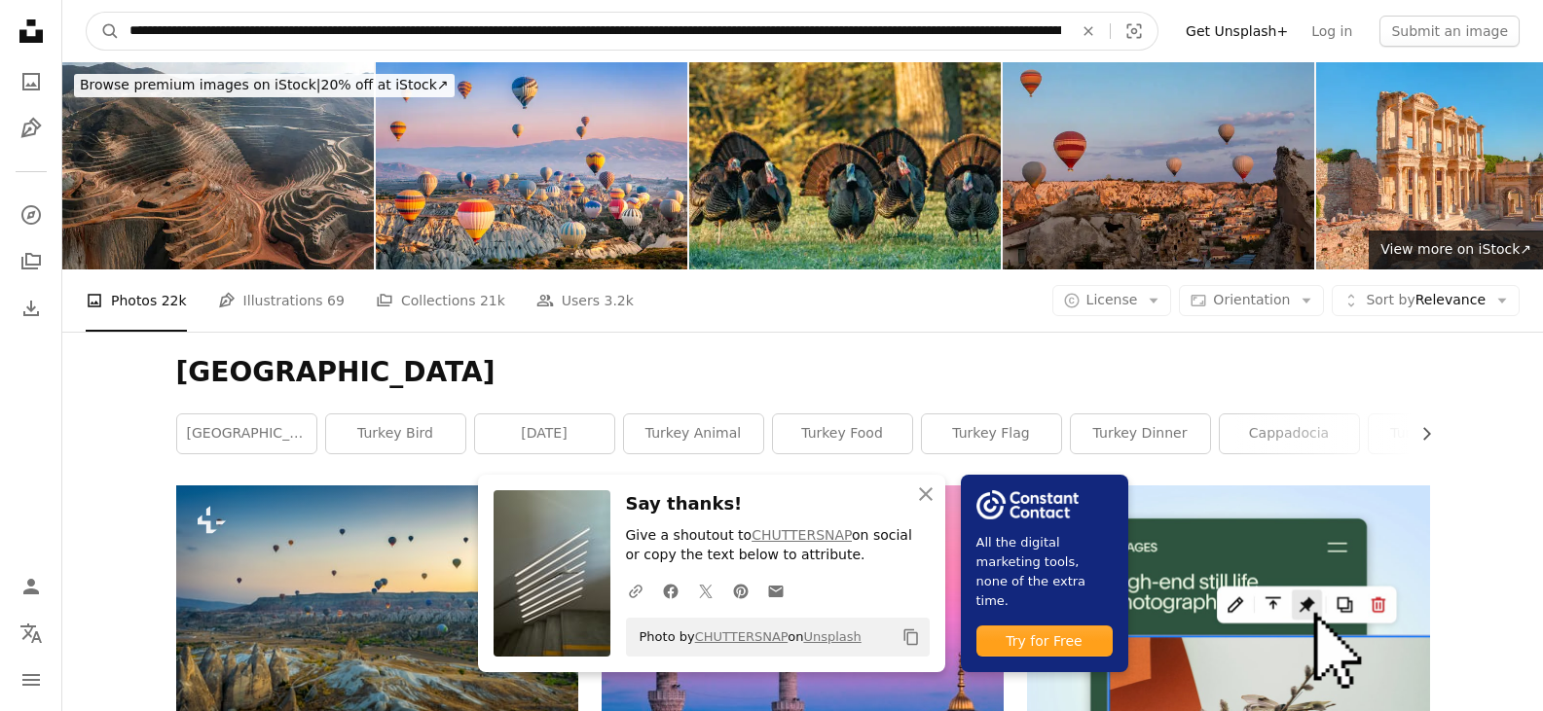
type input "**********"
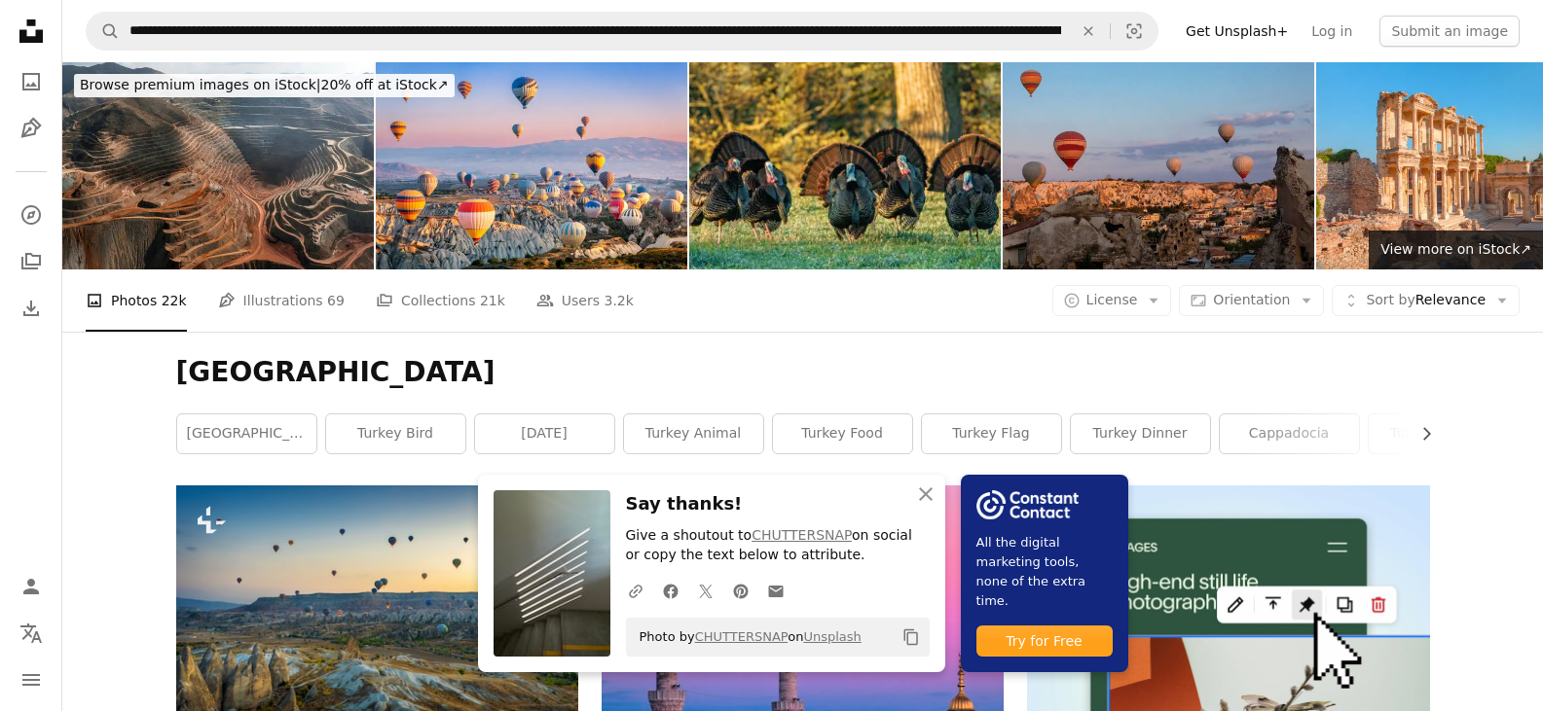
click at [1086, 144] on img at bounding box center [1157, 165] width 311 height 207
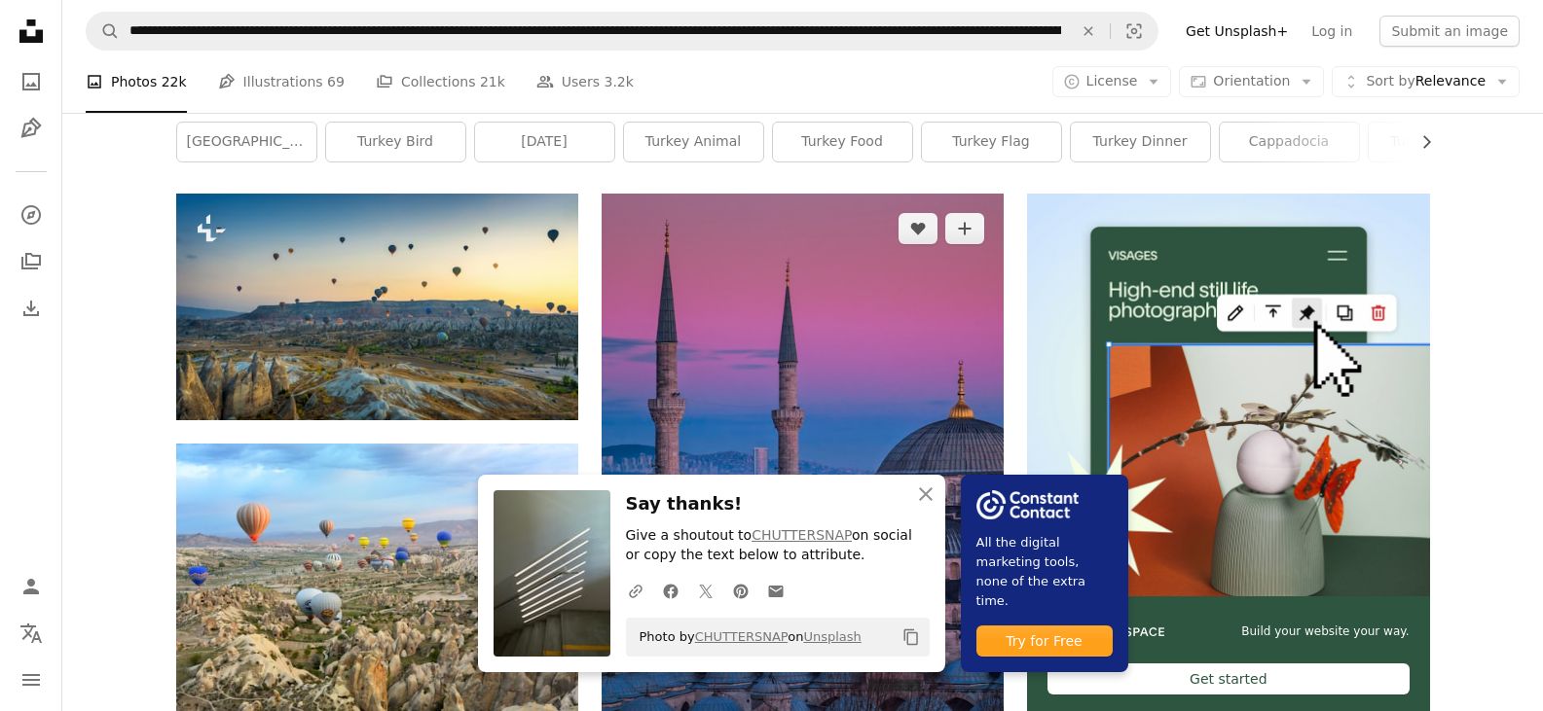
scroll to position [389, 0]
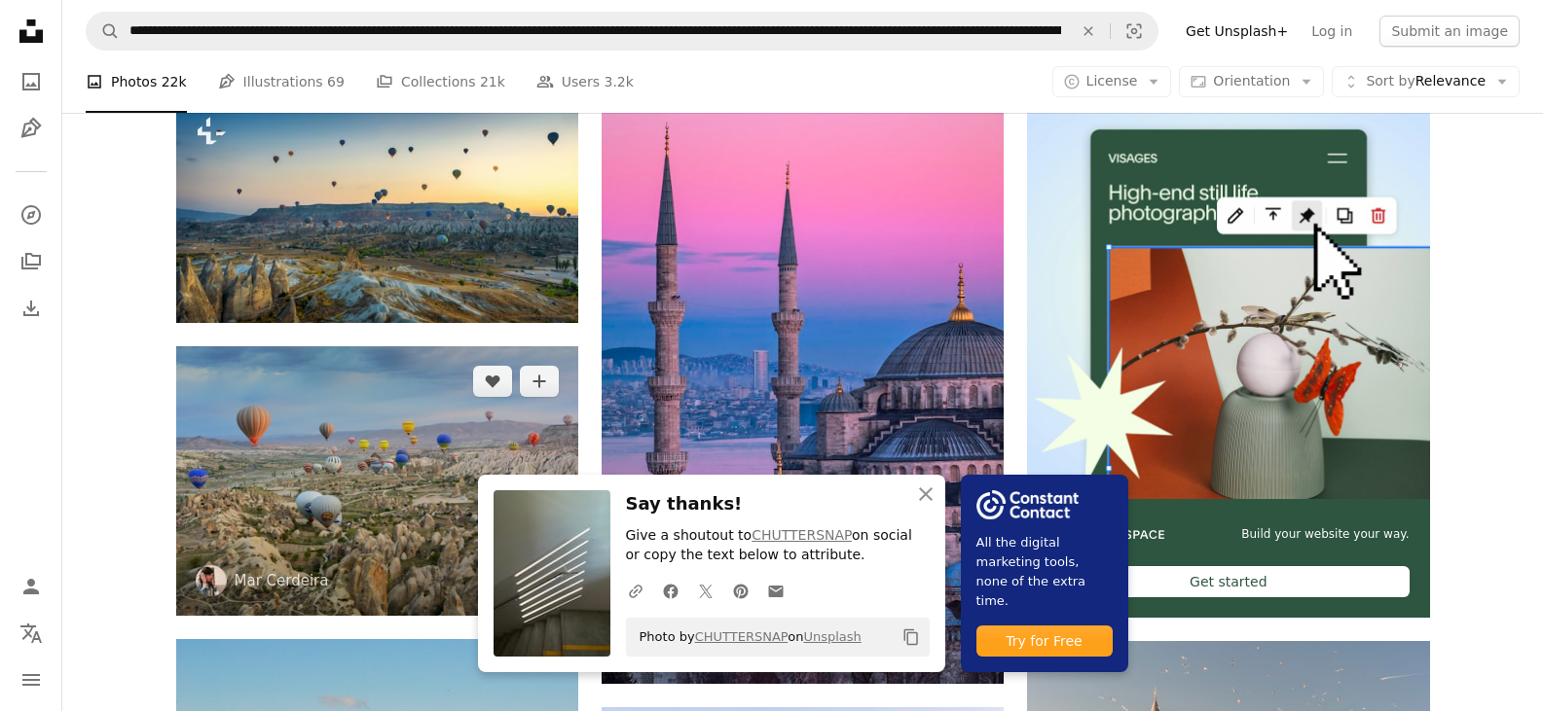
click at [375, 418] on img at bounding box center [377, 481] width 402 height 270
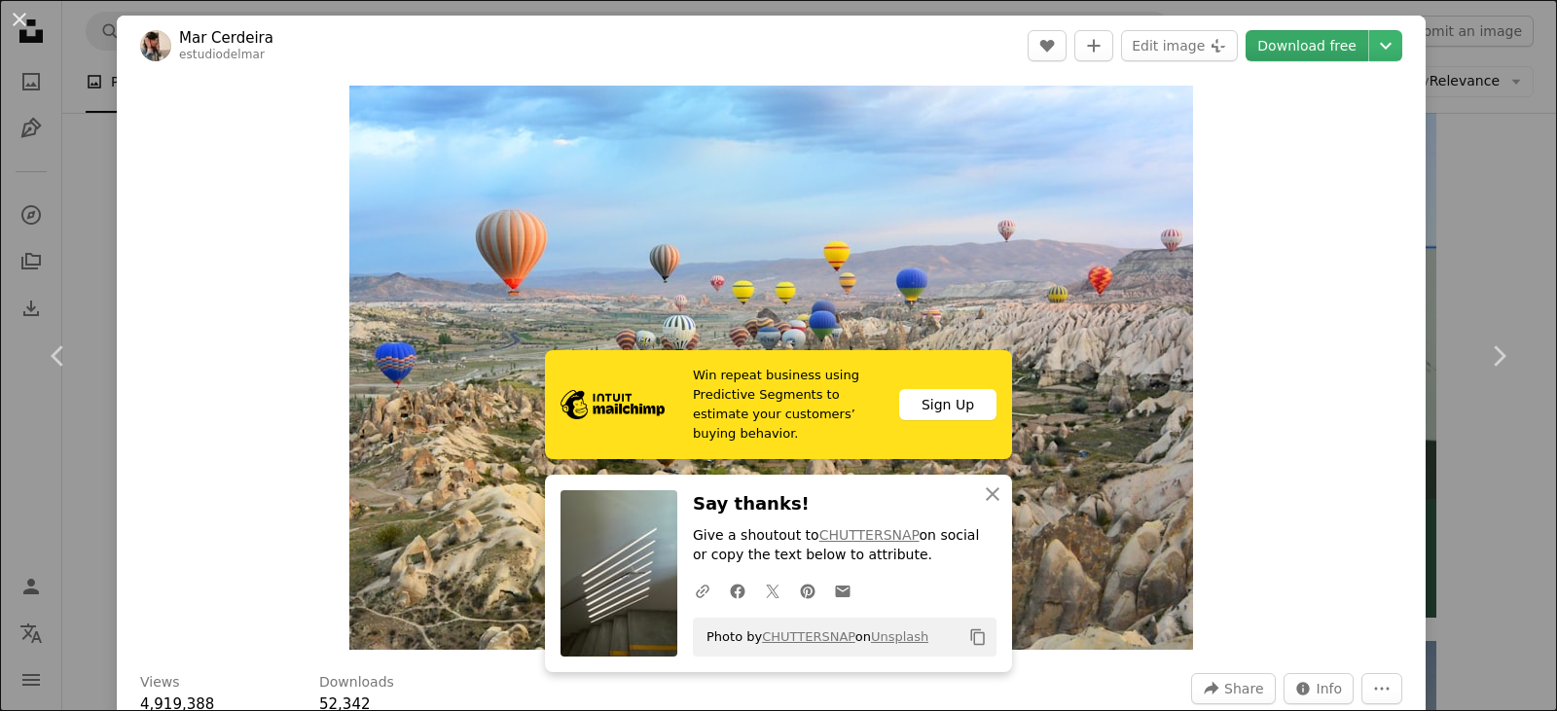
click at [1270, 32] on link "Download free" at bounding box center [1307, 45] width 123 height 31
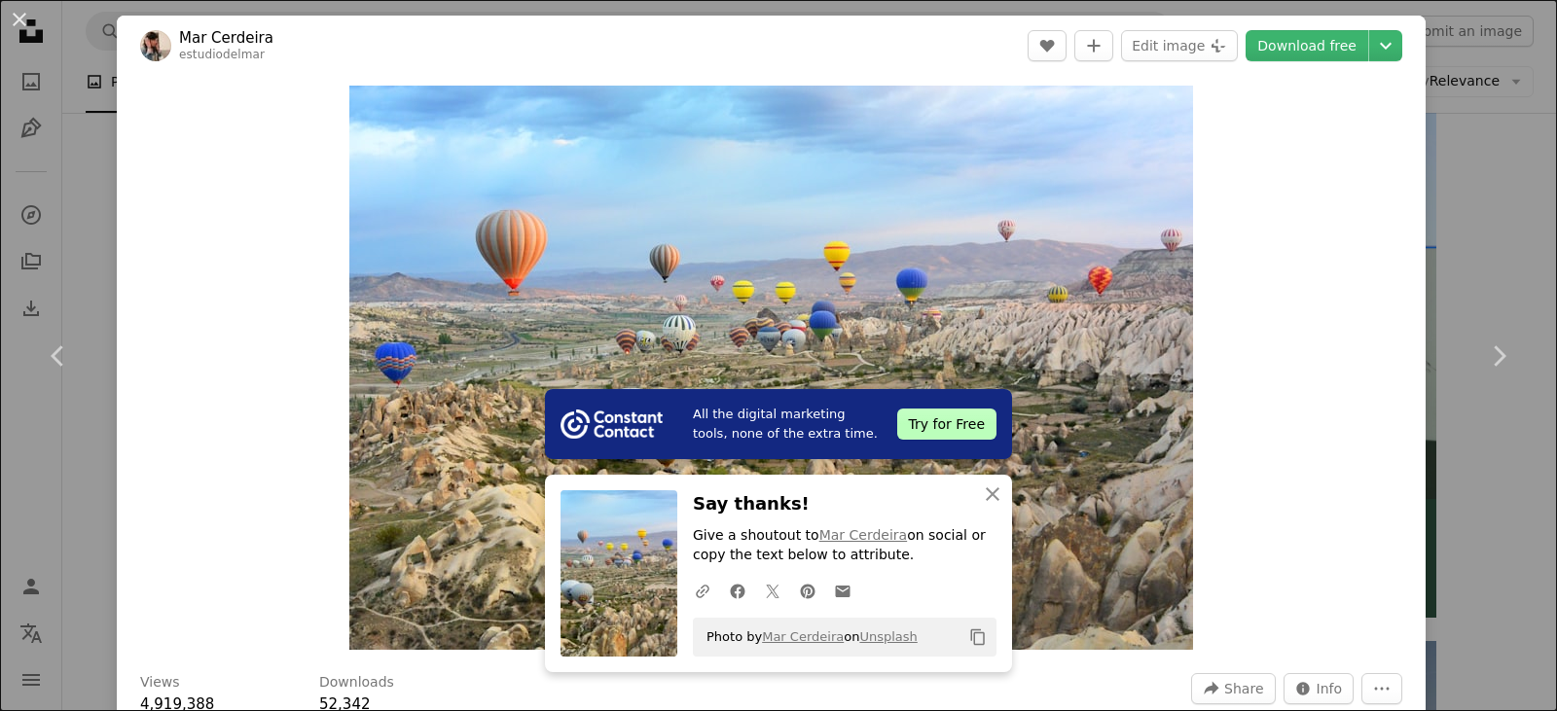
drag, startPoint x: 922, startPoint y: 348, endPoint x: 879, endPoint y: 451, distance: 110.8
drag, startPoint x: 750, startPoint y: 641, endPoint x: 818, endPoint y: 636, distance: 68.4
click at [822, 636] on span "Photo by [PERSON_NAME] on Unsplash" at bounding box center [807, 637] width 221 height 31
click at [1225, 626] on div "Zoom in" at bounding box center [771, 368] width 1309 height 584
click at [1225, 623] on div "Zoom in" at bounding box center [771, 368] width 1309 height 584
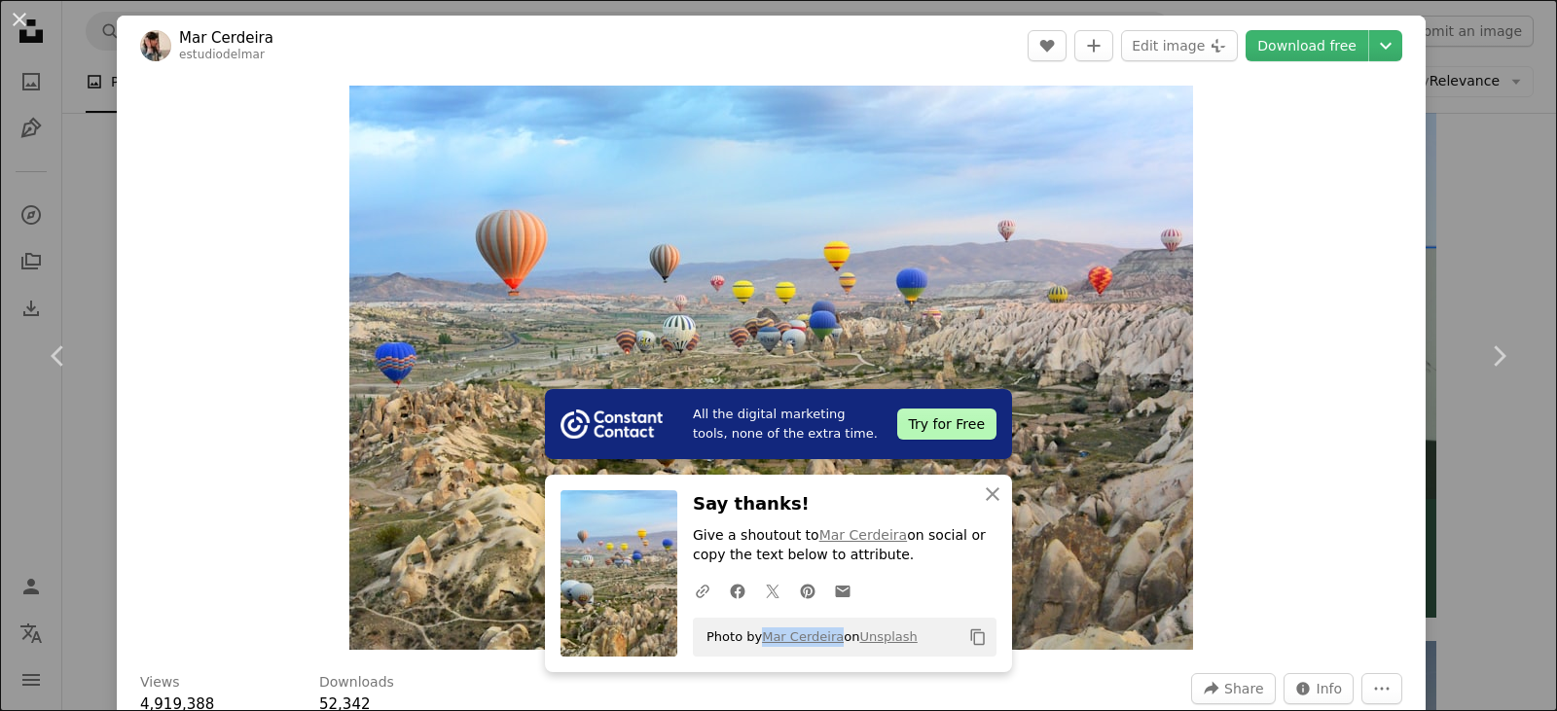
drag, startPoint x: 624, startPoint y: 600, endPoint x: 818, endPoint y: 637, distance: 198.1
click at [826, 637] on span "Photo by [PERSON_NAME] on Unsplash" at bounding box center [807, 637] width 221 height 31
copy span "Mar Cerdeira"
click at [20, 9] on button "An X shape" at bounding box center [19, 19] width 23 height 23
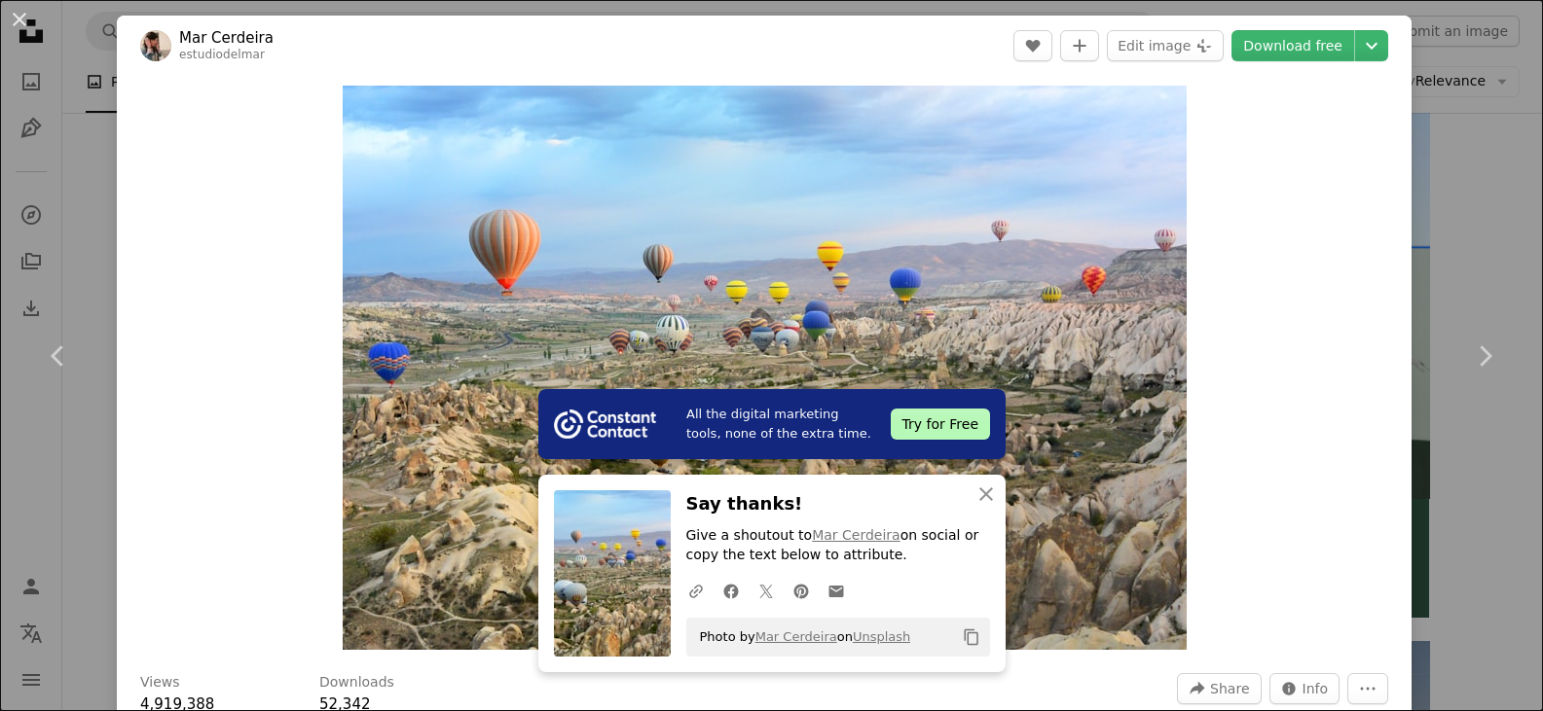
click at [17, 9] on nav "Unsplash logo Unsplash Home A photo Pen Tool A compass A stack of folders Downl…" at bounding box center [31, 355] width 62 height 711
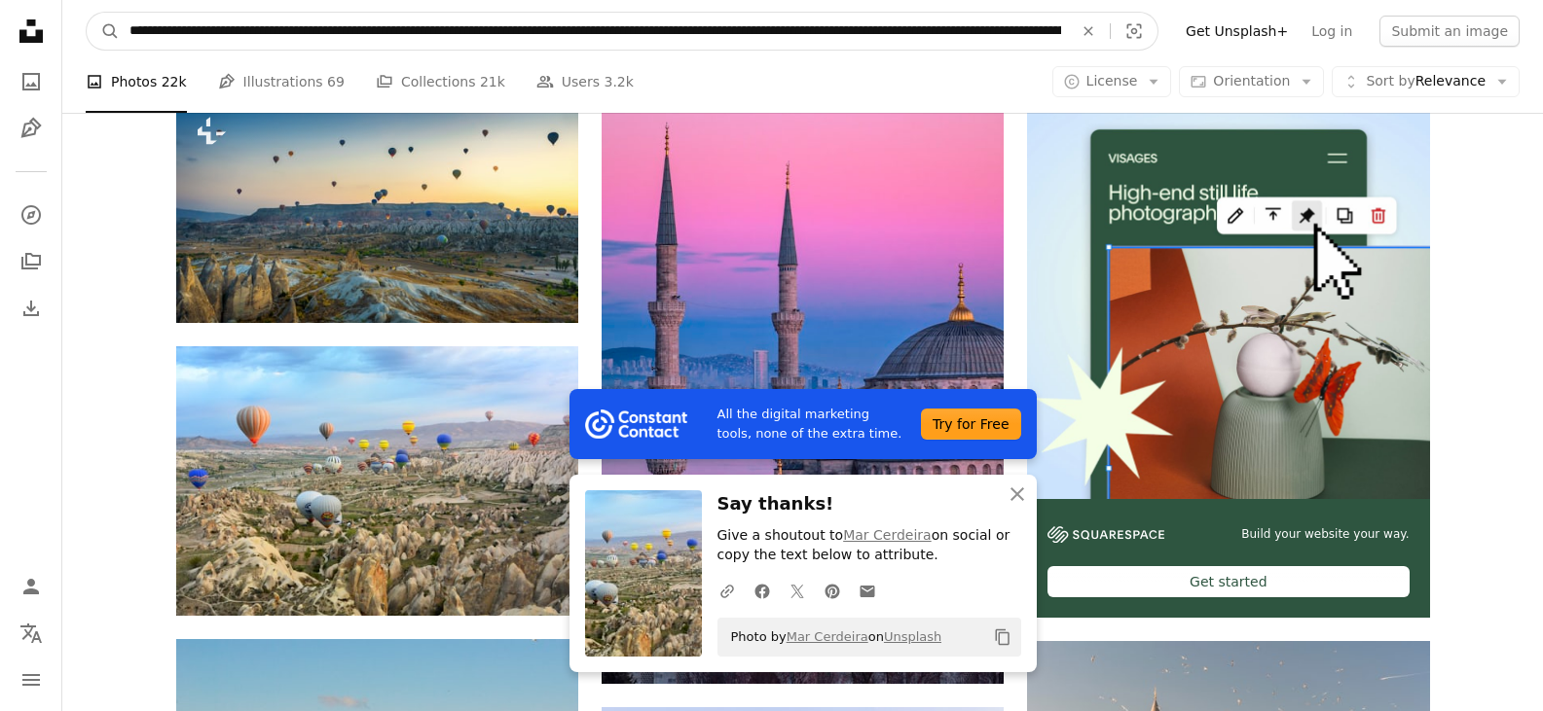
click at [403, 36] on input "**********" at bounding box center [593, 31] width 947 height 37
drag, startPoint x: 414, startPoint y: 36, endPoint x: 436, endPoint y: 38, distance: 22.5
click at [414, 37] on input "**********" at bounding box center [593, 31] width 947 height 37
drag, startPoint x: 436, startPoint y: 38, endPoint x: 479, endPoint y: 38, distance: 42.8
click at [479, 38] on input "**********" at bounding box center [593, 31] width 947 height 37
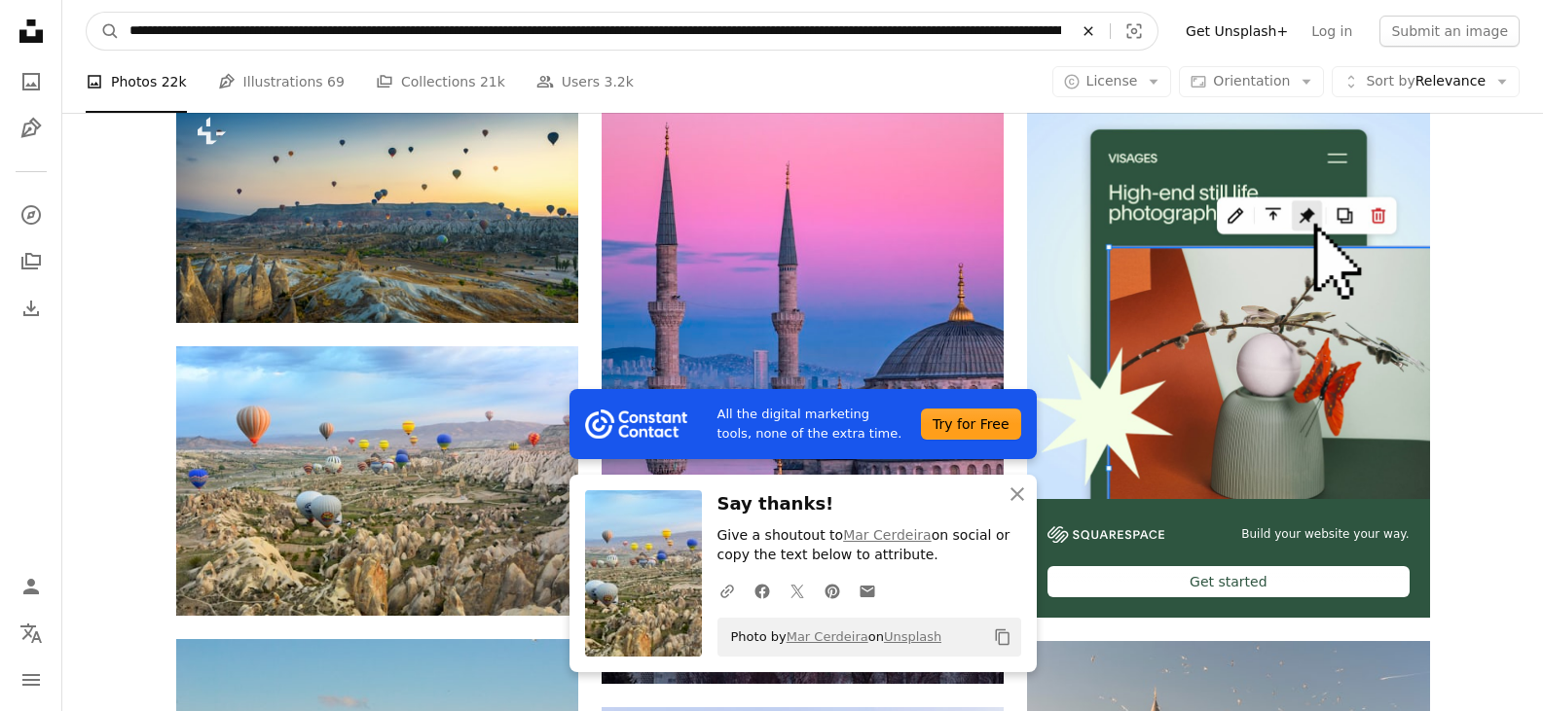
click at [1092, 33] on icon "Find visuals sitewide" at bounding box center [1087, 30] width 9 height 9
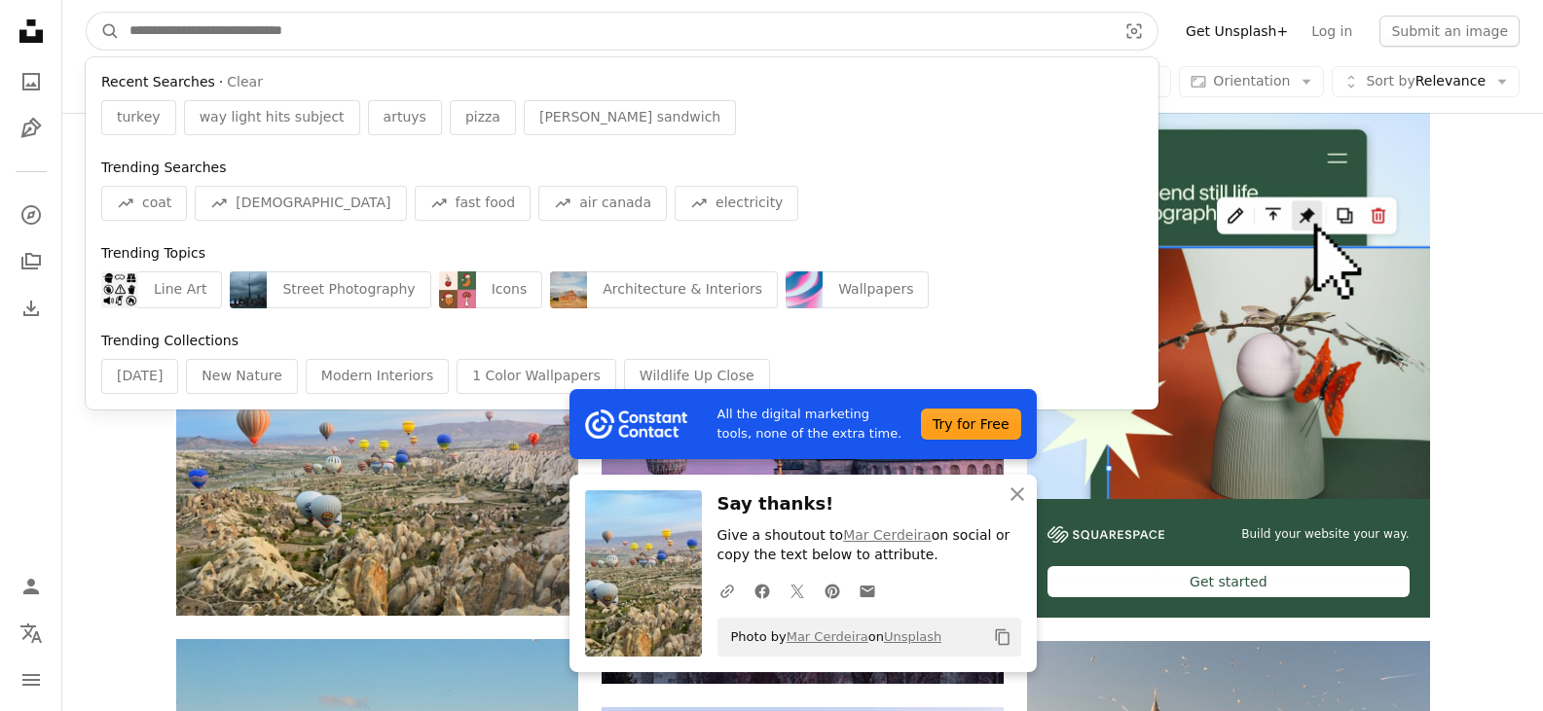
click at [325, 44] on input "Find visuals sitewide" at bounding box center [615, 31] width 991 height 37
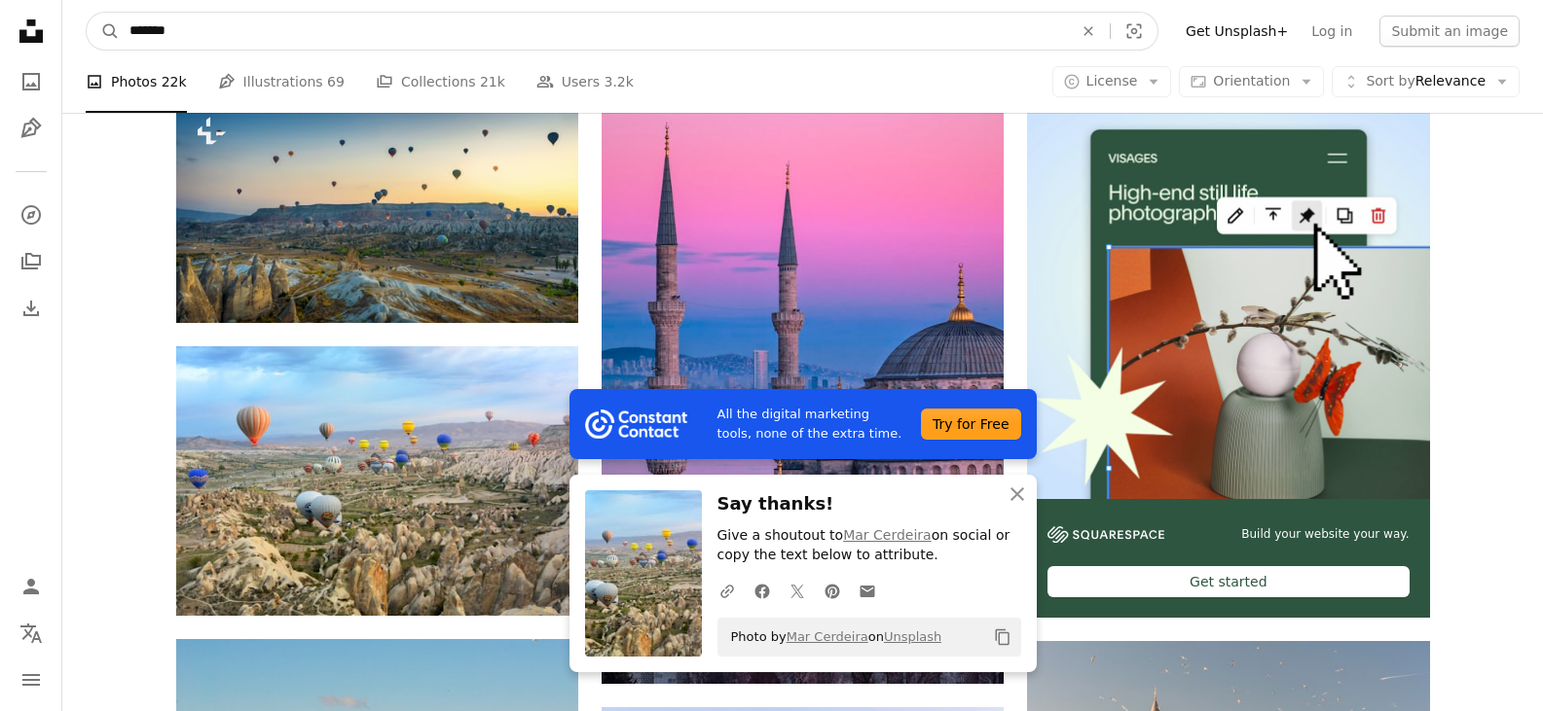
click at [87, 13] on button "A magnifying glass" at bounding box center [103, 31] width 33 height 37
type input "*********"
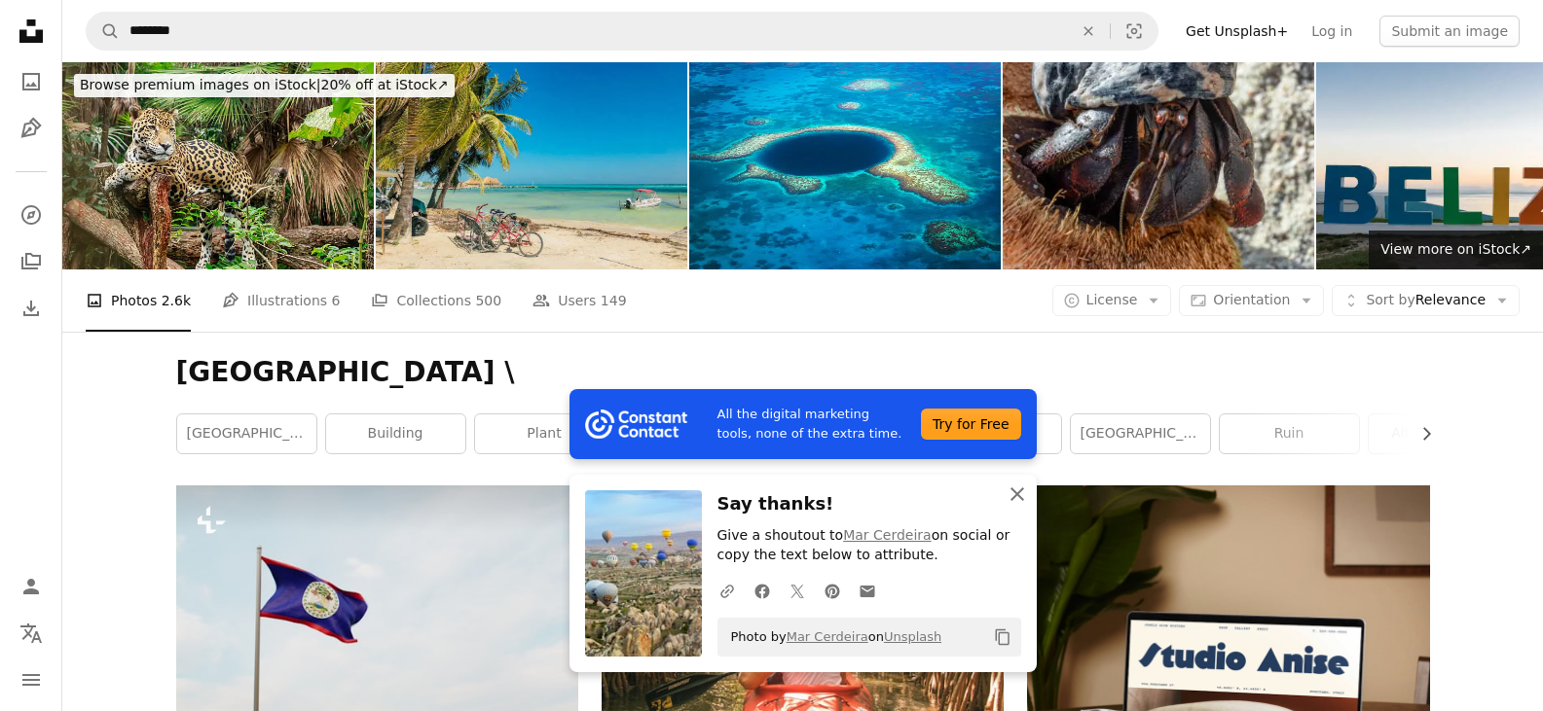
click at [1024, 497] on icon "An X shape" at bounding box center [1016, 494] width 23 height 23
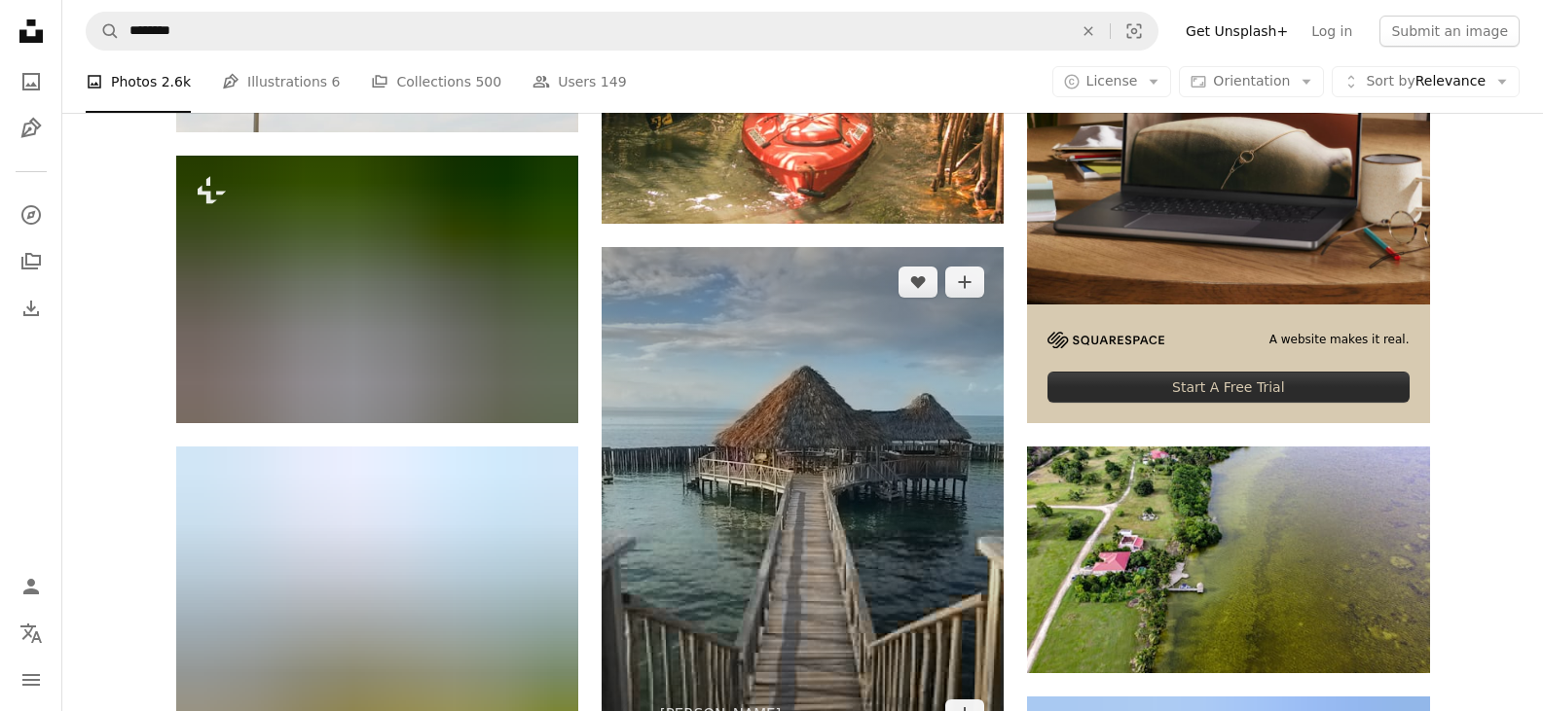
scroll to position [681, 0]
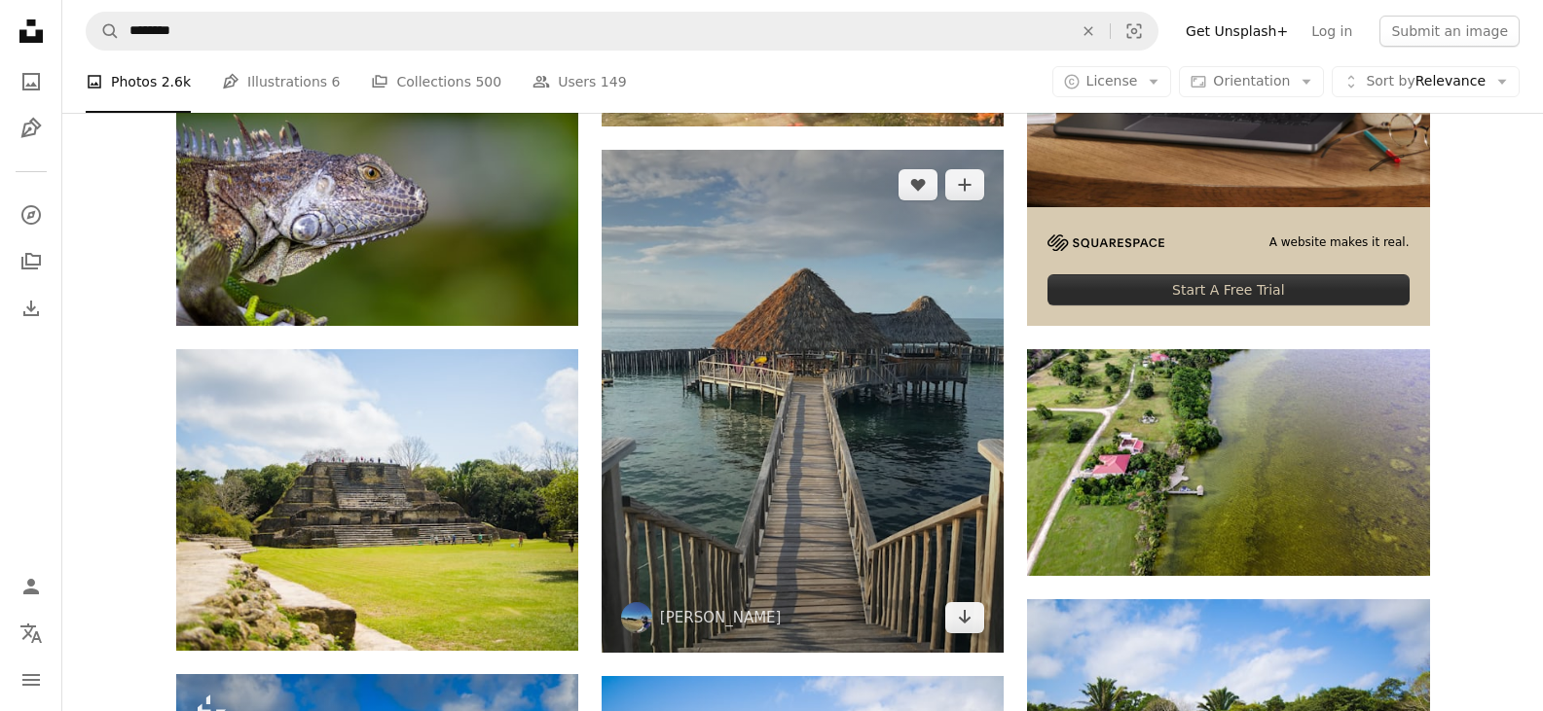
click at [744, 336] on img at bounding box center [802, 401] width 402 height 503
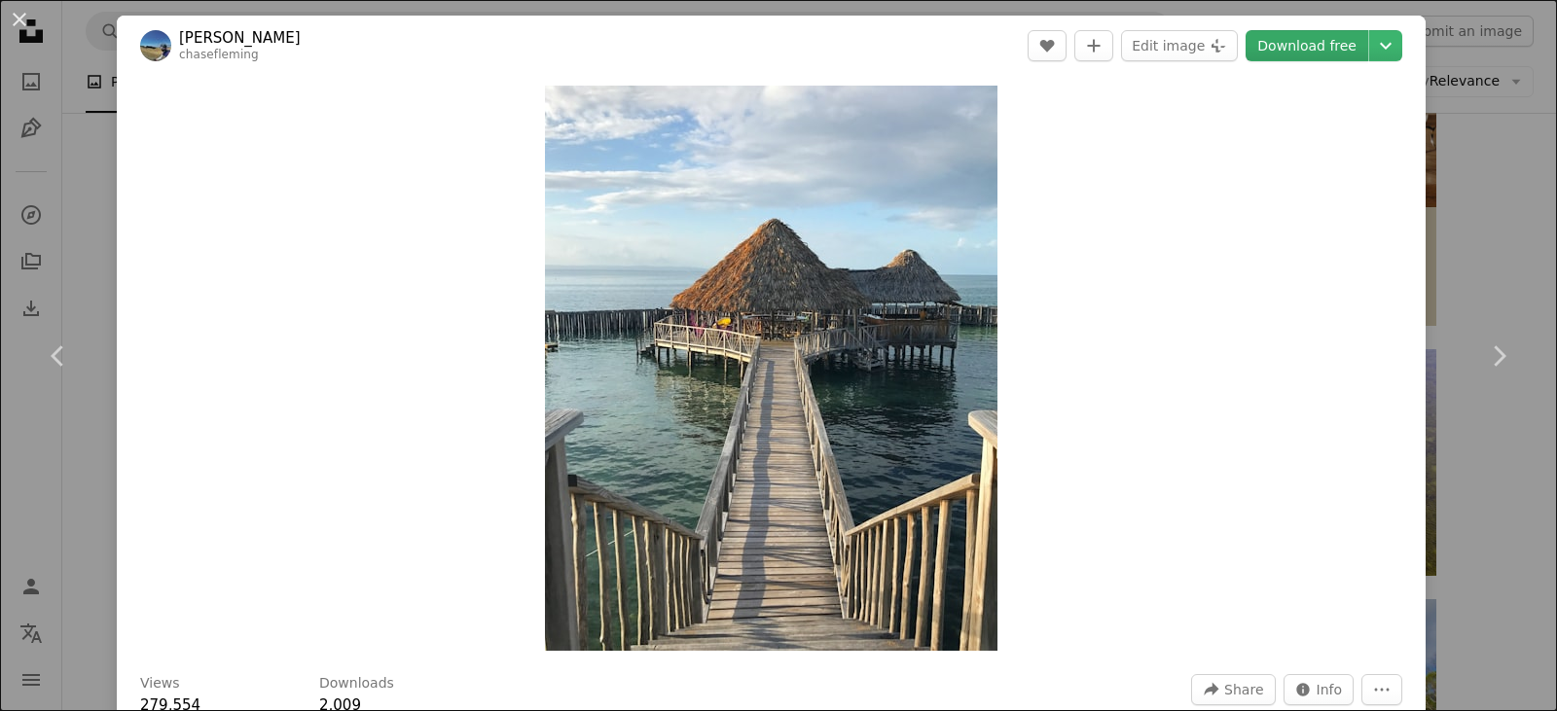
click at [1297, 52] on link "Download free" at bounding box center [1307, 45] width 123 height 31
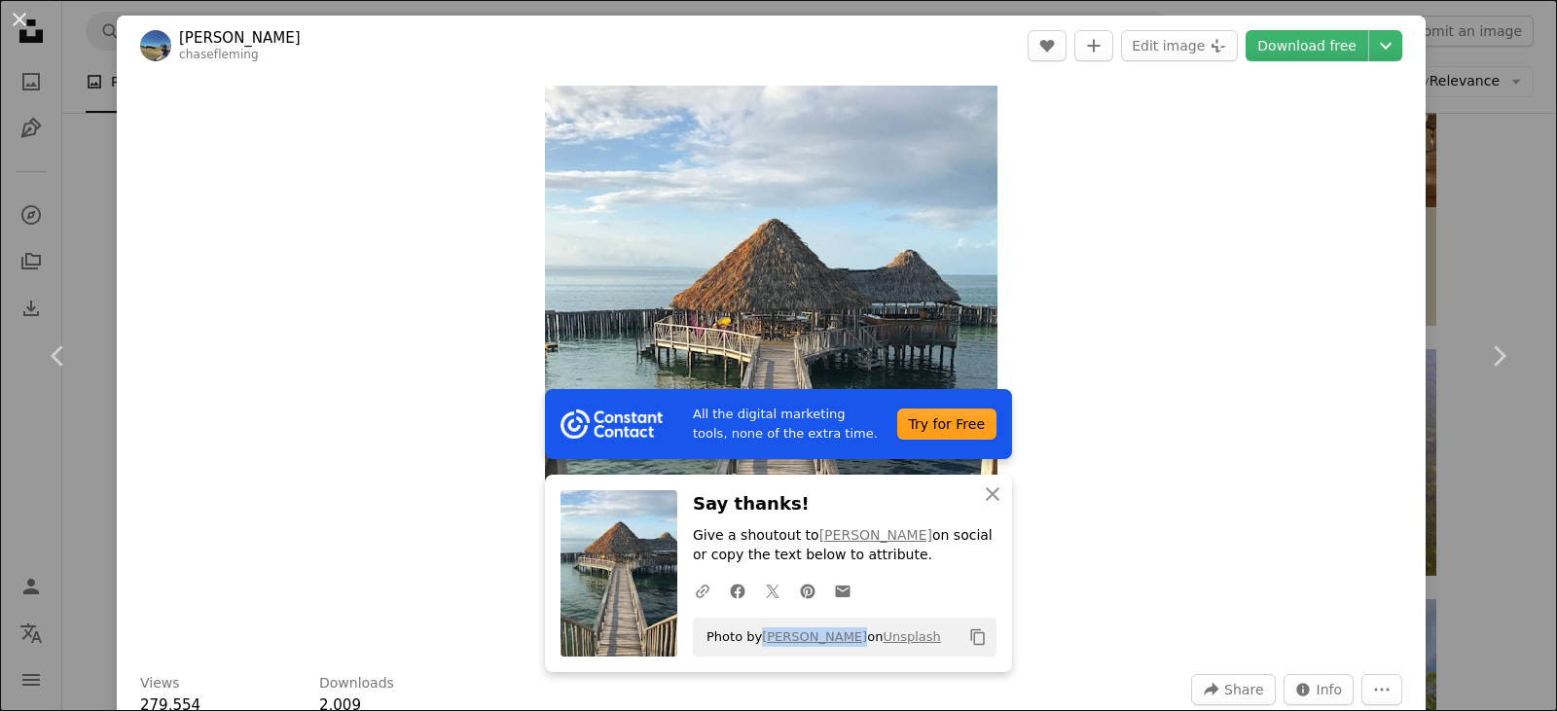
drag, startPoint x: 747, startPoint y: 636, endPoint x: 831, endPoint y: 651, distance: 85.0
click at [831, 651] on span "Photo by [PERSON_NAME] on Unsplash" at bounding box center [819, 637] width 244 height 31
copy span "[PERSON_NAME]"
drag, startPoint x: 39, startPoint y: 17, endPoint x: 20, endPoint y: 20, distance: 18.9
click at [31, 17] on button "An X shape" at bounding box center [19, 19] width 23 height 23
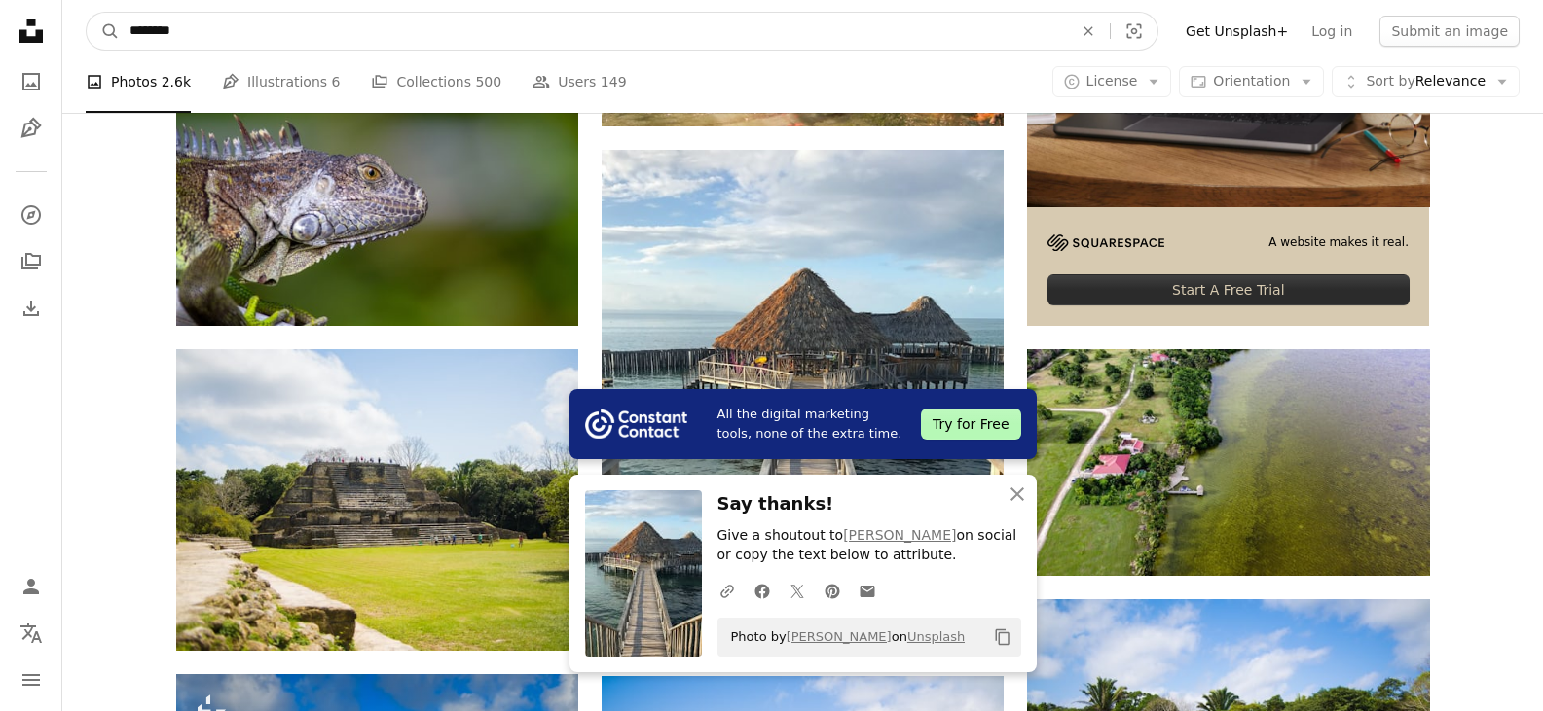
click at [474, 28] on input "********" at bounding box center [593, 31] width 947 height 37
drag, startPoint x: 447, startPoint y: 43, endPoint x: 49, endPoint y: 33, distance: 398.2
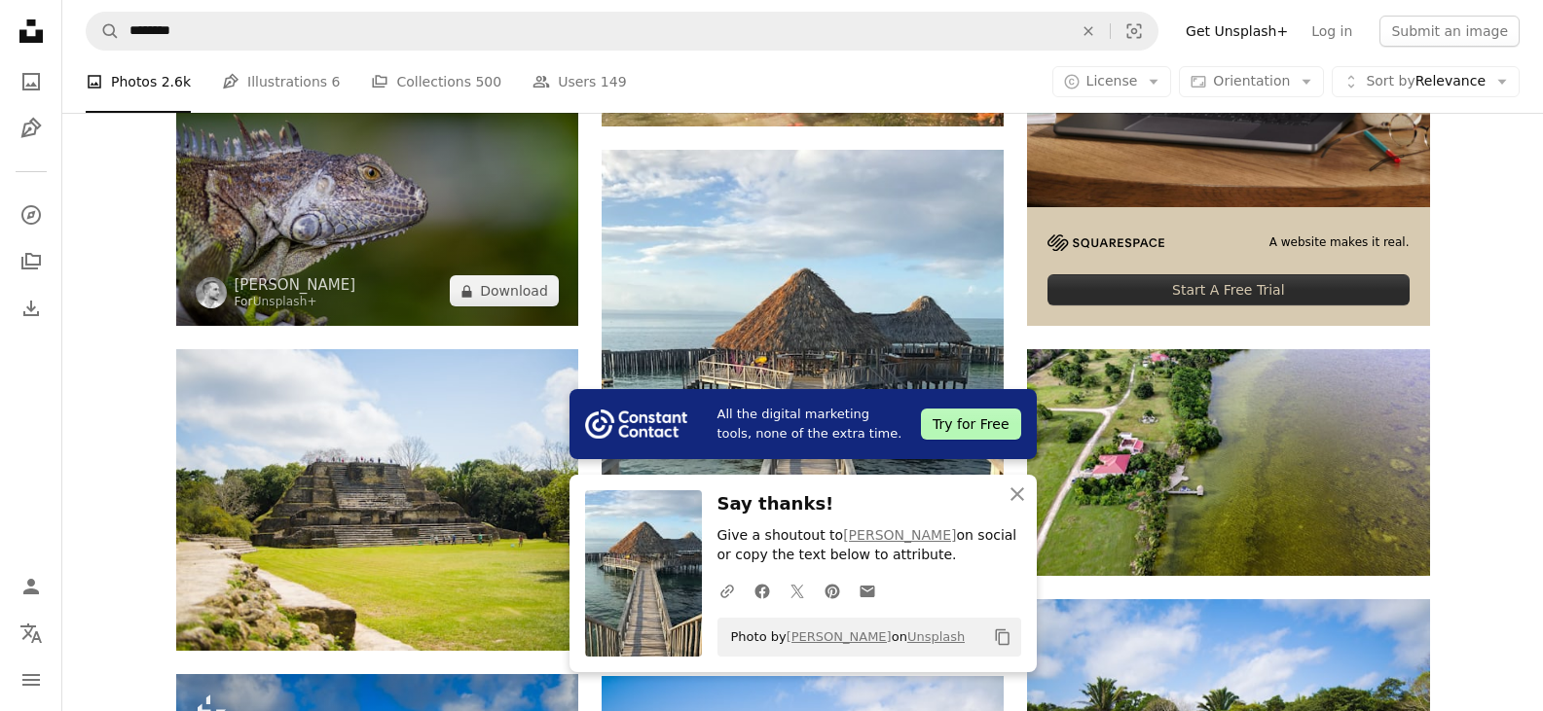
click at [438, 195] on img at bounding box center [377, 192] width 402 height 268
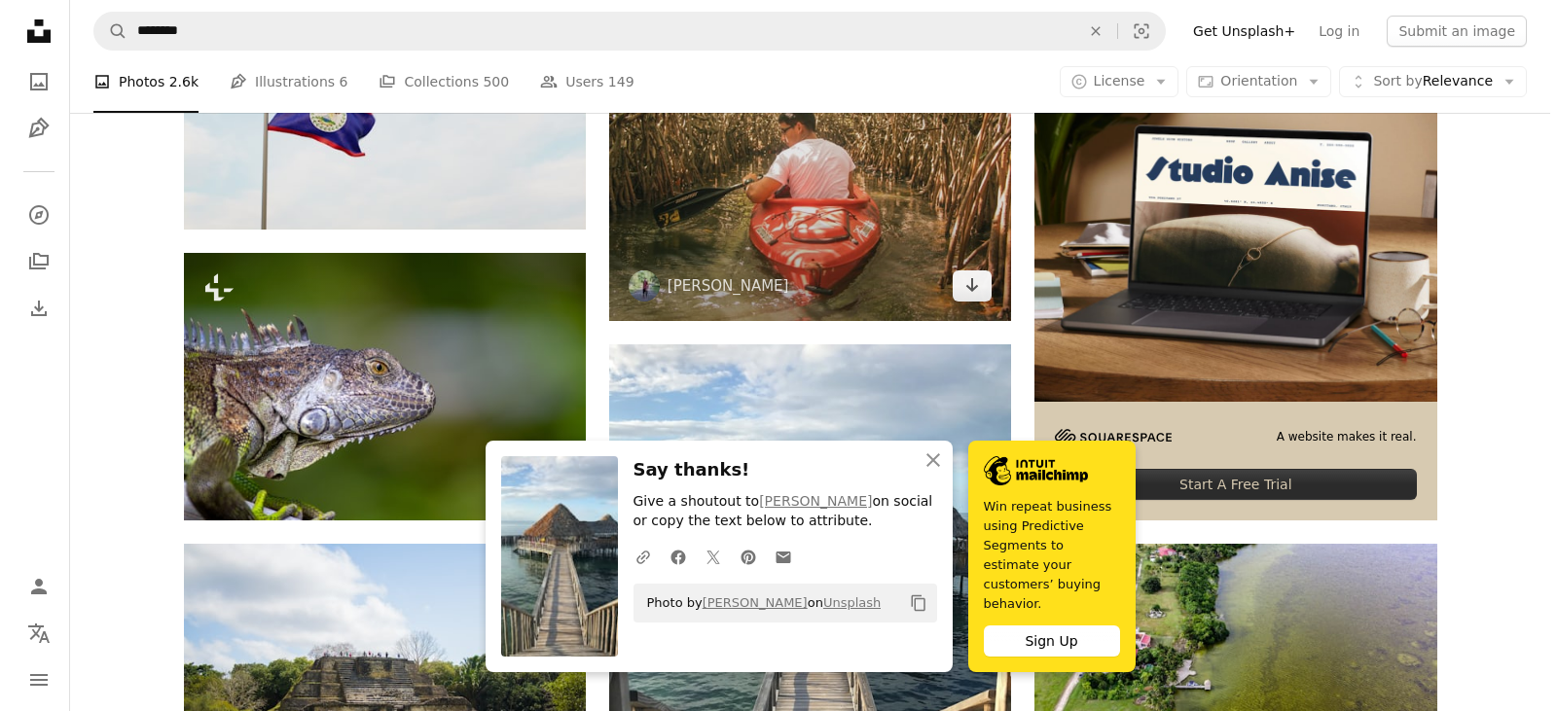
scroll to position [292, 0]
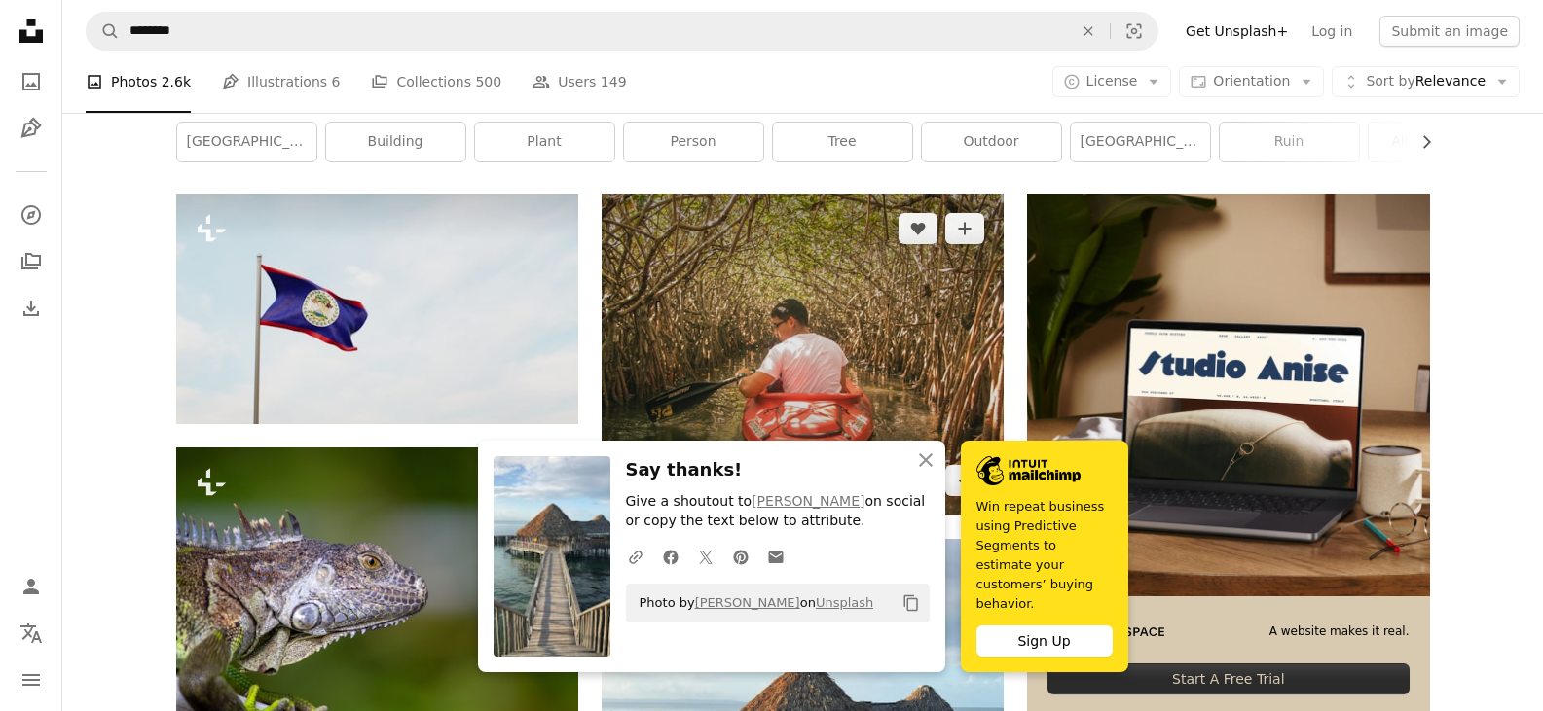
click at [779, 334] on img at bounding box center [802, 355] width 402 height 322
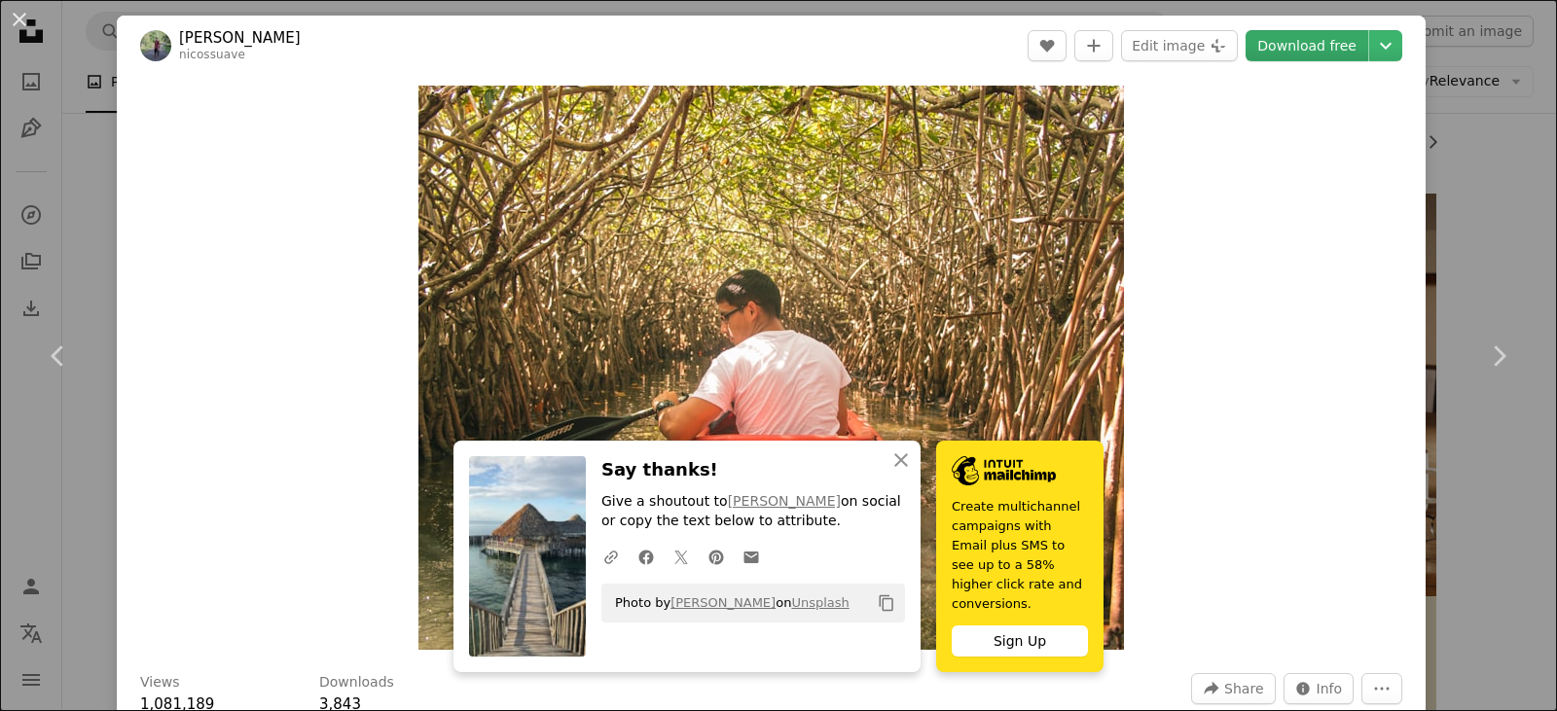
click at [1262, 40] on link "Download free" at bounding box center [1307, 45] width 123 height 31
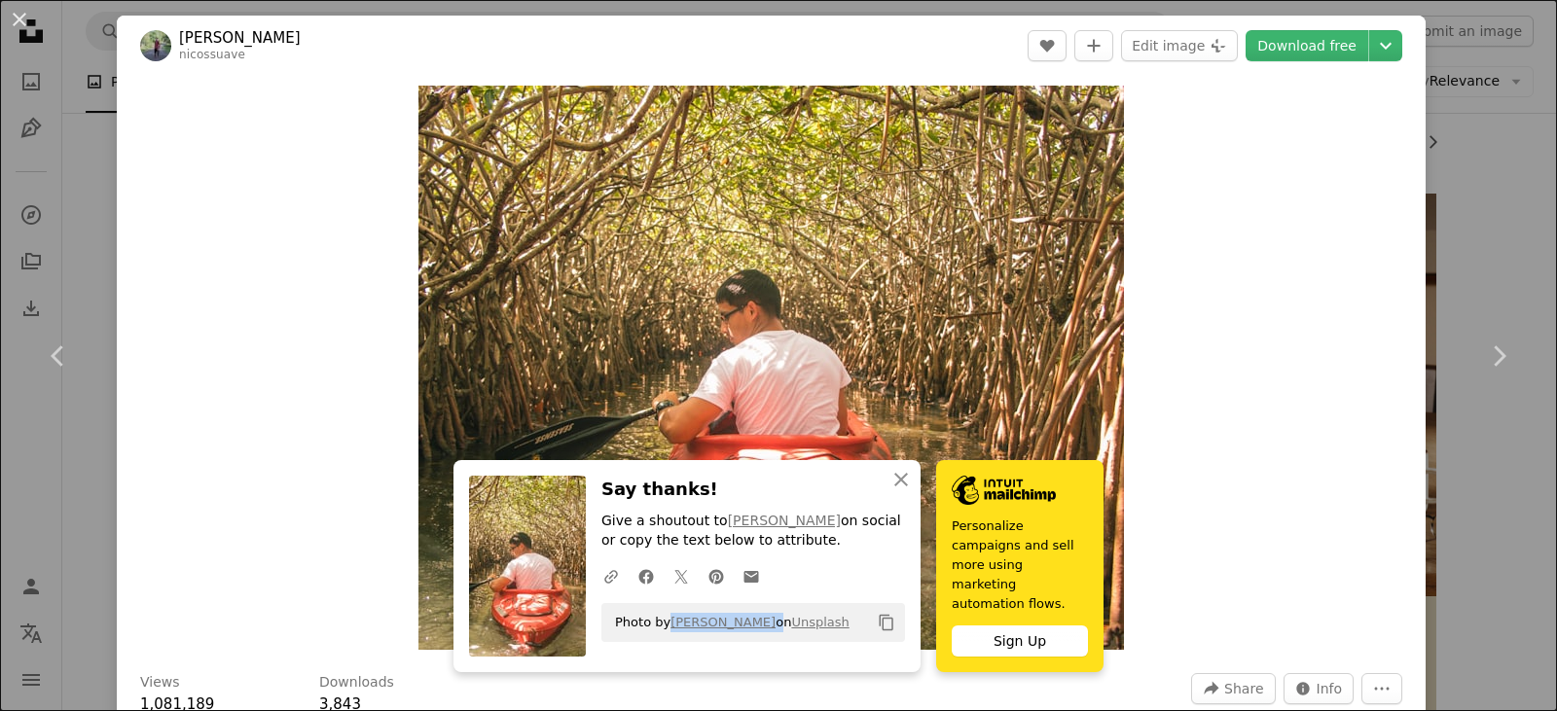
drag, startPoint x: 660, startPoint y: 635, endPoint x: 759, endPoint y: 641, distance: 99.5
click at [762, 638] on span "Photo by [PERSON_NAME] on Unsplash" at bounding box center [727, 622] width 244 height 31
copy span "[PERSON_NAME]"
